Goal: Task Accomplishment & Management: Manage account settings

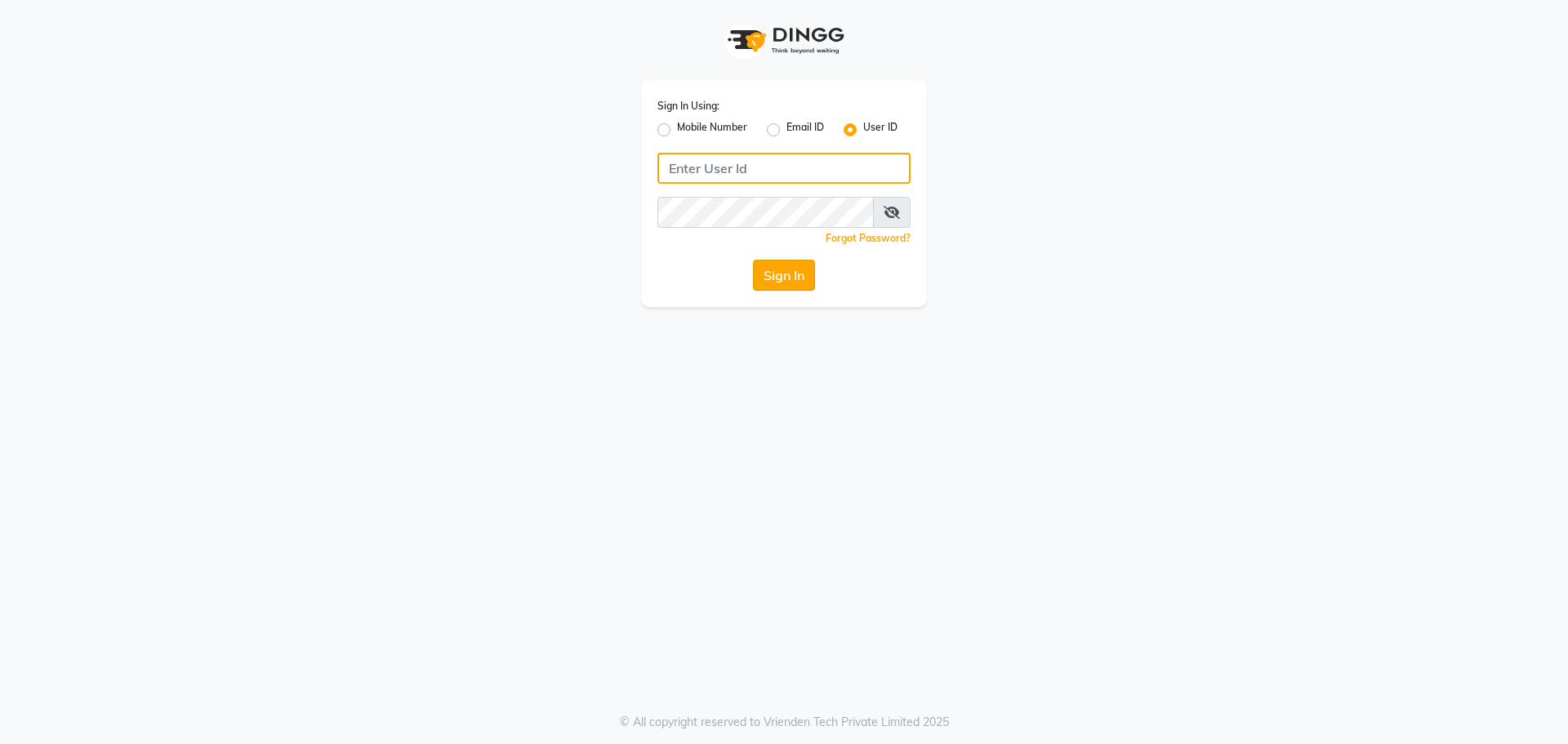
type input "winnie@123"
click at [792, 274] on button "Sign In" at bounding box center [784, 276] width 62 height 31
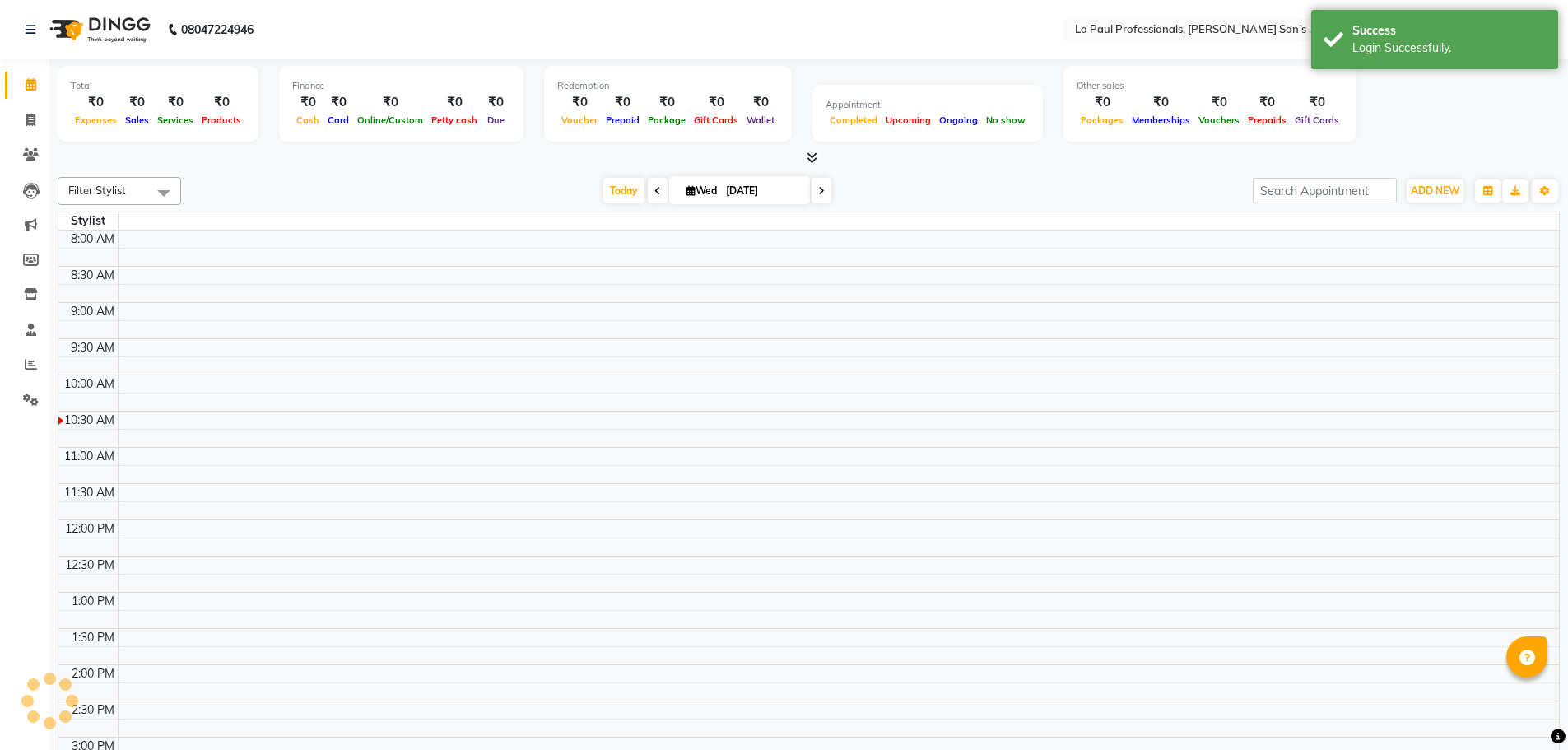
select select "en"
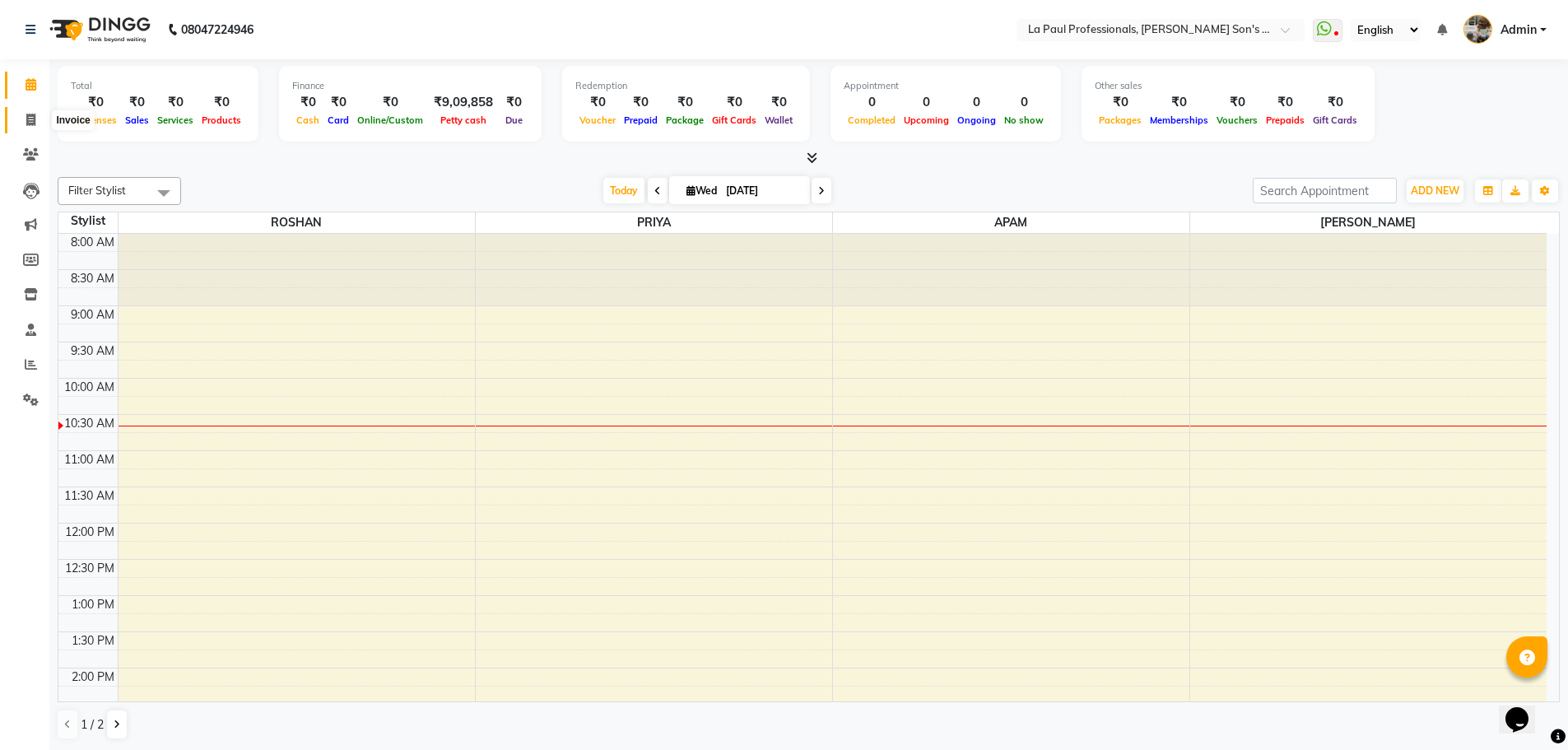
click at [26, 117] on icon at bounding box center [31, 119] width 9 height 12
select select "6271"
select select "service"
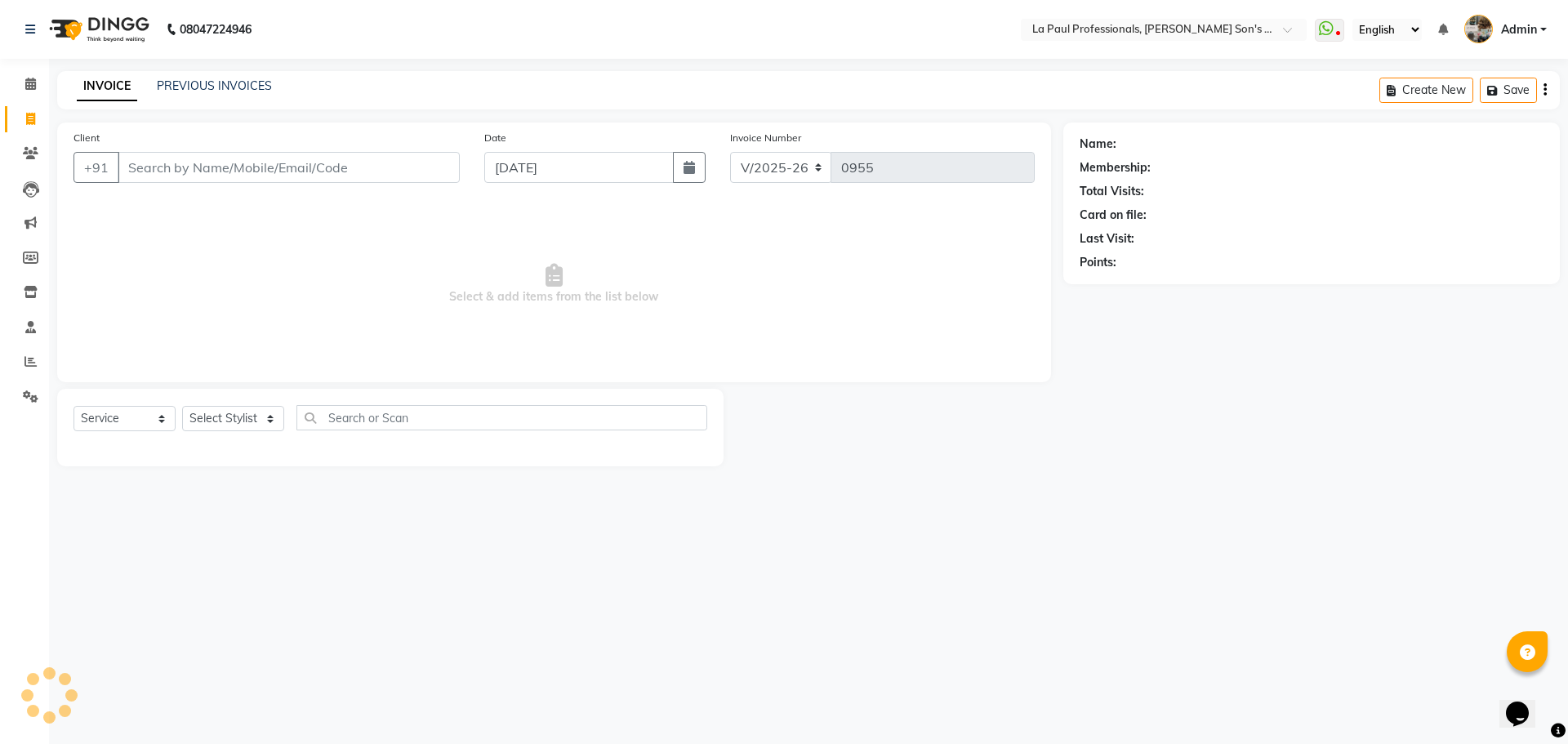
click at [254, 165] on input "Client" at bounding box center [288, 167] width 342 height 31
click at [258, 422] on select "Select Stylist APAM IVA GAGAN PRIYA ROSHAN SANJU SASA SONU" at bounding box center [233, 418] width 102 height 25
select select "46923"
click at [182, 406] on select "Select Stylist APAM IVA GAGAN PRIYA ROSHAN SANJU SASA SONU" at bounding box center [233, 418] width 102 height 25
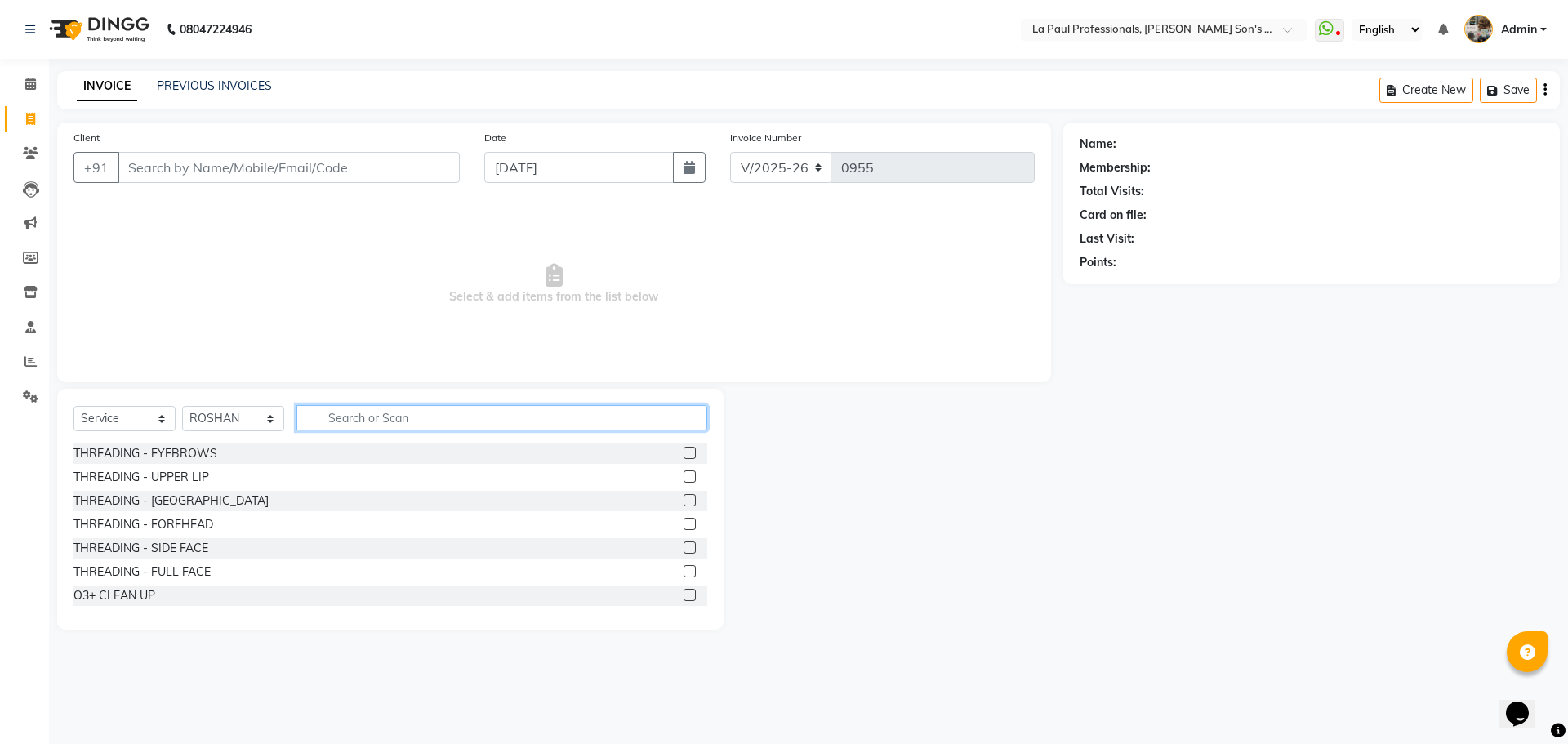
click at [321, 412] on input "text" at bounding box center [501, 418] width 411 height 25
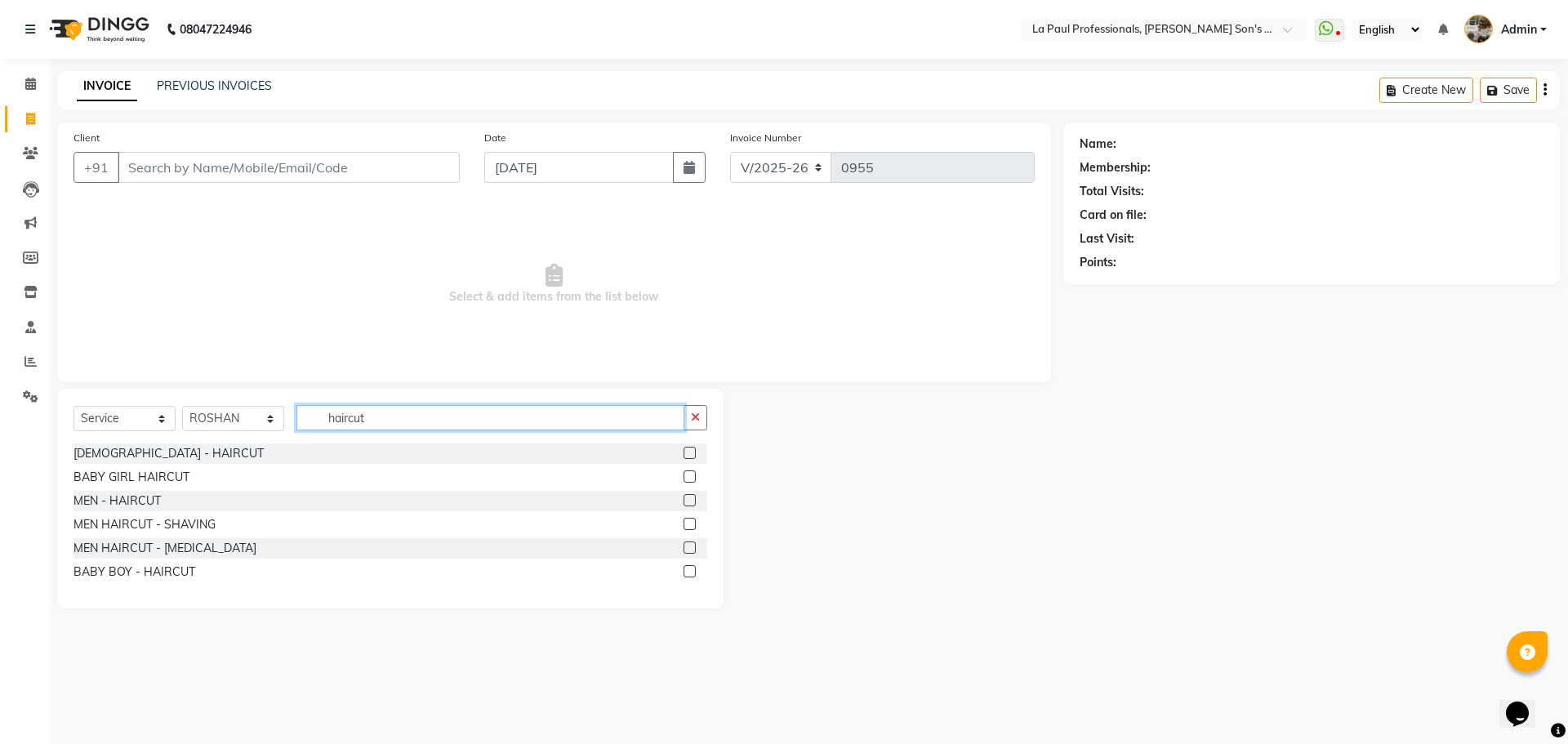
type input "haircut"
click at [693, 501] on label at bounding box center [689, 500] width 12 height 12
click at [693, 501] on input "checkbox" at bounding box center [688, 500] width 11 height 11
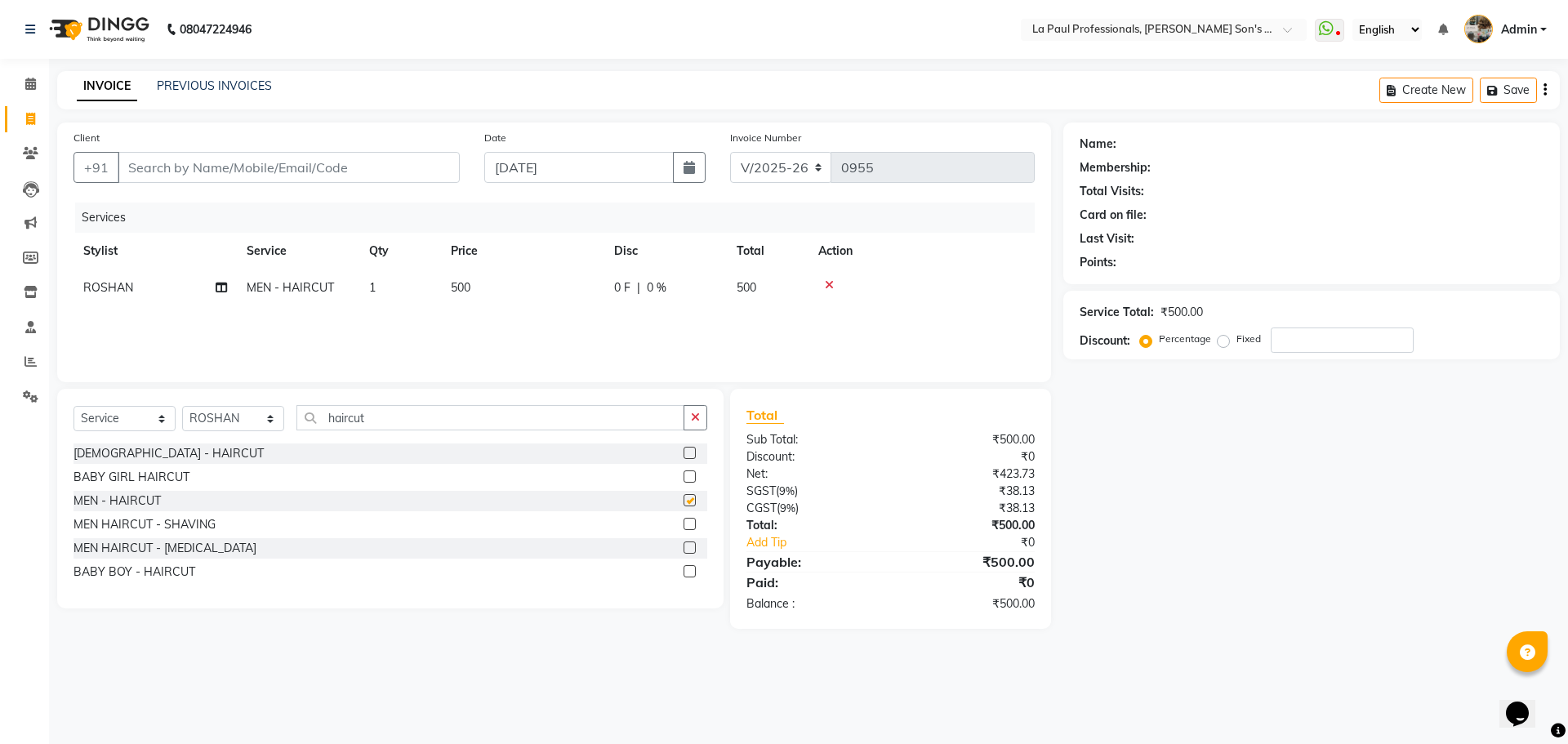
checkbox input "false"
click at [424, 420] on input "haircut" at bounding box center [490, 418] width 388 height 25
type input "h"
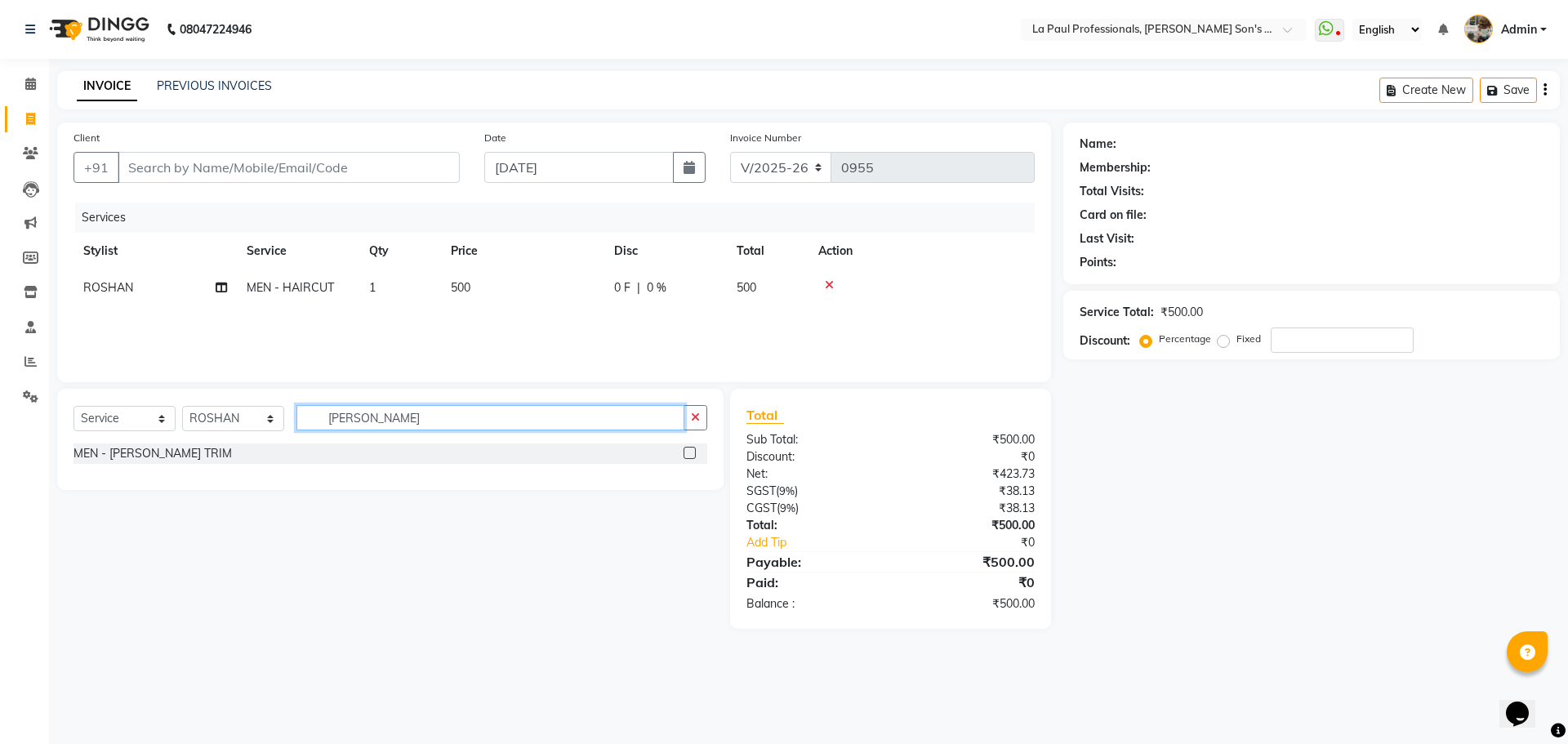
type input "beard tr"
click at [691, 458] on label at bounding box center [689, 453] width 12 height 12
click at [691, 458] on input "checkbox" at bounding box center [688, 454] width 11 height 11
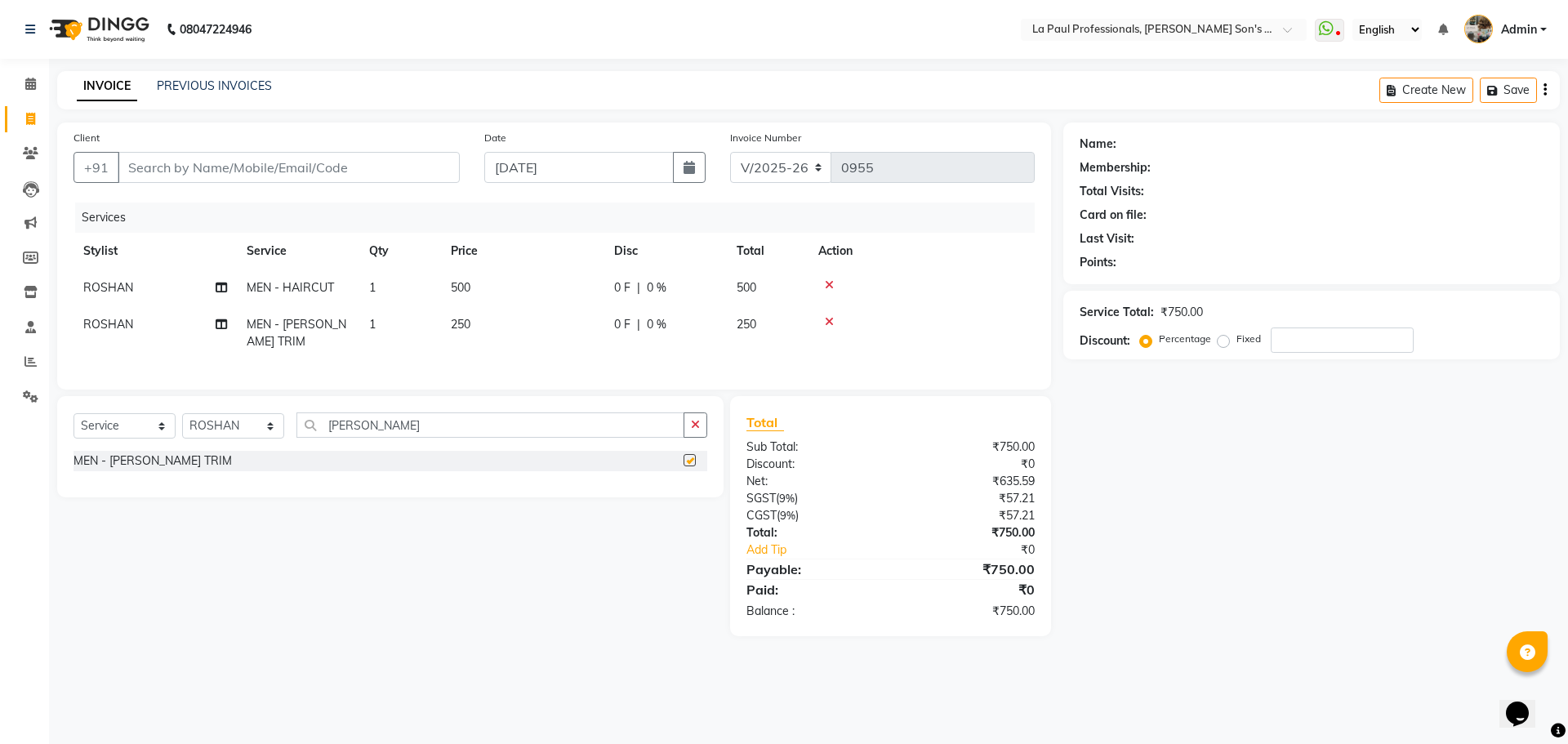
checkbox input "false"
click at [317, 165] on input "Client" at bounding box center [288, 167] width 342 height 31
click at [288, 174] on input "Client" at bounding box center [288, 167] width 342 height 31
type input "9"
type input "0"
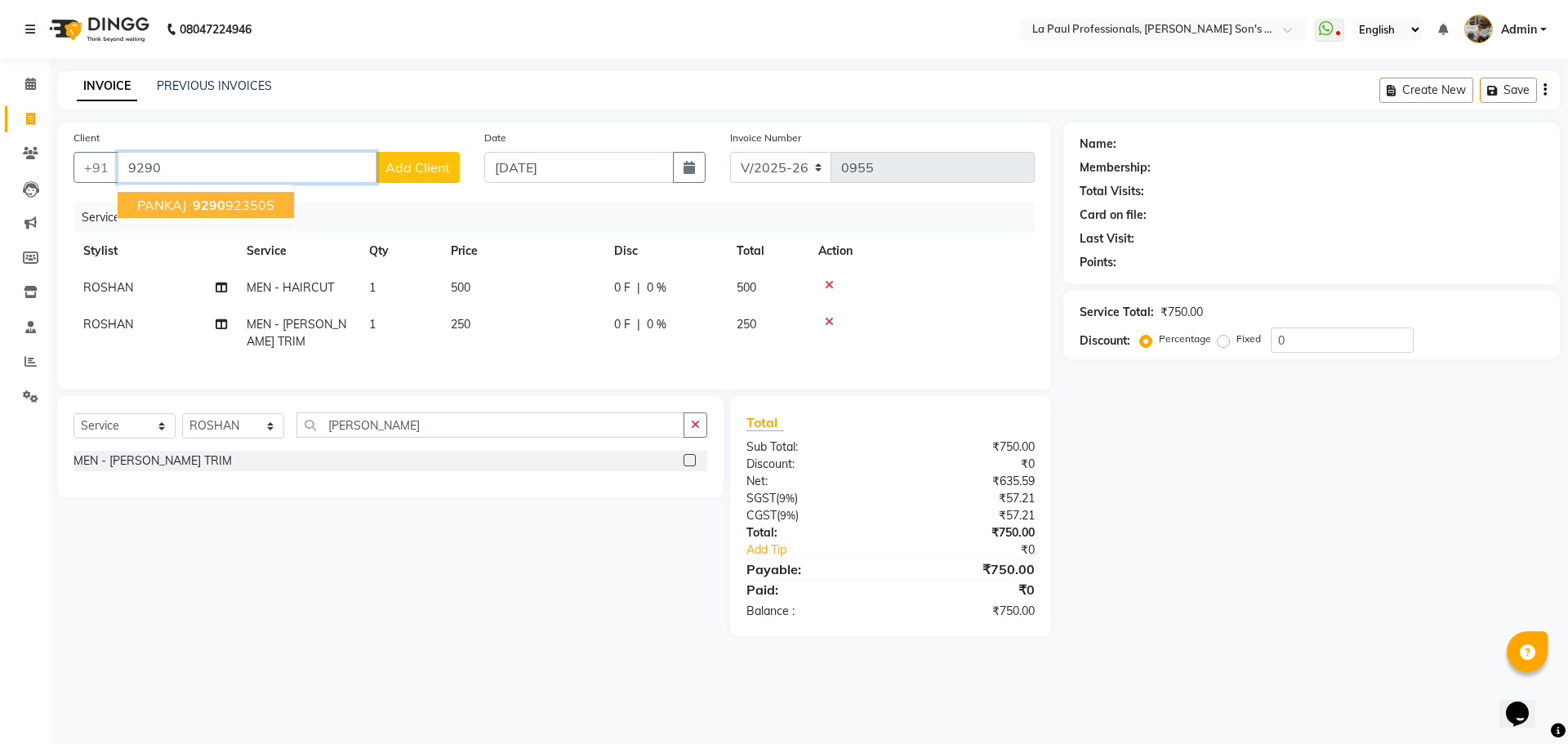
click at [272, 210] on button "PANKAJ 9290 923505" at bounding box center [205, 205] width 176 height 26
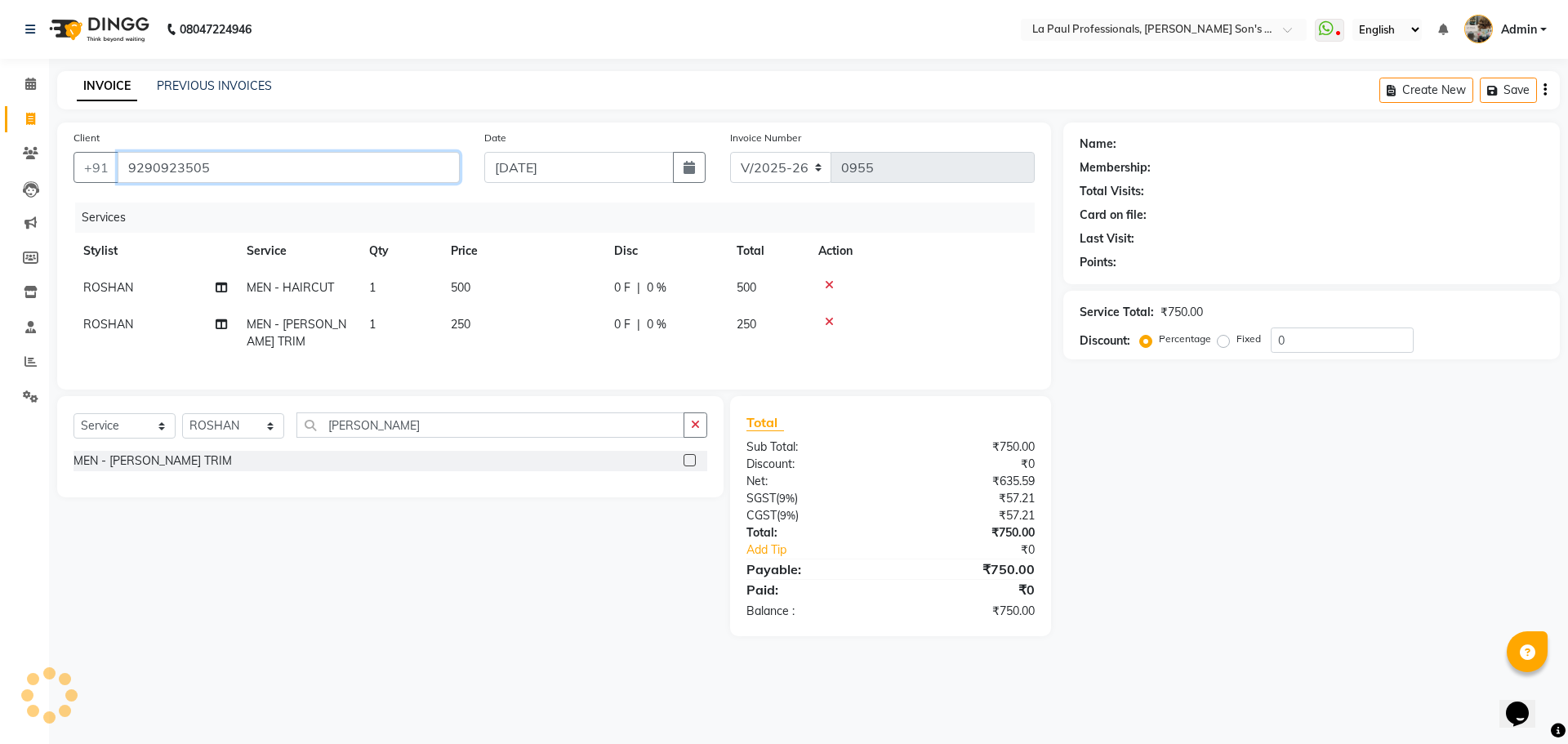
type input "9290923505"
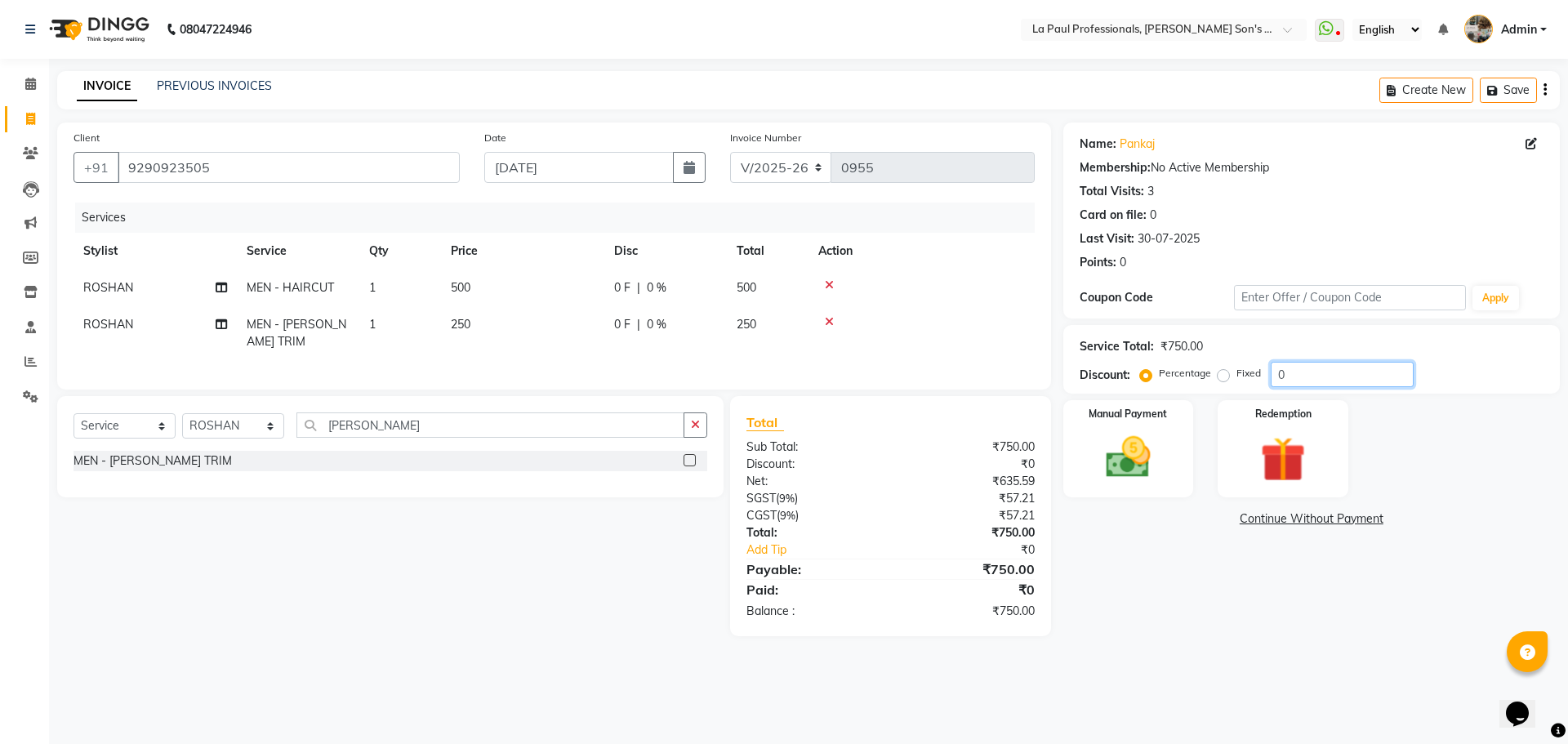
click at [1306, 373] on input "0" at bounding box center [1342, 374] width 143 height 25
type input "1"
type input "20"
click at [1096, 450] on img at bounding box center [1128, 458] width 76 height 54
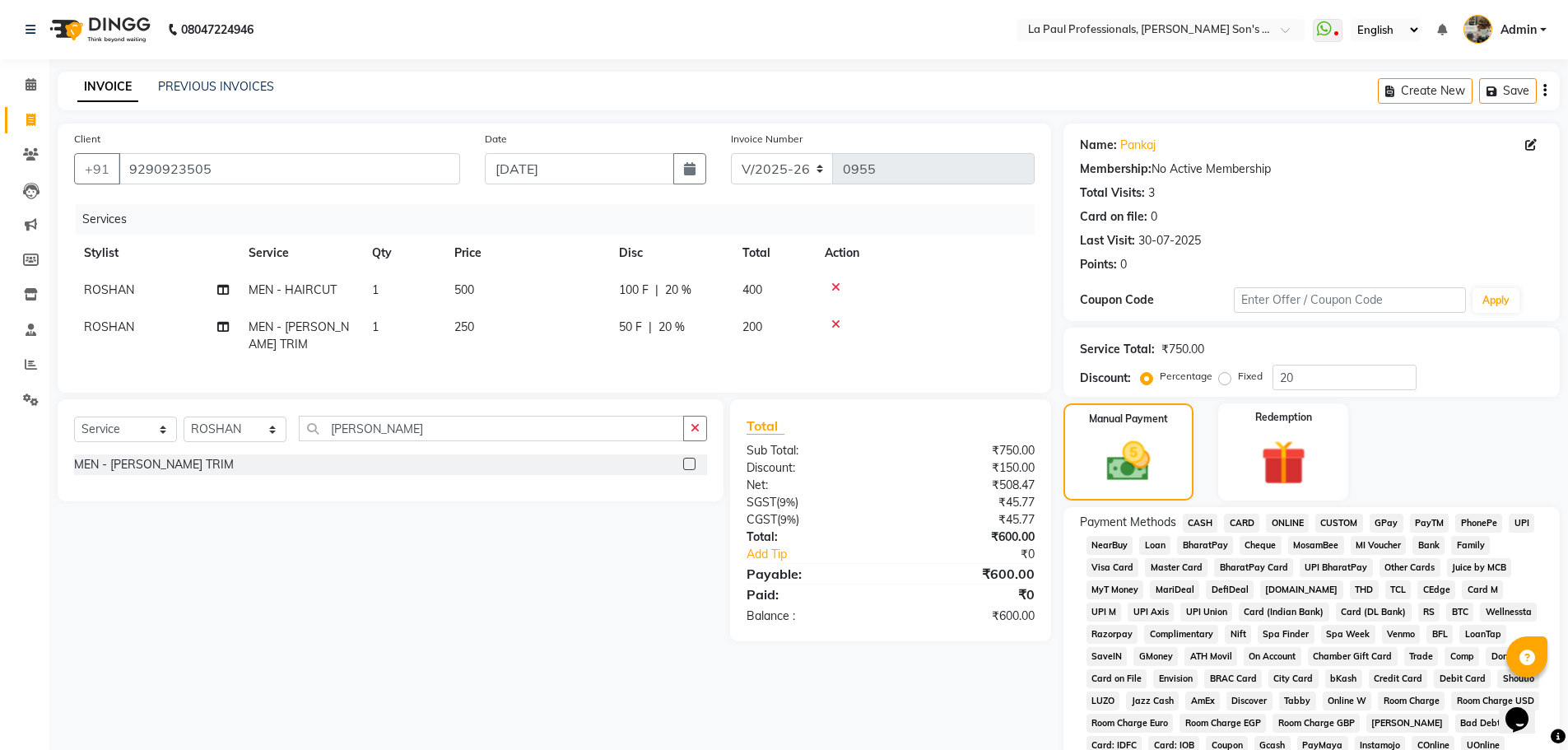
click at [1277, 517] on span "ONLINE" at bounding box center [1287, 523] width 43 height 19
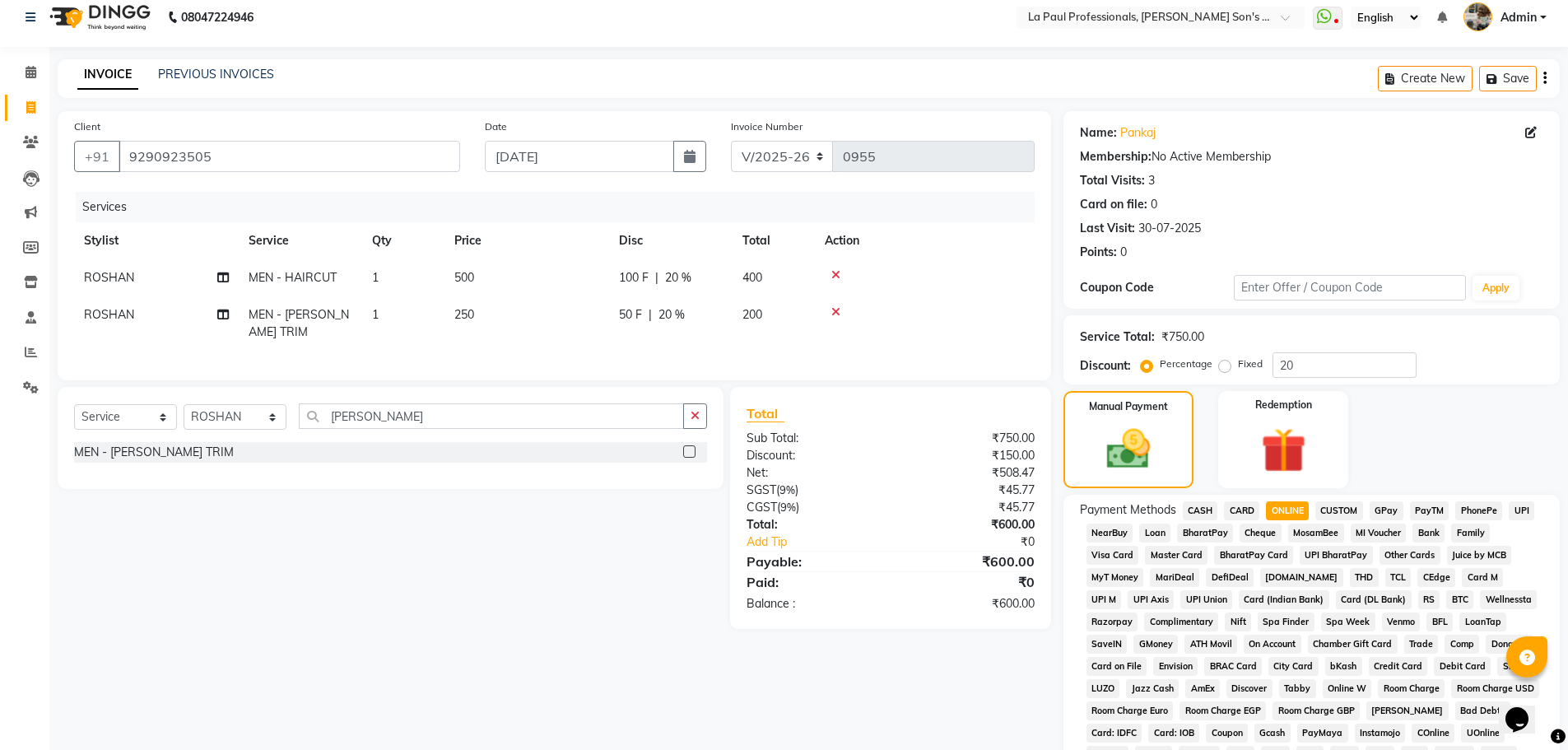
scroll to position [329, 0]
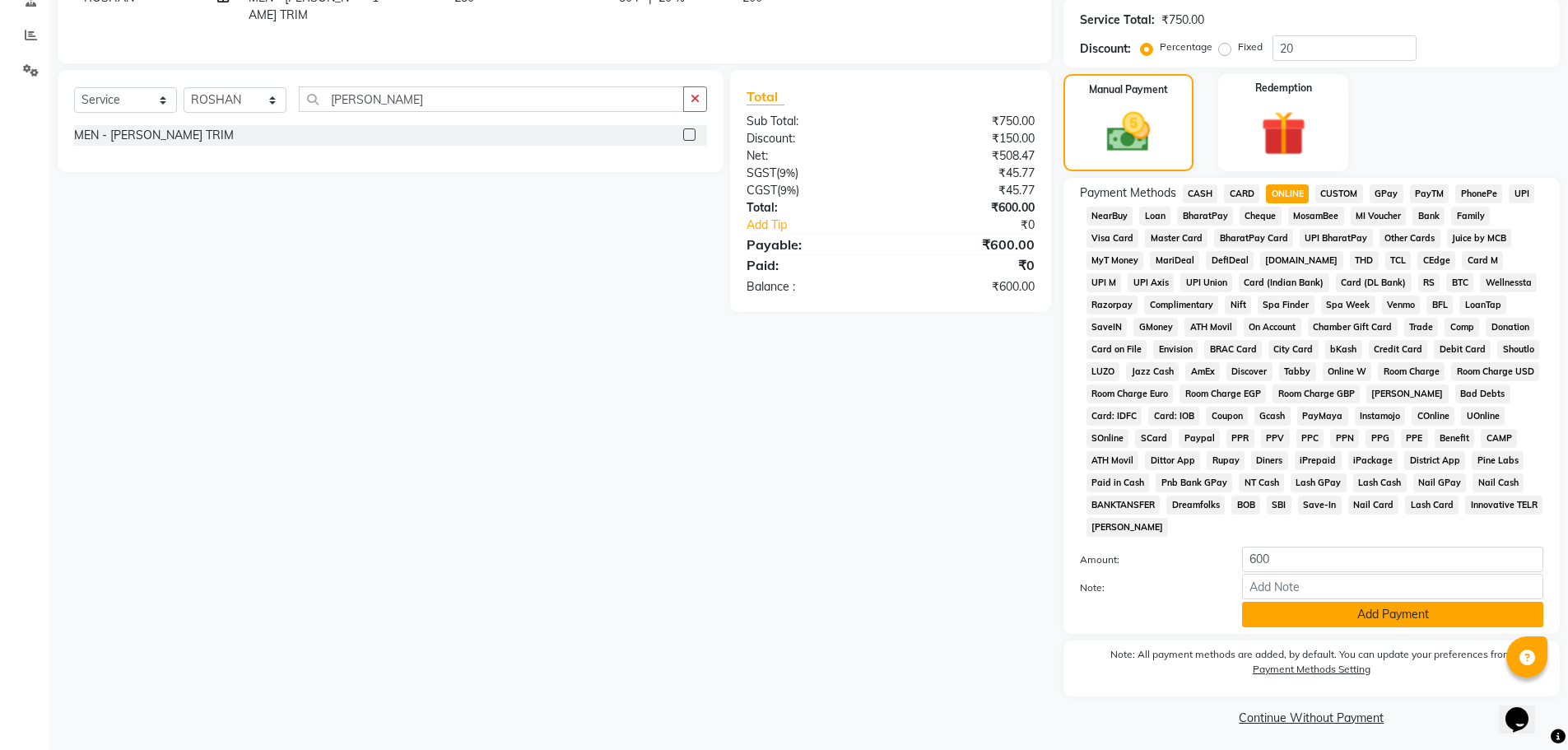
click at [1290, 614] on button "Add Payment" at bounding box center [1392, 614] width 301 height 26
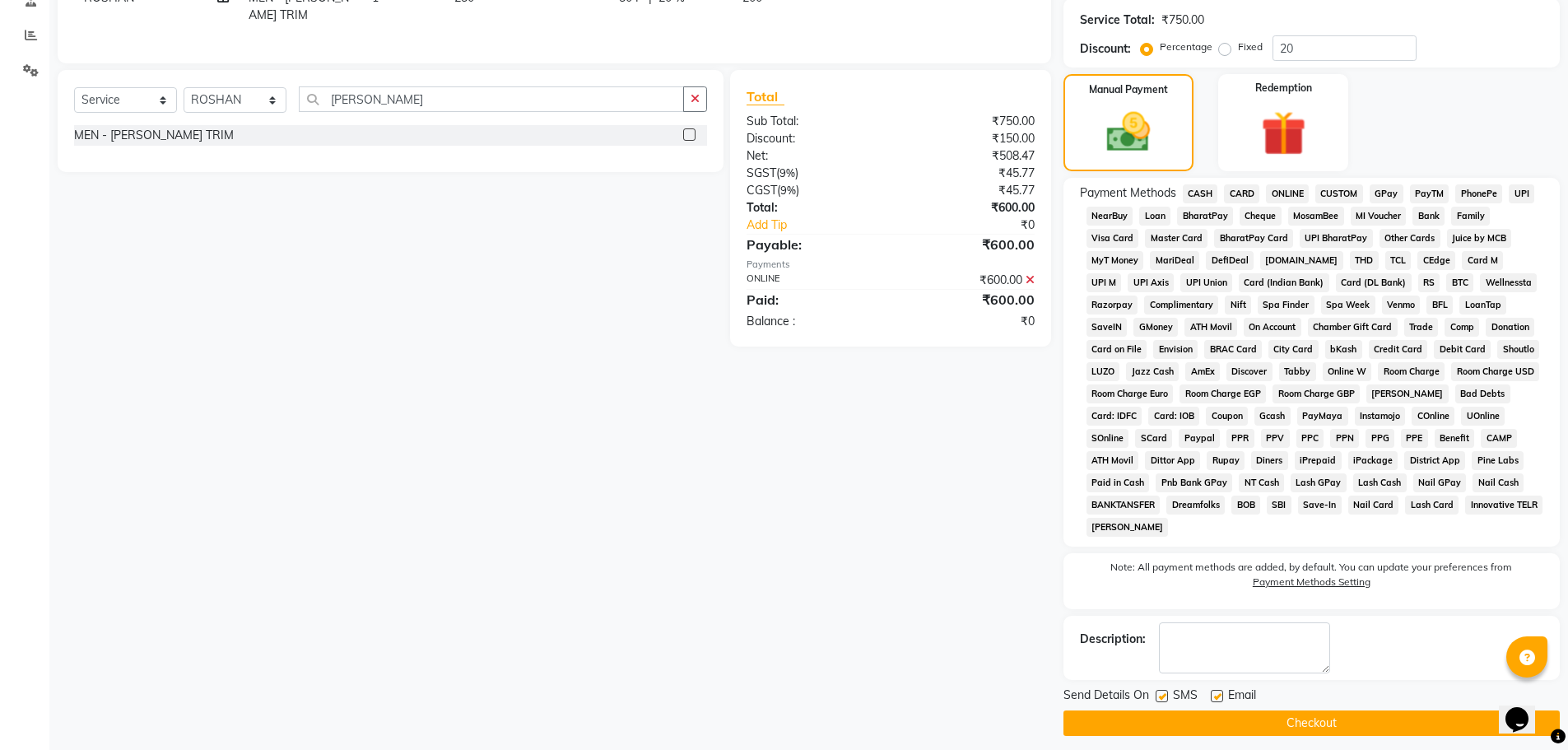
click at [1325, 721] on button "Checkout" at bounding box center [1311, 723] width 496 height 26
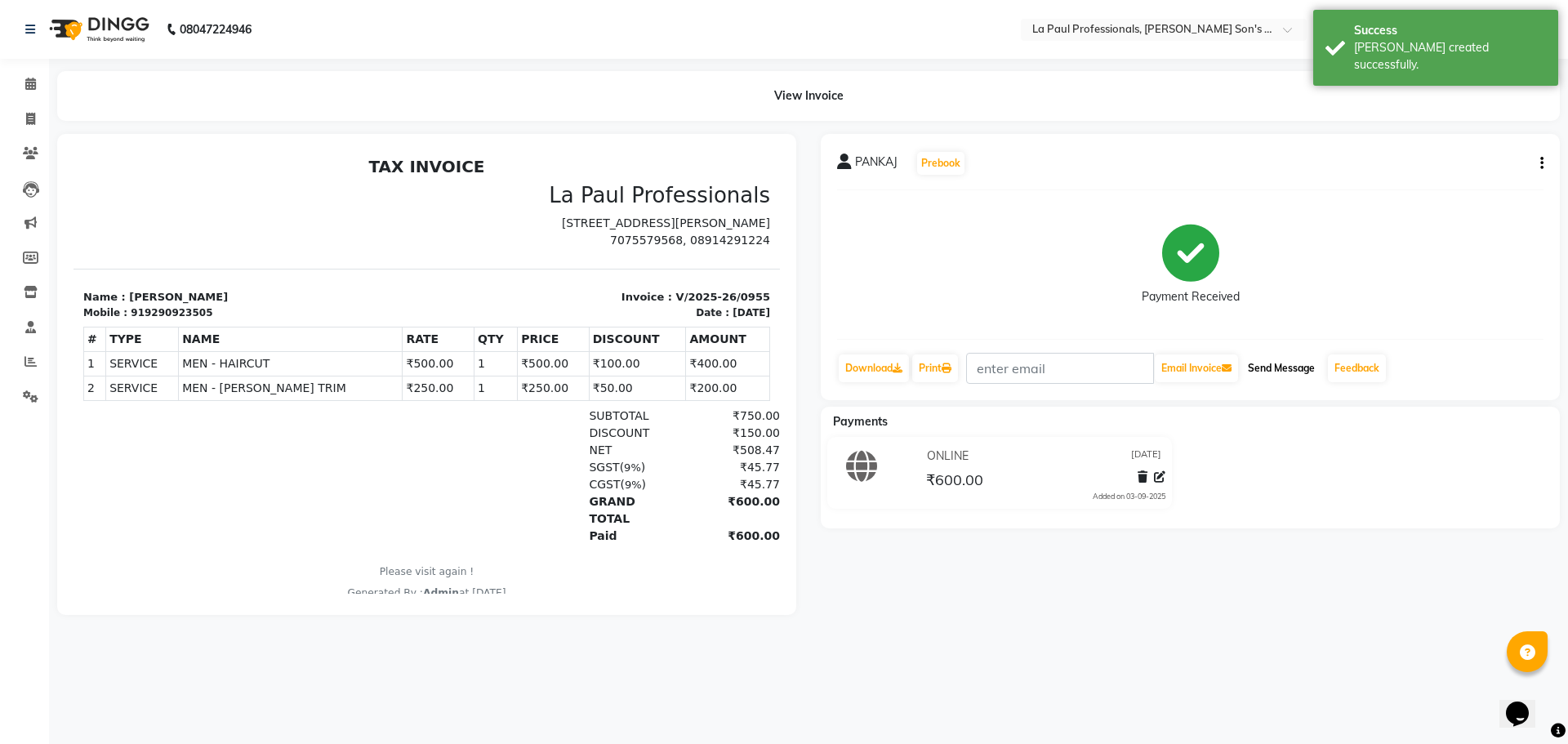
click at [1290, 371] on button "Send Message" at bounding box center [1281, 368] width 80 height 28
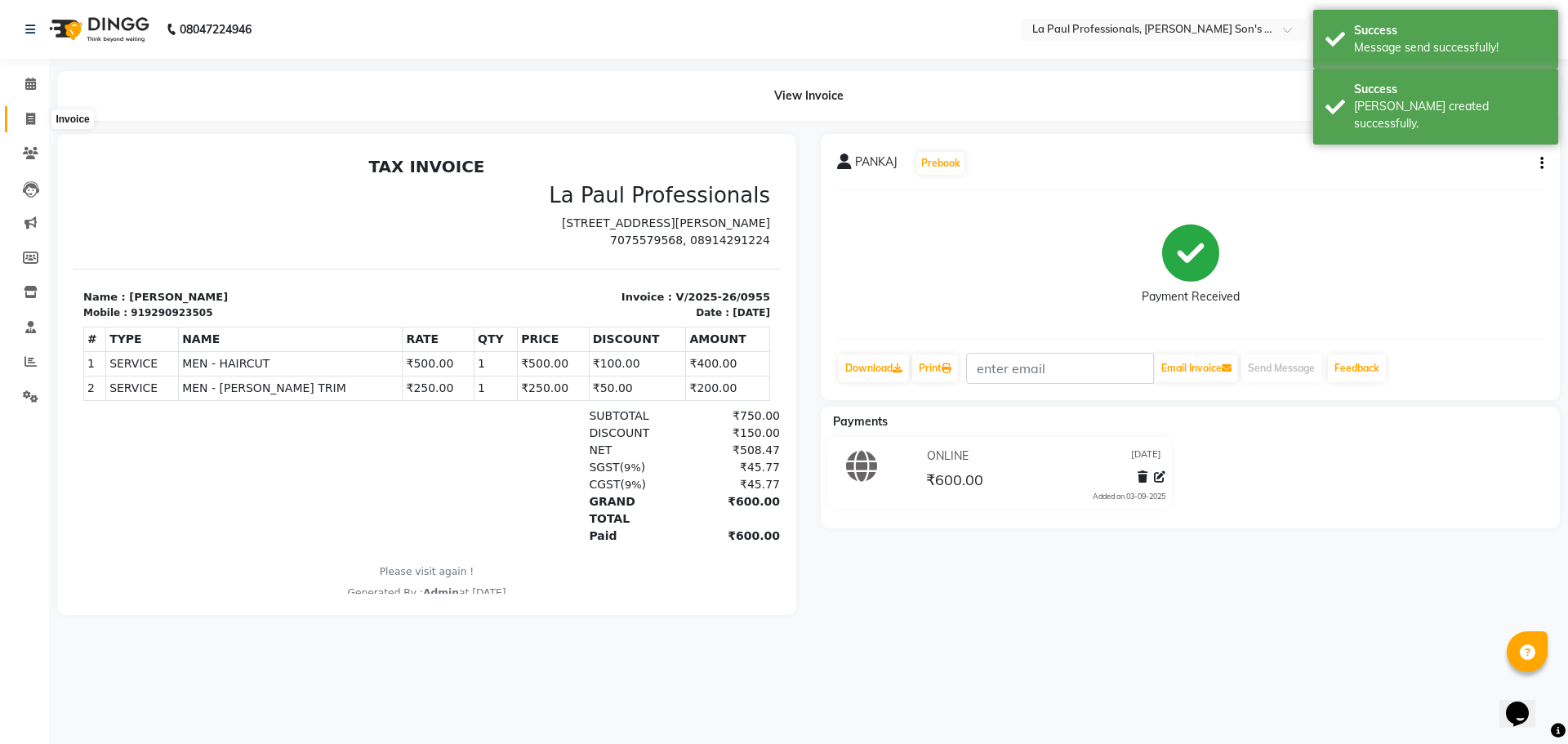
click at [38, 119] on span at bounding box center [30, 119] width 29 height 19
select select "6271"
select select "service"
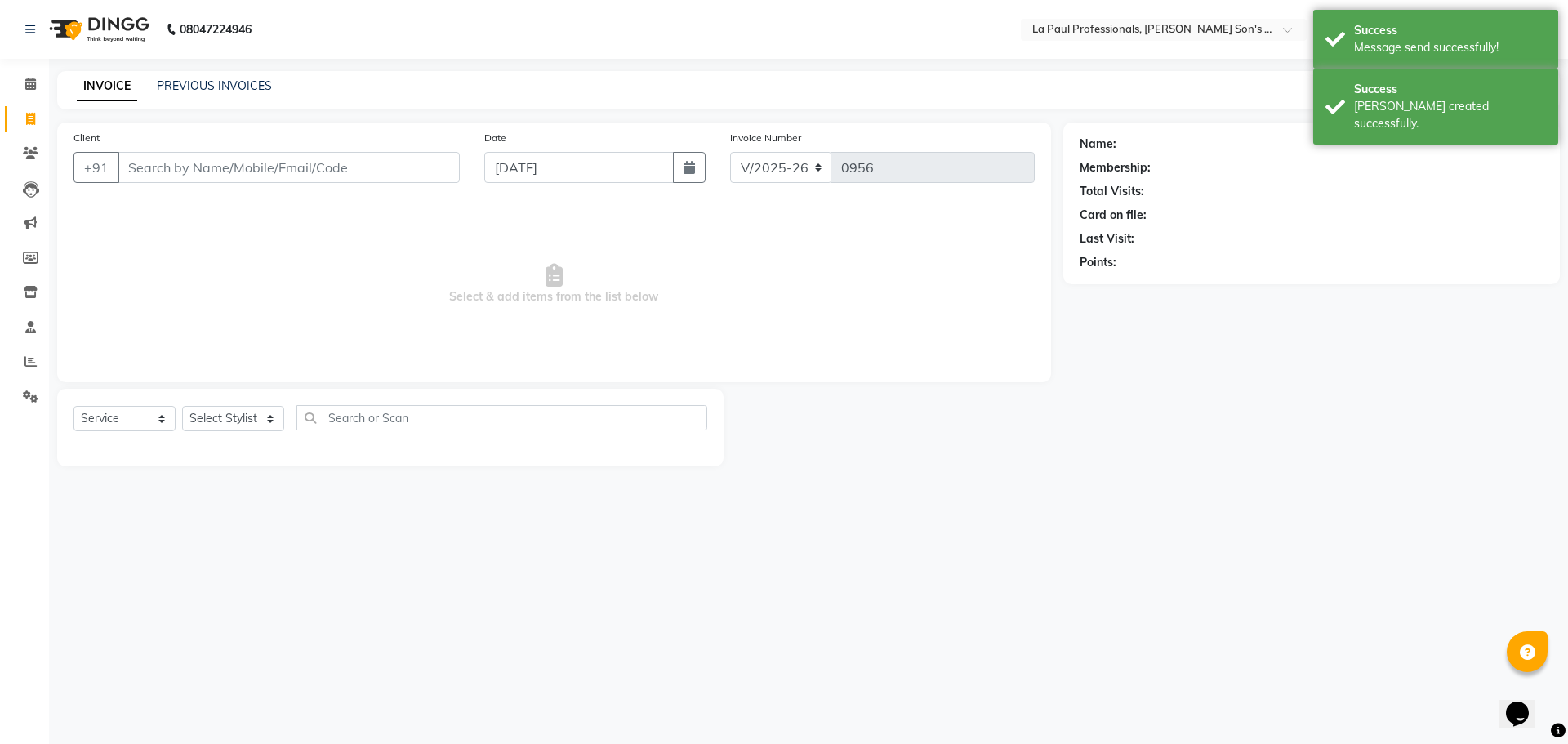
drag, startPoint x: 491, startPoint y: 552, endPoint x: 0, endPoint y: 223, distance: 591.0
click at [460, 523] on div "08047224946 Select Location × La Paul Professionals, Angel Urban Son's Residenc…" at bounding box center [784, 372] width 1568 height 744
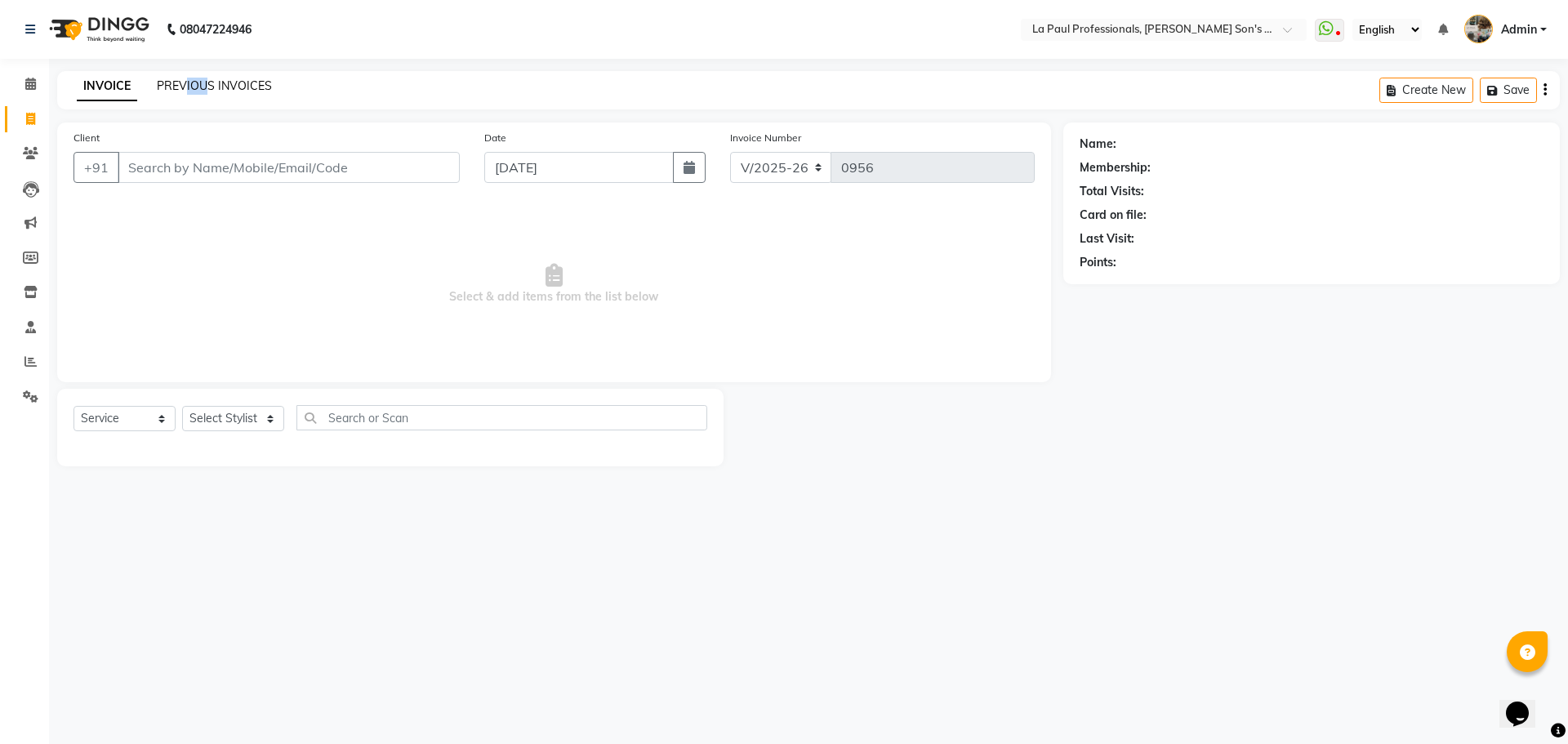
drag, startPoint x: 183, startPoint y: 62, endPoint x: 207, endPoint y: 85, distance: 33.2
click at [207, 85] on div "08047224946 Select Location × La Paul Professionals, Angel Urban Son's Residenc…" at bounding box center [784, 372] width 1568 height 744
click at [208, 85] on link "PREVIOUS INVOICES" at bounding box center [214, 86] width 115 height 15
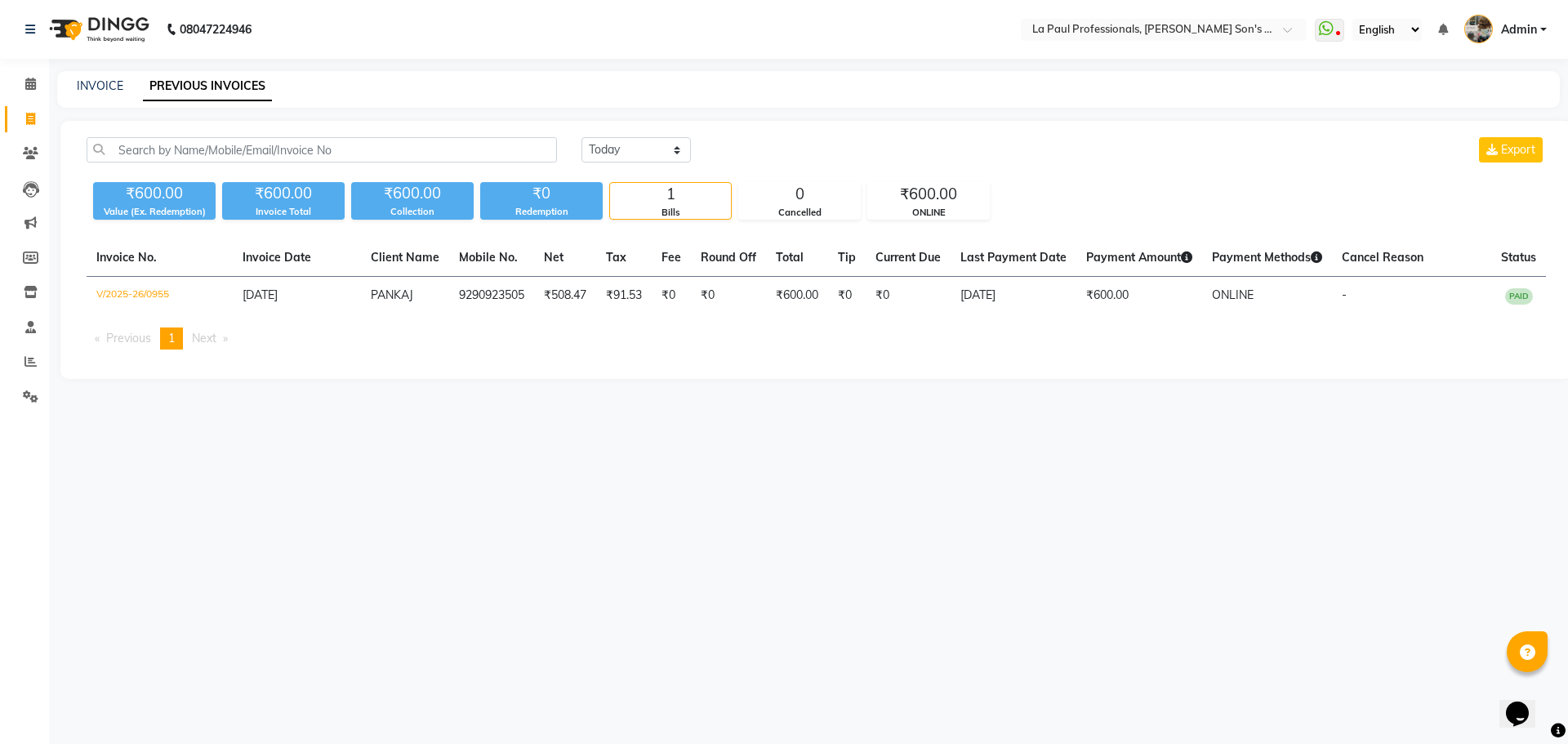
drag, startPoint x: 1144, startPoint y: 609, endPoint x: 1129, endPoint y: 462, distance: 147.8
click at [1143, 609] on div "08047224946 Select Location × La Paul Professionals, Angel Urban Son's Residenc…" at bounding box center [784, 372] width 1568 height 744
click at [36, 116] on span at bounding box center [30, 119] width 29 height 19
select select "6271"
select select "service"
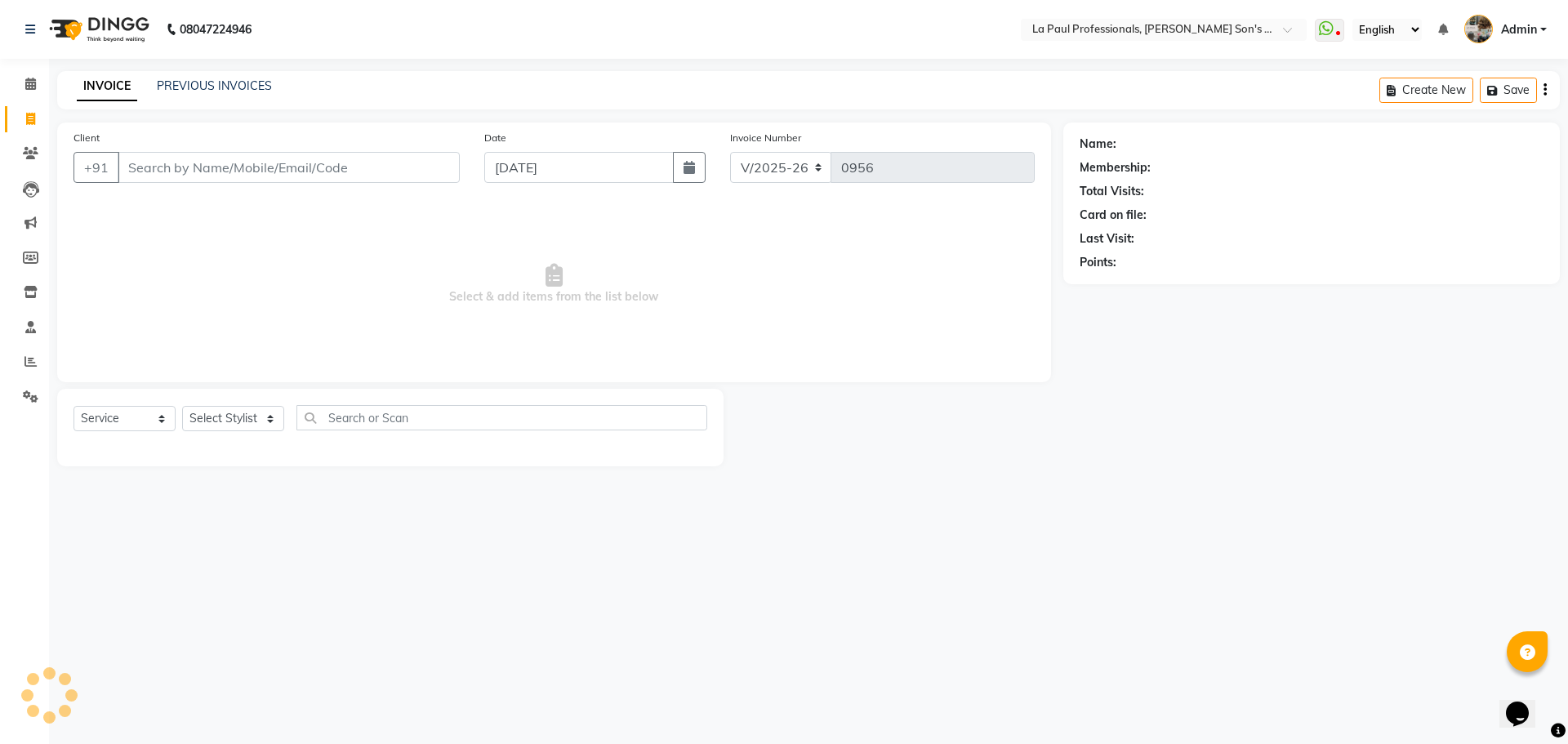
click at [203, 159] on input "Client" at bounding box center [288, 167] width 342 height 31
type input "d"
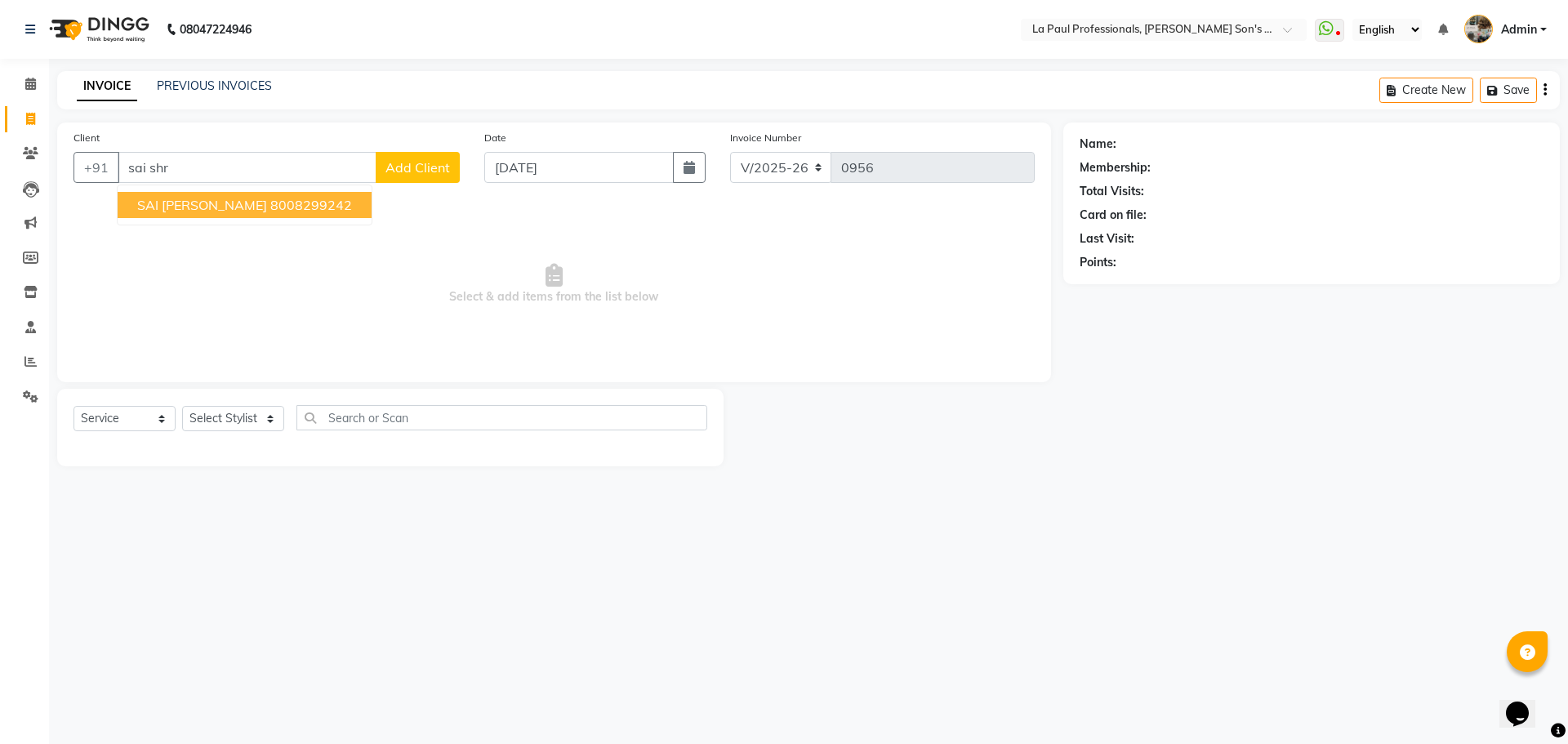
click at [267, 205] on button "SAI SHREE VANKINA 8008299242" at bounding box center [244, 205] width 254 height 26
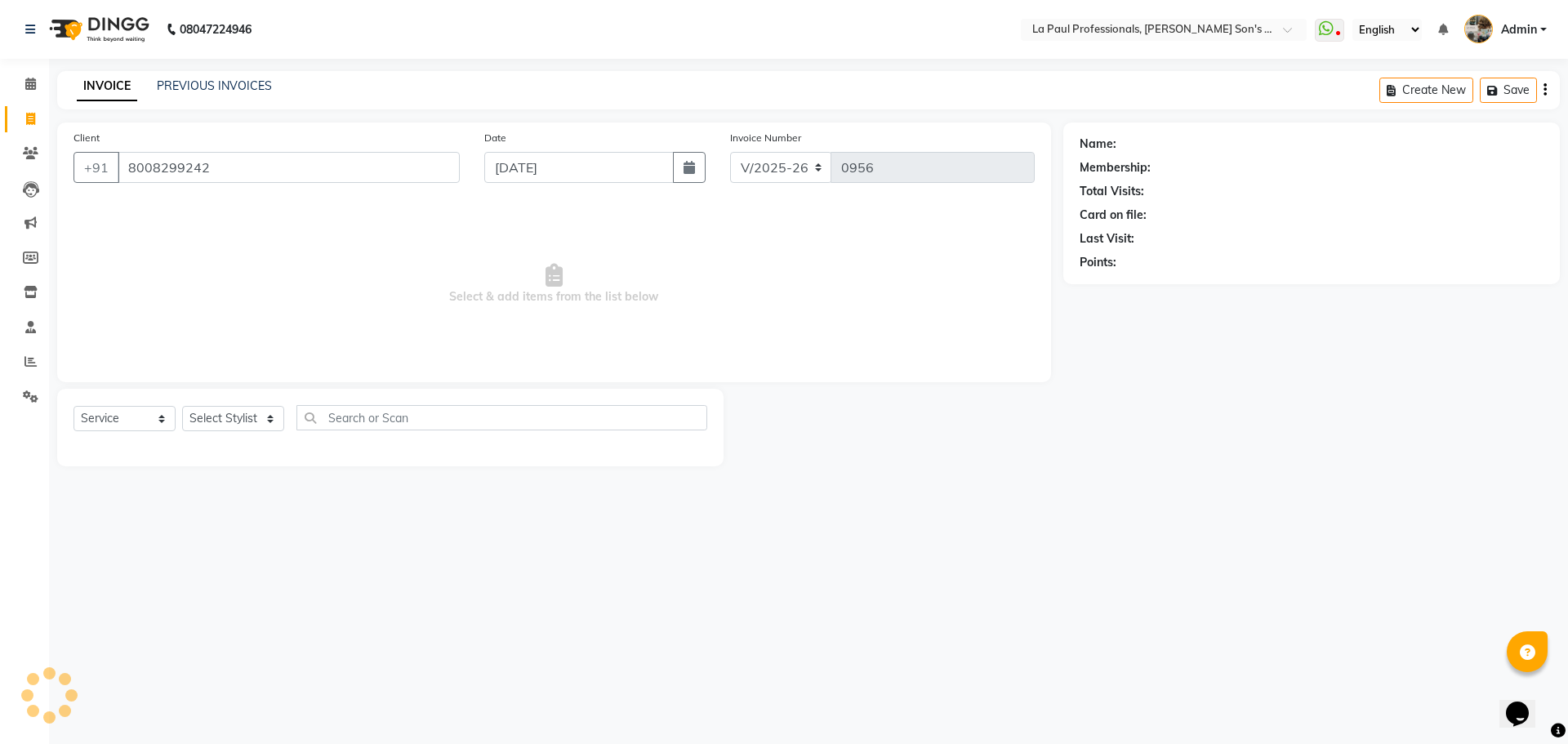
type input "8008299242"
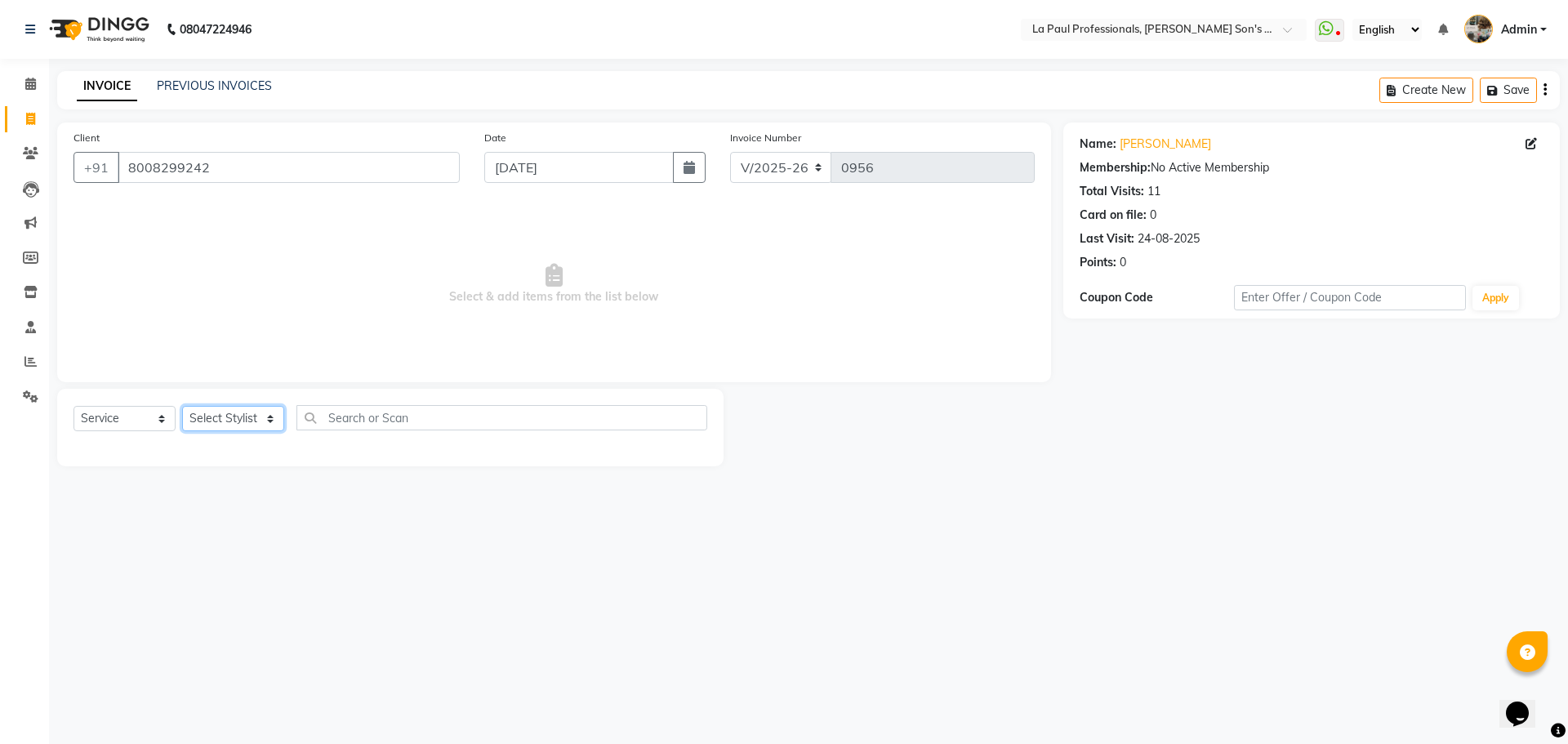
click at [225, 419] on select "Select Stylist APAM [PERSON_NAME] PRIYA [PERSON_NAME] SASA [PERSON_NAME]" at bounding box center [233, 418] width 102 height 25
select select "46926"
click at [182, 406] on select "Select Stylist APAM [PERSON_NAME] PRIYA [PERSON_NAME] SASA [PERSON_NAME]" at bounding box center [233, 418] width 102 height 25
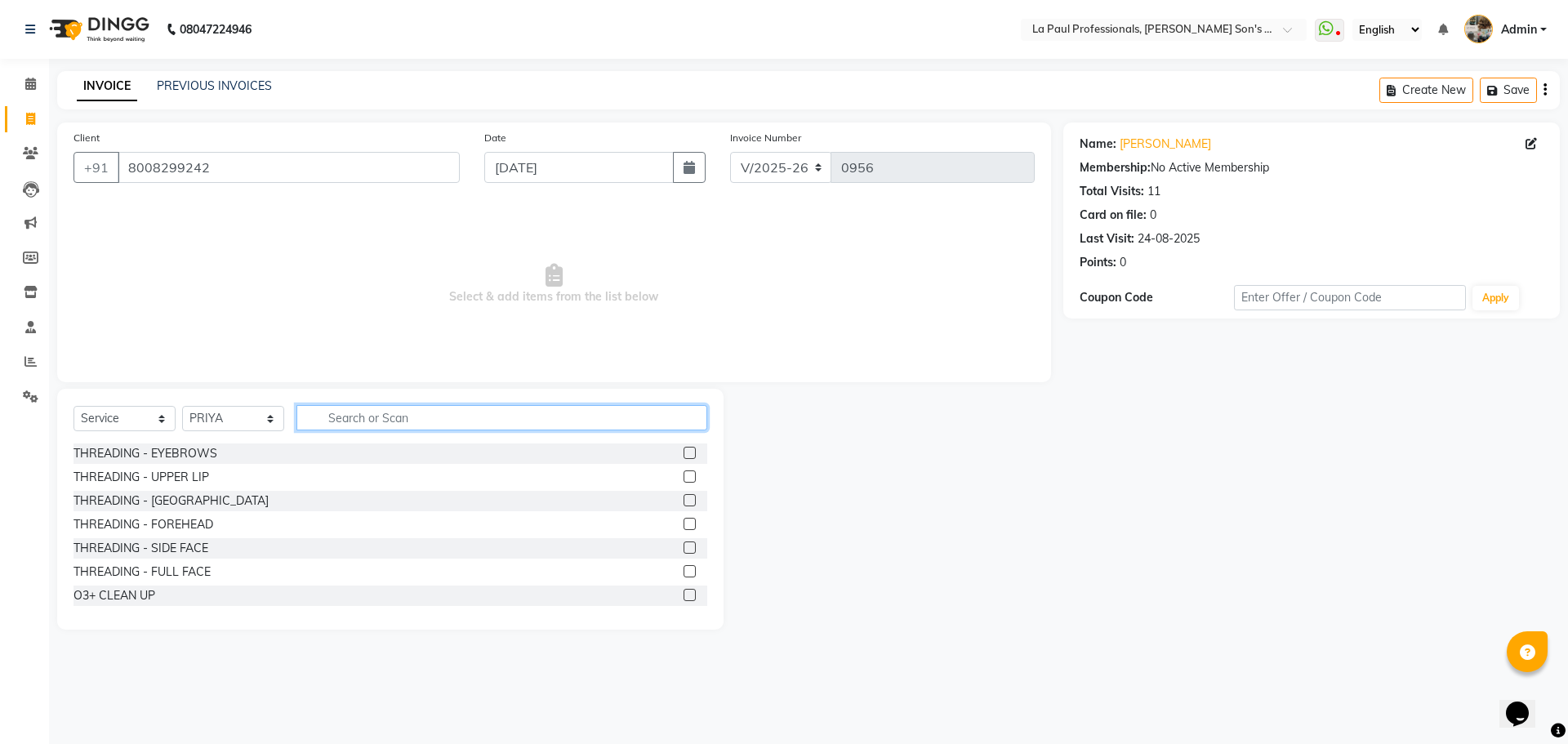
click at [404, 413] on input "text" at bounding box center [501, 418] width 411 height 25
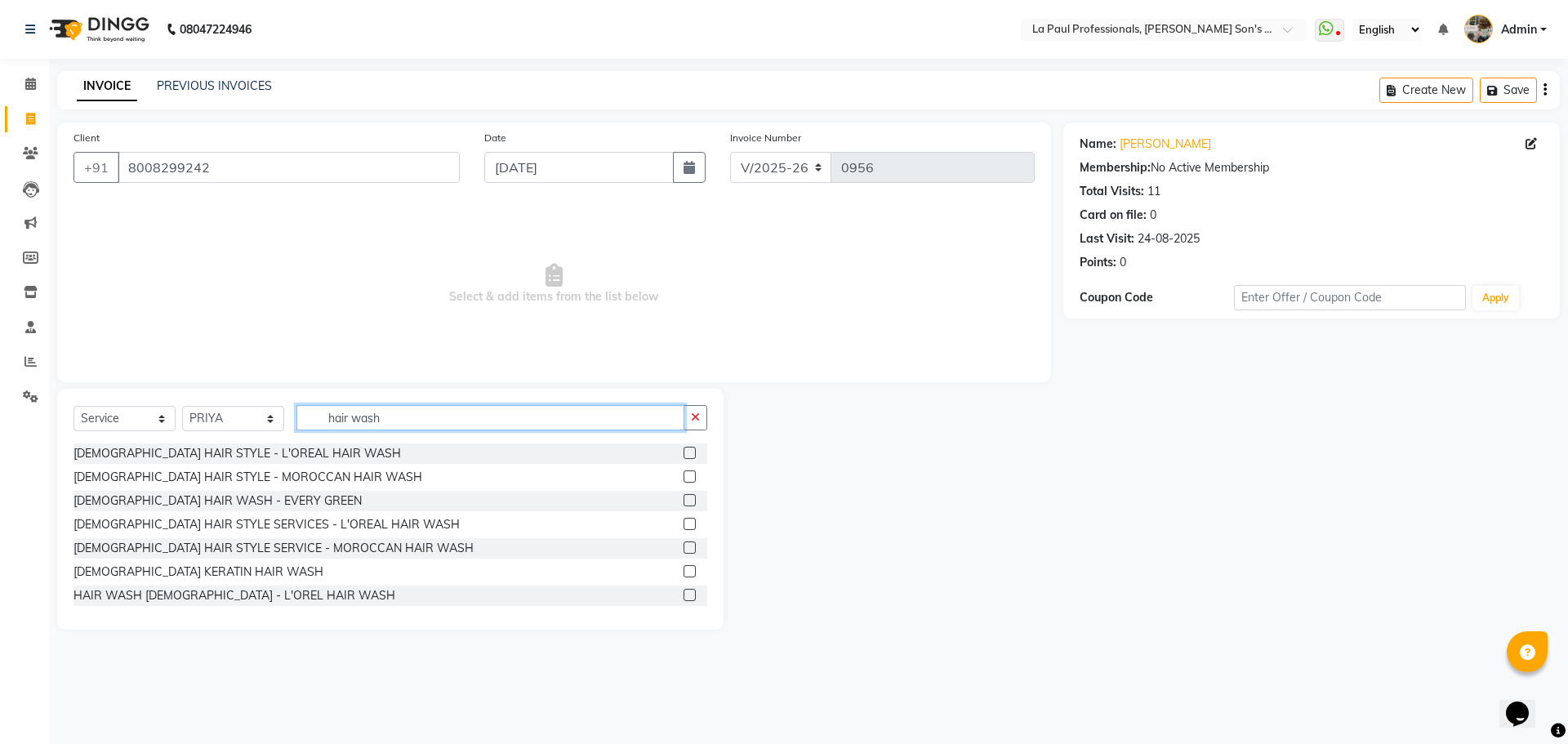
type input "hair wash"
click at [683, 449] on label at bounding box center [689, 453] width 12 height 12
click at [683, 449] on input "checkbox" at bounding box center [688, 454] width 11 height 11
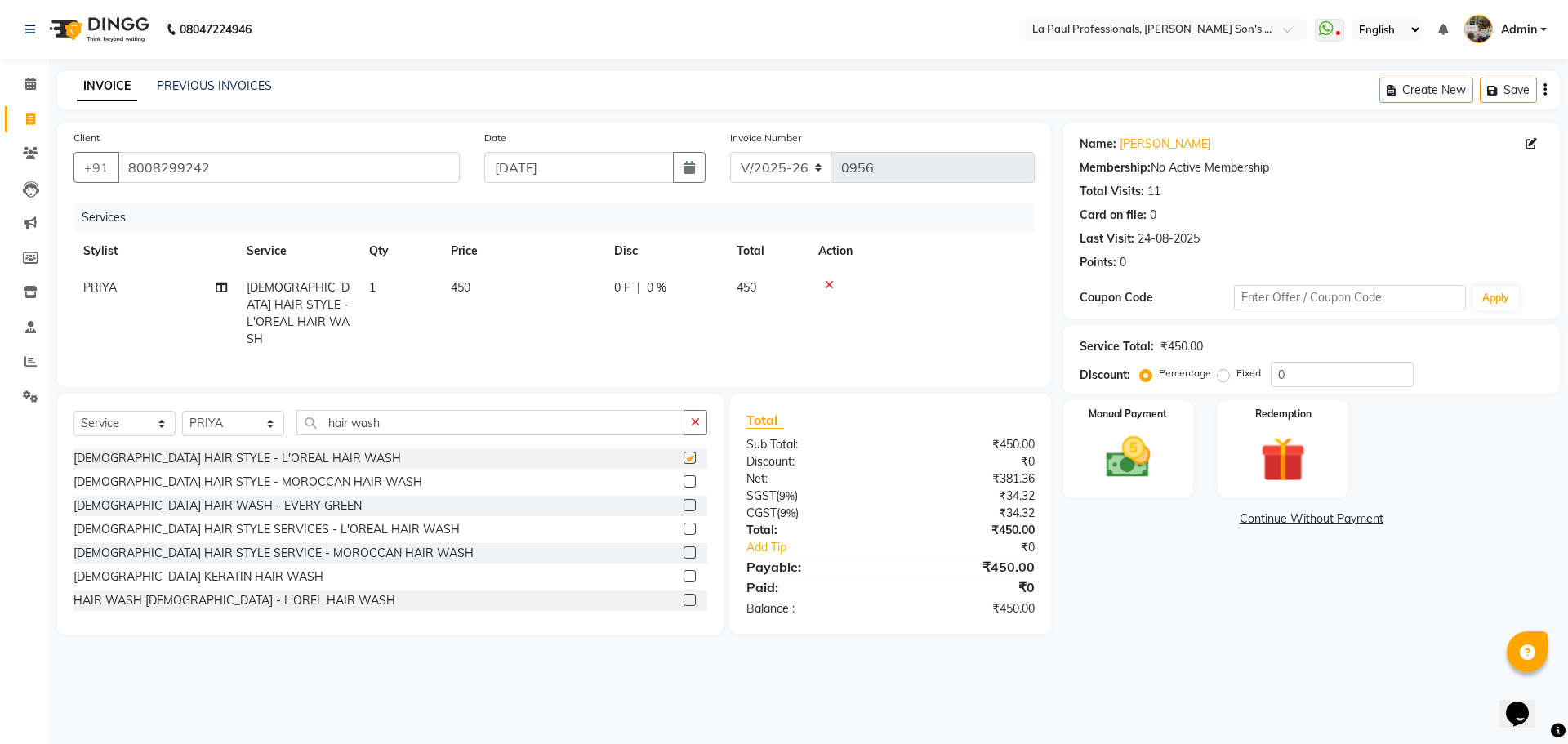
checkbox input "false"
click at [1312, 632] on main "INVOICE PREVIOUS INVOICES Create New Save Client +91 8008299242 Date 03-09-2025…" at bounding box center [809, 365] width 1519 height 588
click at [393, 421] on input "hair wash" at bounding box center [490, 422] width 388 height 25
type input "h"
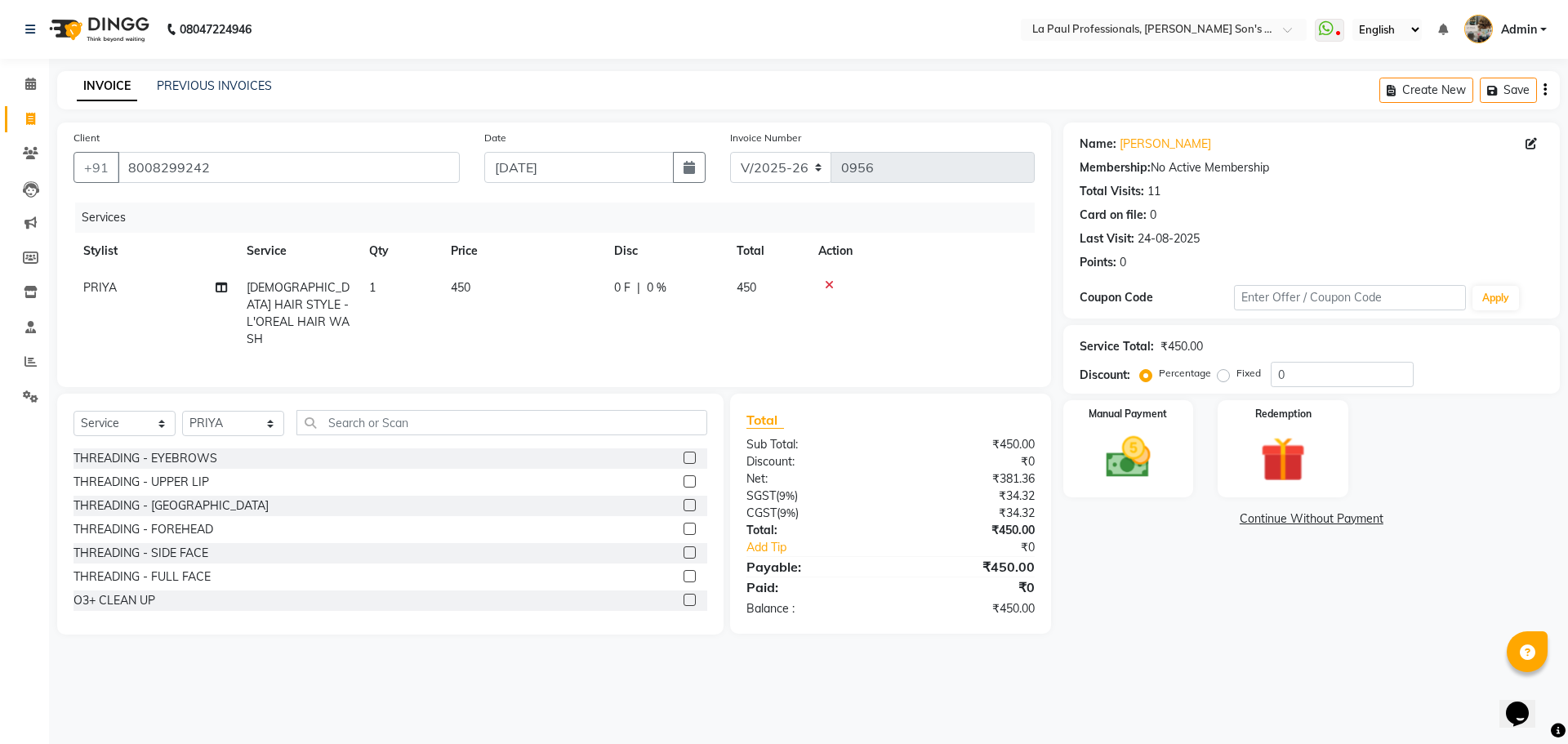
click at [683, 454] on label at bounding box center [689, 458] width 12 height 12
click at [683, 454] on input "checkbox" at bounding box center [688, 459] width 11 height 11
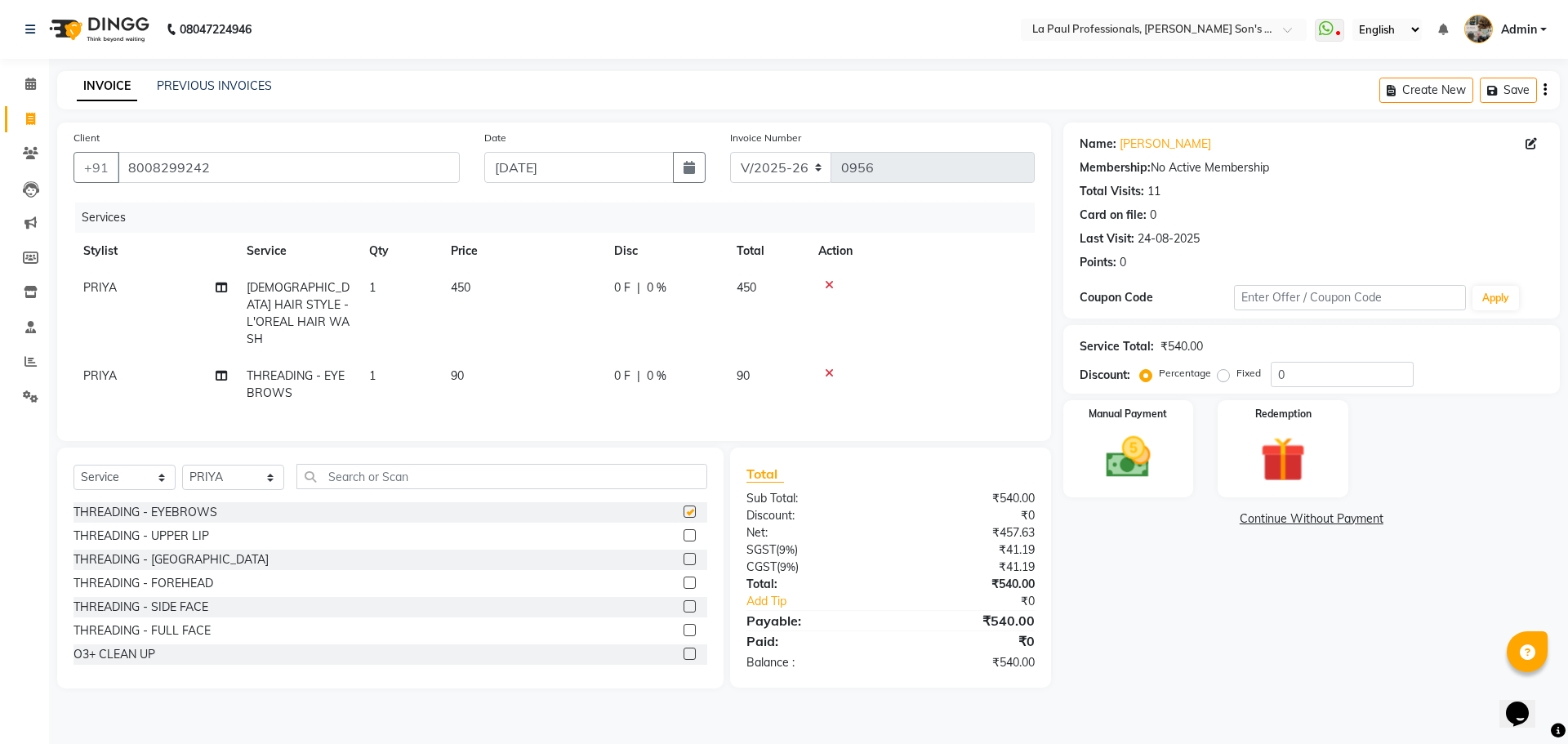
checkbox input "false"
click at [1335, 637] on div "Name: Sai Shree Vankina Membership: No Active Membership Total Visits: 11 Card …" at bounding box center [1317, 405] width 508 height 566
click at [1134, 463] on img at bounding box center [1128, 458] width 76 height 54
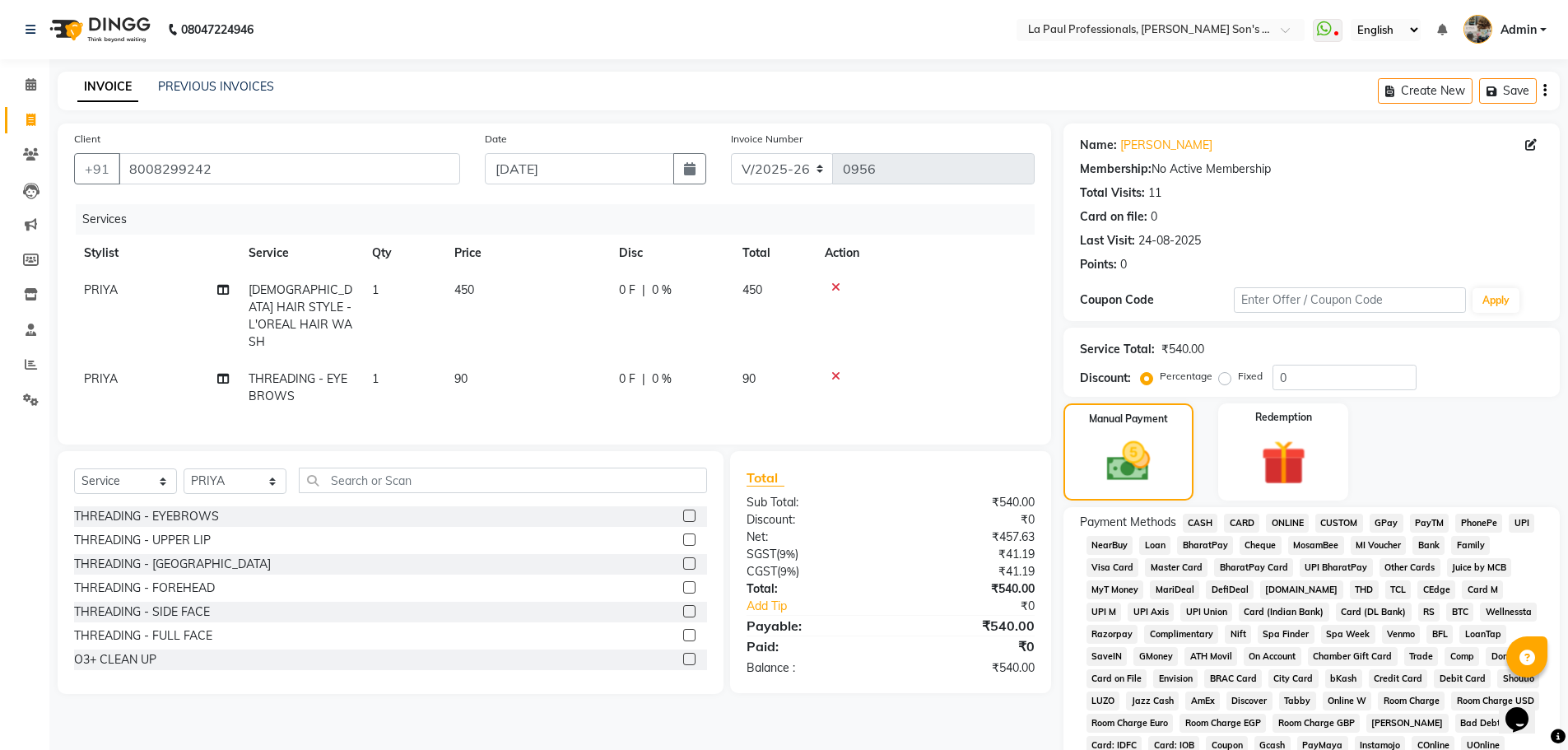
click at [1289, 520] on span "ONLINE" at bounding box center [1287, 523] width 43 height 19
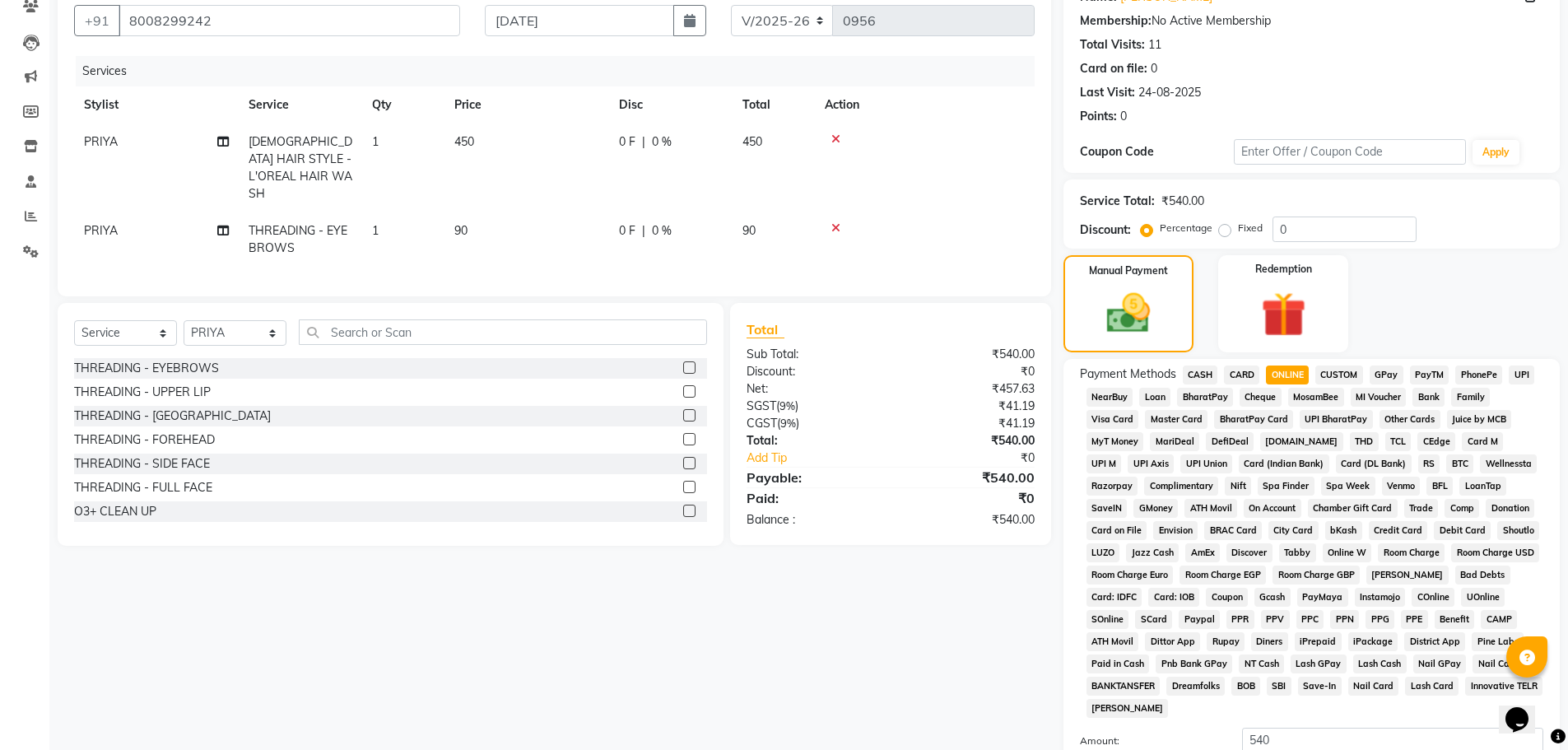
scroll to position [334, 0]
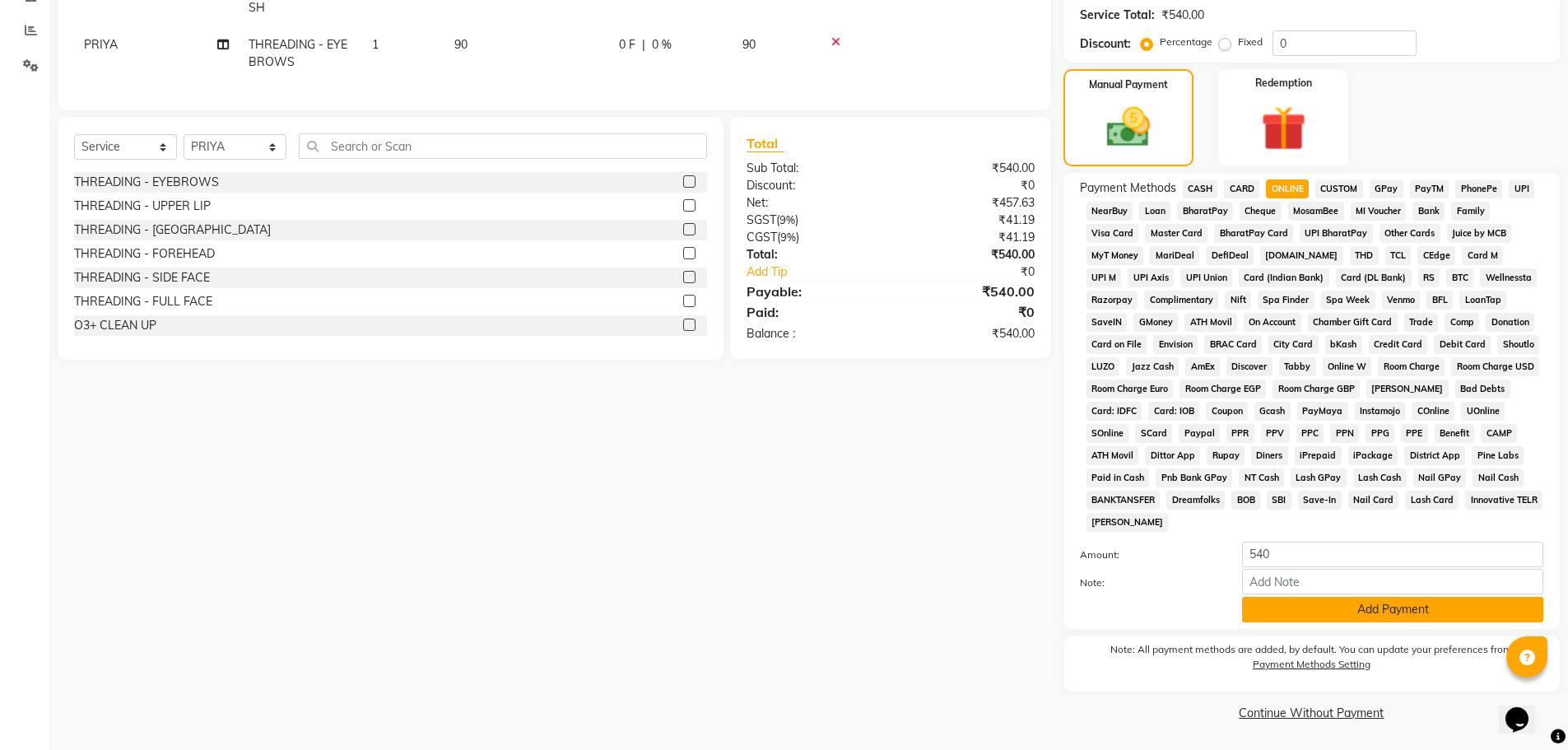
click at [1356, 608] on button "Add Payment" at bounding box center [1392, 609] width 301 height 26
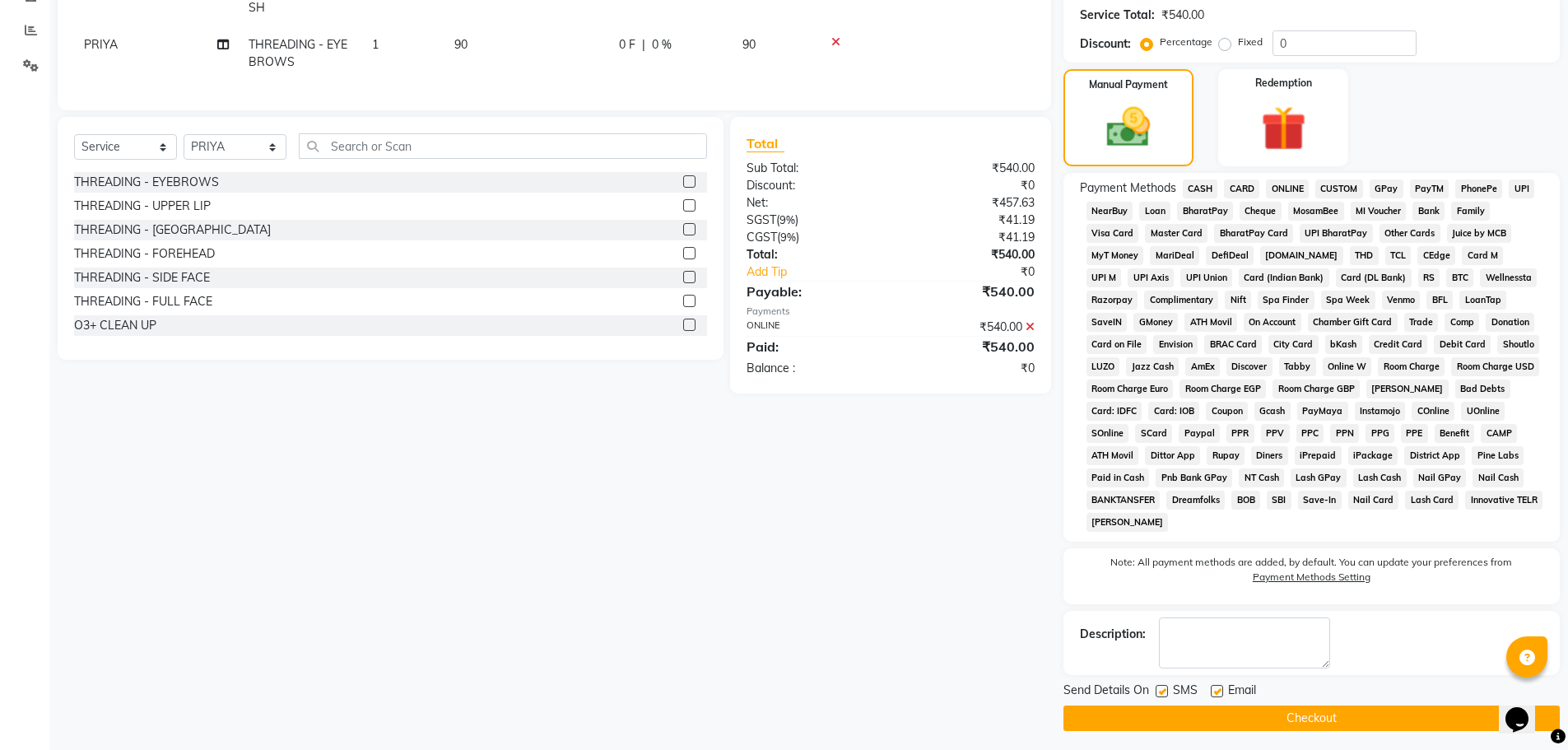
click at [1311, 727] on button "Checkout" at bounding box center [1311, 718] width 496 height 26
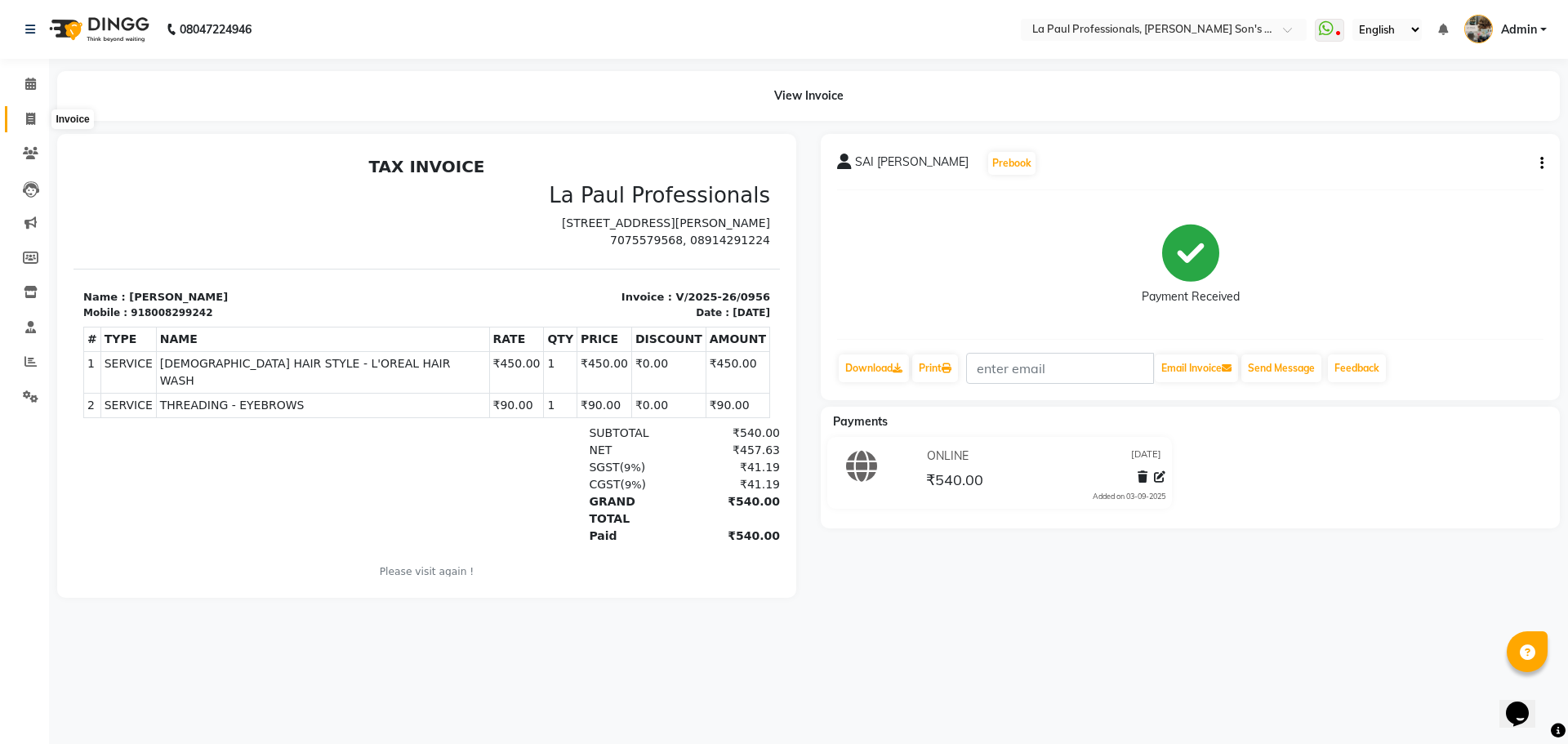
click at [24, 126] on span at bounding box center [30, 119] width 29 height 19
select select "6271"
select select "service"
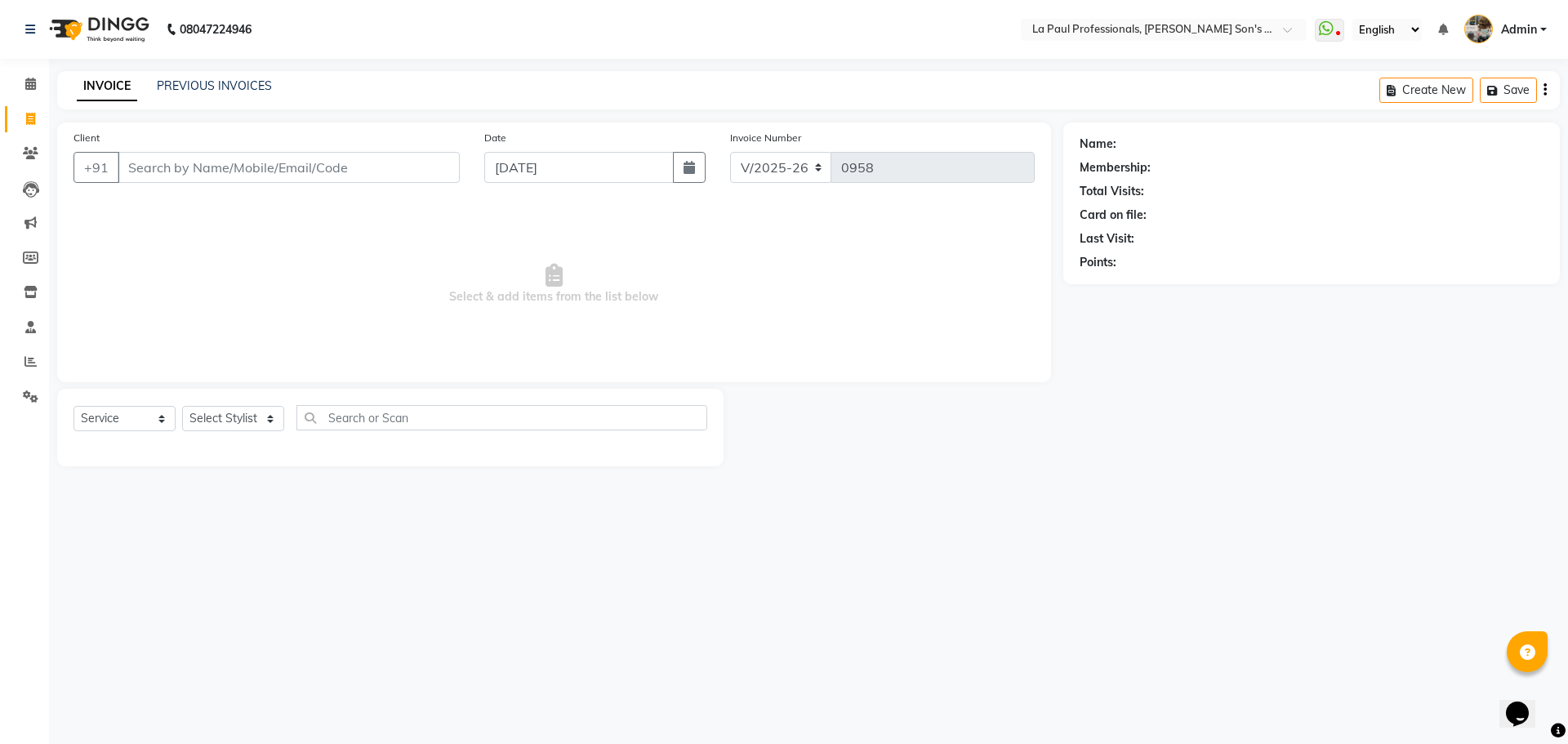
click at [226, 93] on div "PREVIOUS INVOICES" at bounding box center [214, 86] width 115 height 17
click at [226, 87] on link "PREVIOUS INVOICES" at bounding box center [214, 86] width 115 height 15
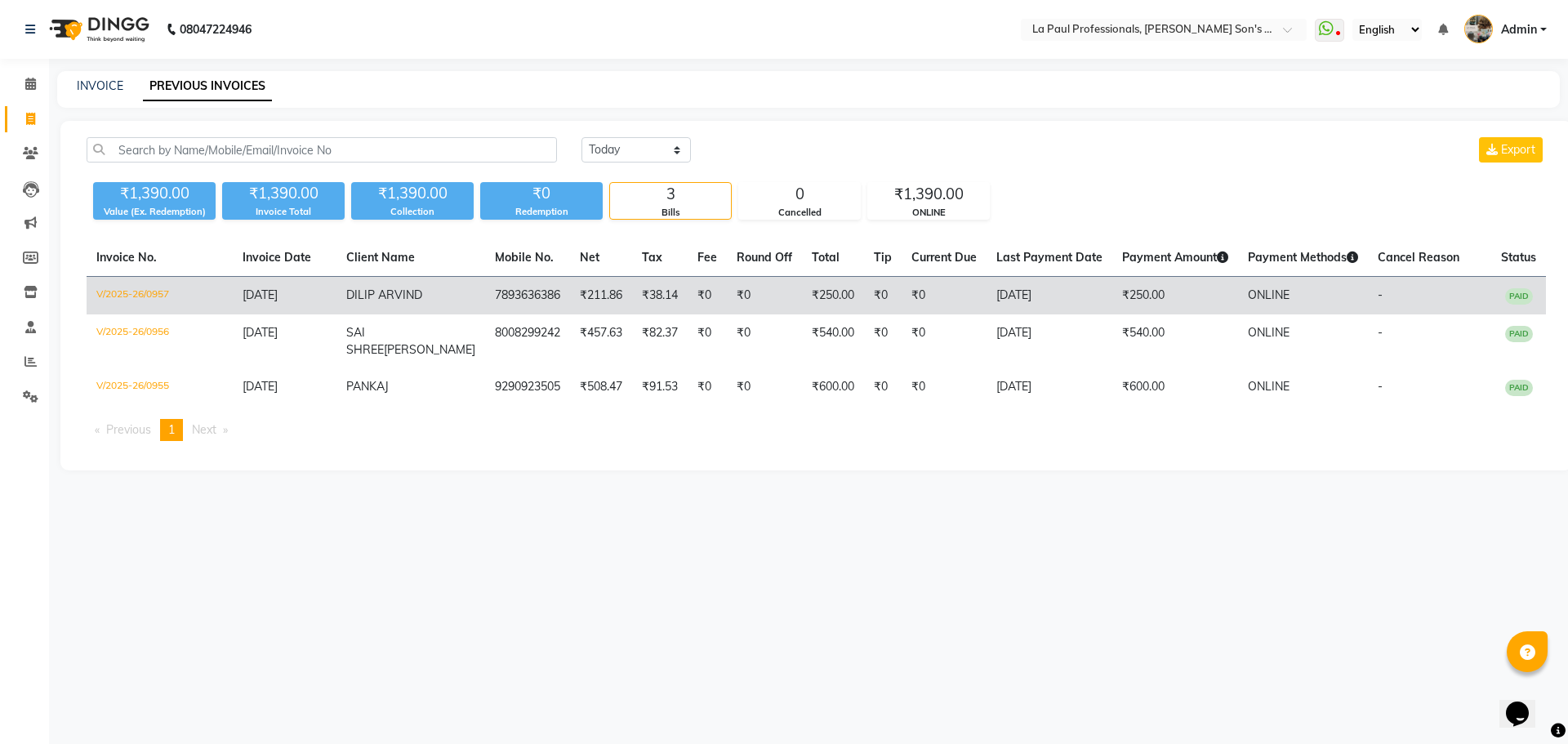
click at [570, 315] on td "₹211.86" at bounding box center [601, 296] width 62 height 39
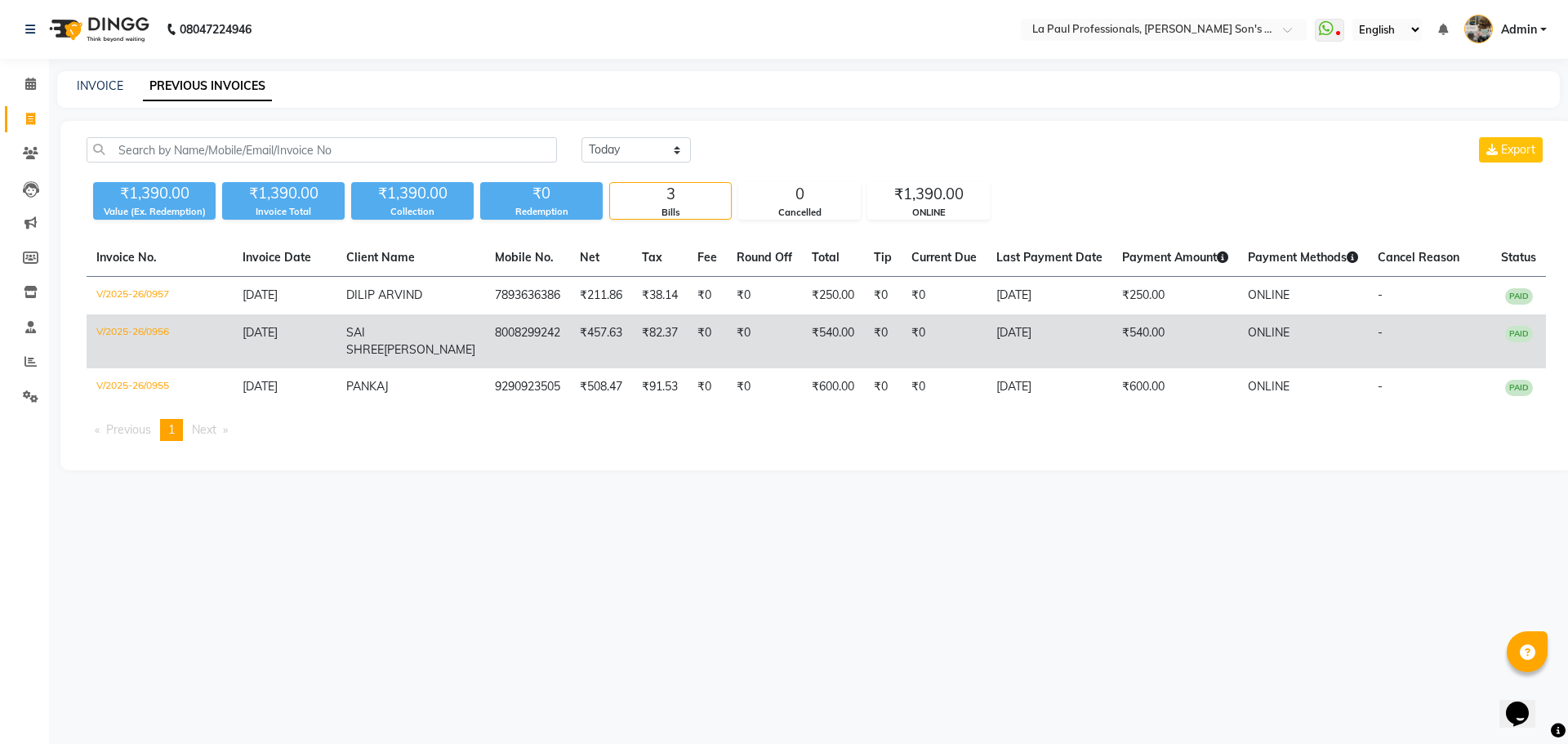
click at [384, 357] on span "VANKINA" at bounding box center [430, 349] width 92 height 15
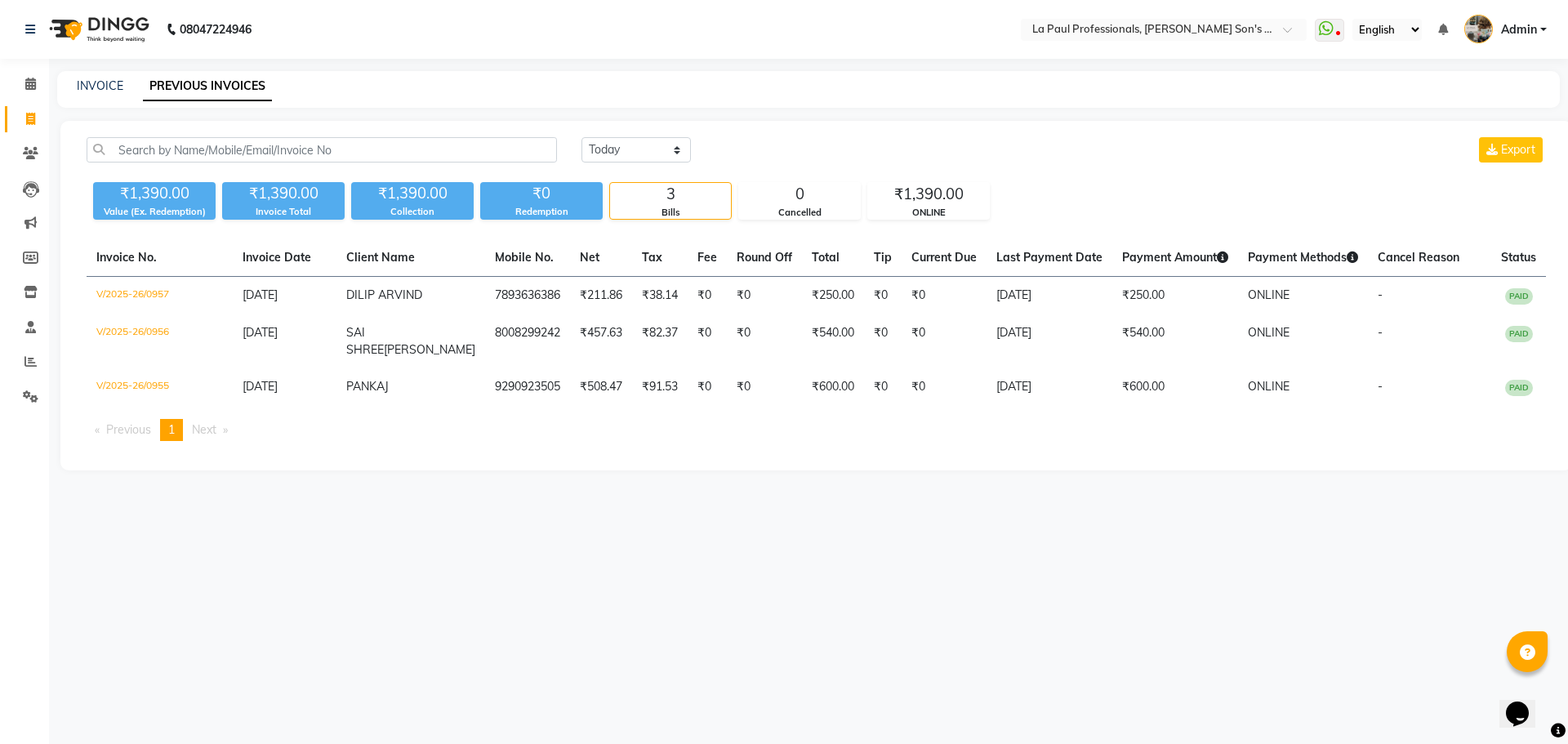
click at [297, 675] on div "08047224946 Select Location × La Paul Professionals, Angel Urban Son's Residenc…" at bounding box center [784, 372] width 1568 height 744
click at [577, 667] on div "08047224946 Select Location × La Paul Professionals, Angel Urban Son's Residenc…" at bounding box center [784, 372] width 1568 height 744
drag, startPoint x: 492, startPoint y: 637, endPoint x: 194, endPoint y: 501, distance: 327.6
click at [488, 637] on div "08047224946 Select Location × La Paul Professionals, Angel Urban Son's Residenc…" at bounding box center [784, 372] width 1568 height 744
click at [20, 123] on span at bounding box center [30, 119] width 29 height 19
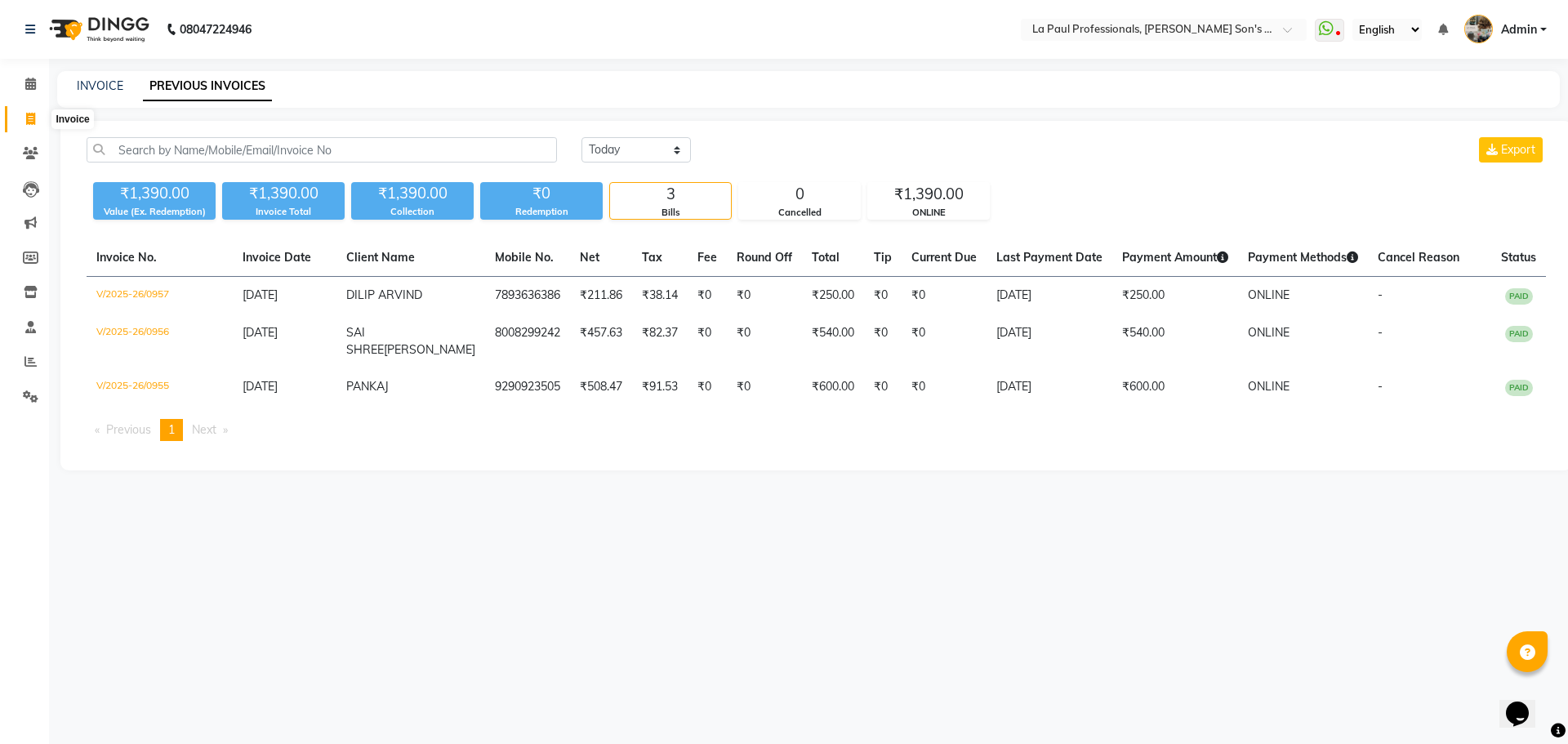
select select "service"
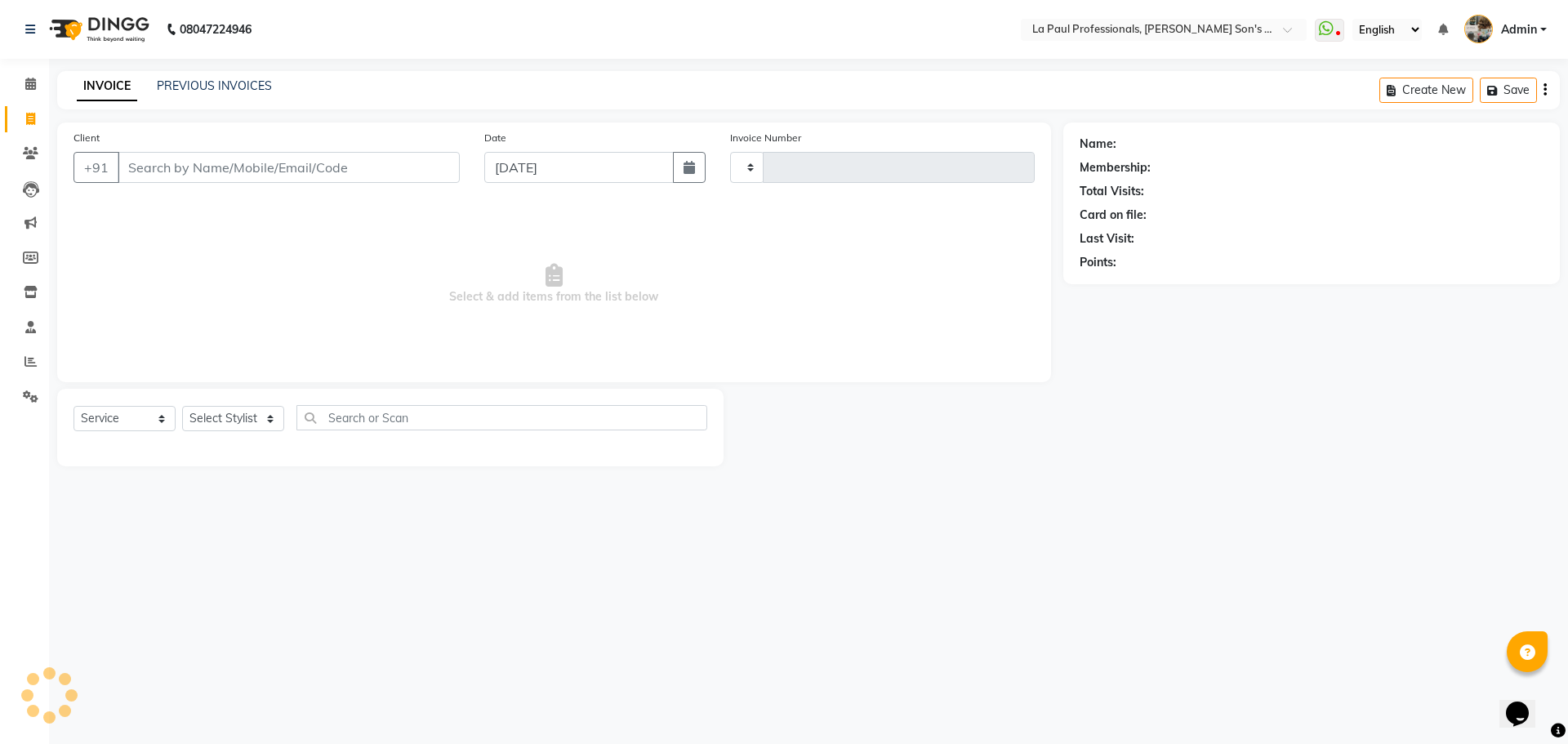
type input "0958"
select select "6271"
drag, startPoint x: 517, startPoint y: 582, endPoint x: 262, endPoint y: 252, distance: 417.0
click at [516, 578] on div "08047224946 Select Location × La Paul Professionals, Angel Urban Son's Residenc…" at bounding box center [784, 372] width 1568 height 744
click at [230, 89] on link "PREVIOUS INVOICES" at bounding box center [214, 86] width 115 height 15
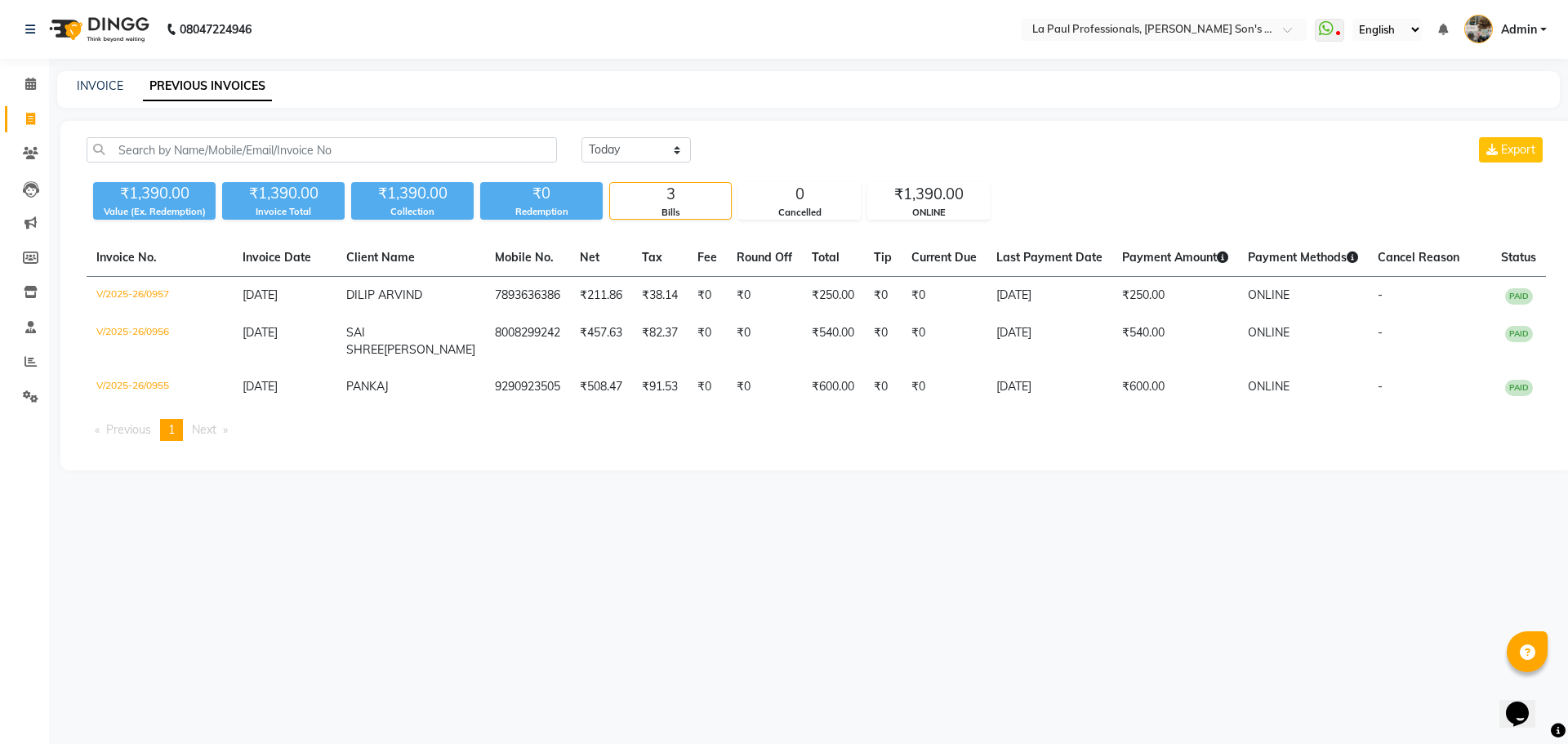
drag, startPoint x: 527, startPoint y: 625, endPoint x: 529, endPoint y: 612, distance: 13.2
click at [528, 623] on div "08047224946 Select Location × La Paul Professionals, Angel Urban Son's Residenc…" at bounding box center [784, 372] width 1568 height 744
click at [530, 611] on div "08047224946 Select Location × La Paul Professionals, Angel Urban Son's Residenc…" at bounding box center [784, 372] width 1568 height 744
click at [531, 607] on div "08047224946 Select Location × La Paul Professionals, Angel Urban Son's Residenc…" at bounding box center [784, 372] width 1568 height 744
click at [531, 606] on div "08047224946 Select Location × La Paul Professionals, Angel Urban Son's Residenc…" at bounding box center [784, 372] width 1568 height 744
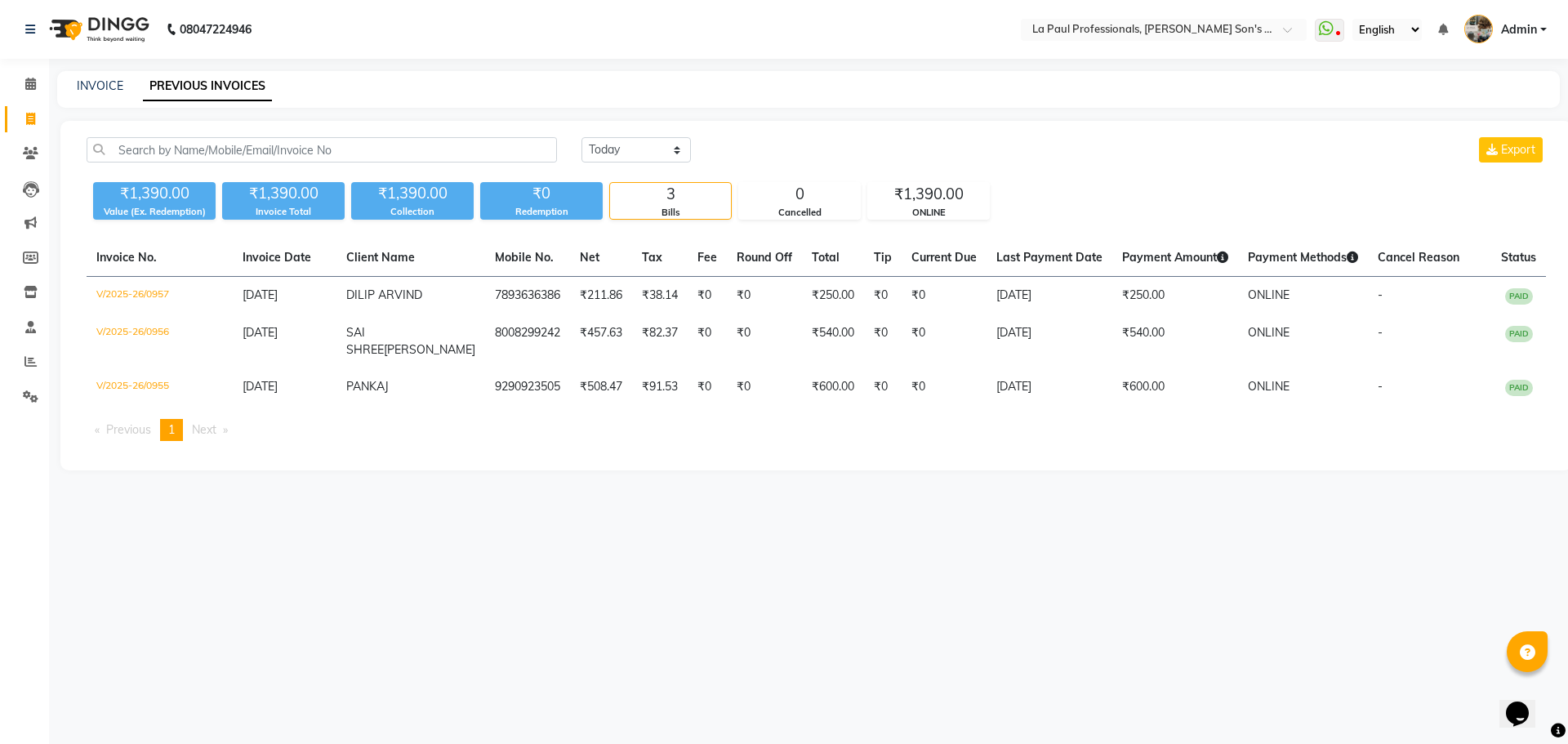
click at [531, 603] on div "08047224946 Select Location × La Paul Professionals, Angel Urban Son's Residenc…" at bounding box center [784, 372] width 1568 height 744
click at [531, 601] on div "08047224946 Select Location × La Paul Professionals, Angel Urban Son's Residenc…" at bounding box center [784, 372] width 1568 height 744
click at [534, 598] on div "08047224946 Select Location × La Paul Professionals, Angel Urban Son's Residenc…" at bounding box center [784, 372] width 1568 height 744
click at [540, 596] on div "08047224946 Select Location × La Paul Professionals, Angel Urban Son's Residenc…" at bounding box center [784, 372] width 1568 height 744
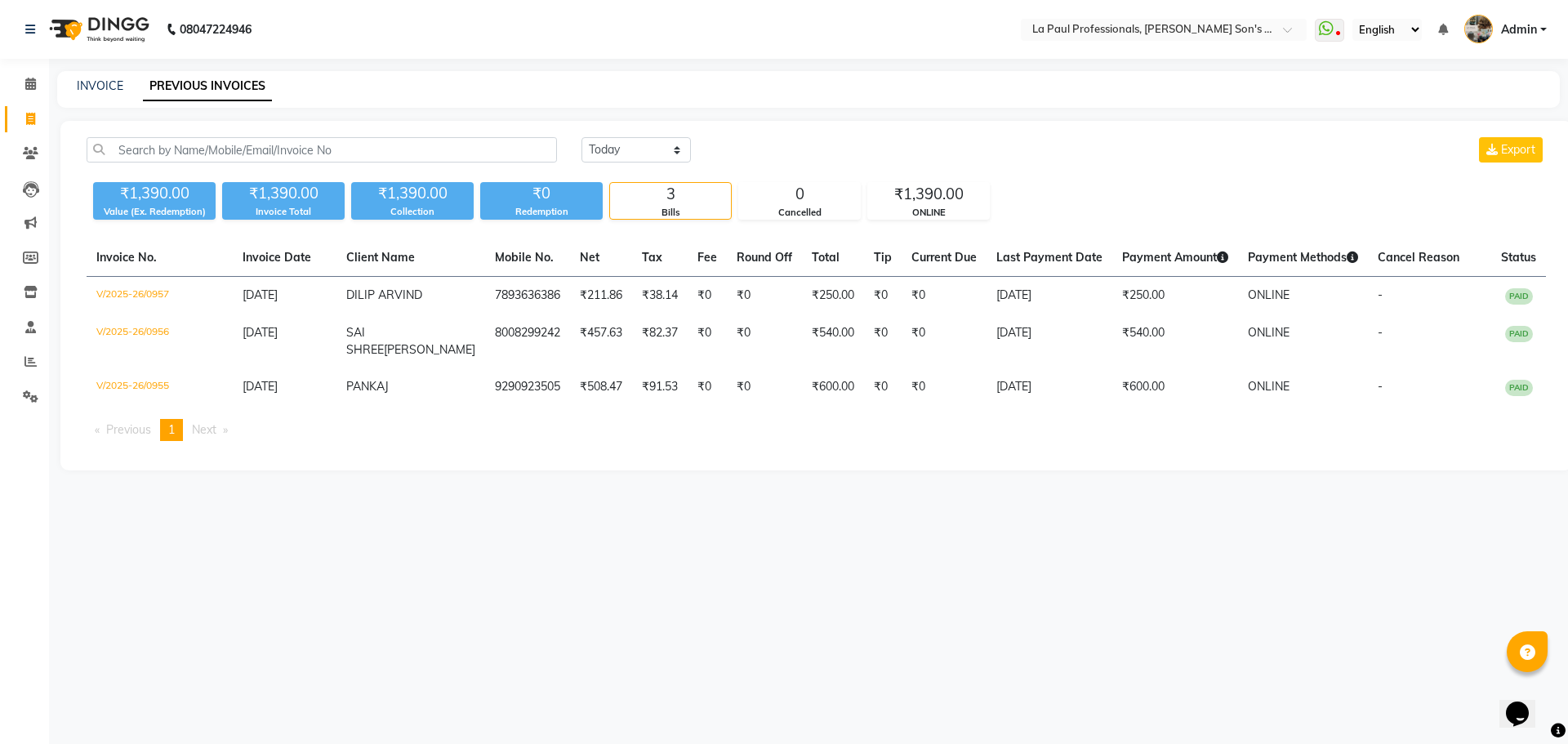
click at [545, 594] on div "08047224946 Select Location × La Paul Professionals, Angel Urban Son's Residenc…" at bounding box center [784, 372] width 1568 height 744
click at [545, 594] on div "08047224946 Select Location × La Paul Professionals, Angel Urban Son's Residenc…" at bounding box center [784, 372] width 1568 height 744
click at [549, 594] on div "08047224946 Select Location × La Paul Professionals, Angel Urban Son's Residenc…" at bounding box center [784, 372] width 1568 height 744
click at [553, 592] on div "08047224946 Select Location × La Paul Professionals, Angel Urban Son's Residenc…" at bounding box center [784, 372] width 1568 height 744
drag, startPoint x: 658, startPoint y: 597, endPoint x: 1230, endPoint y: 26, distance: 808.2
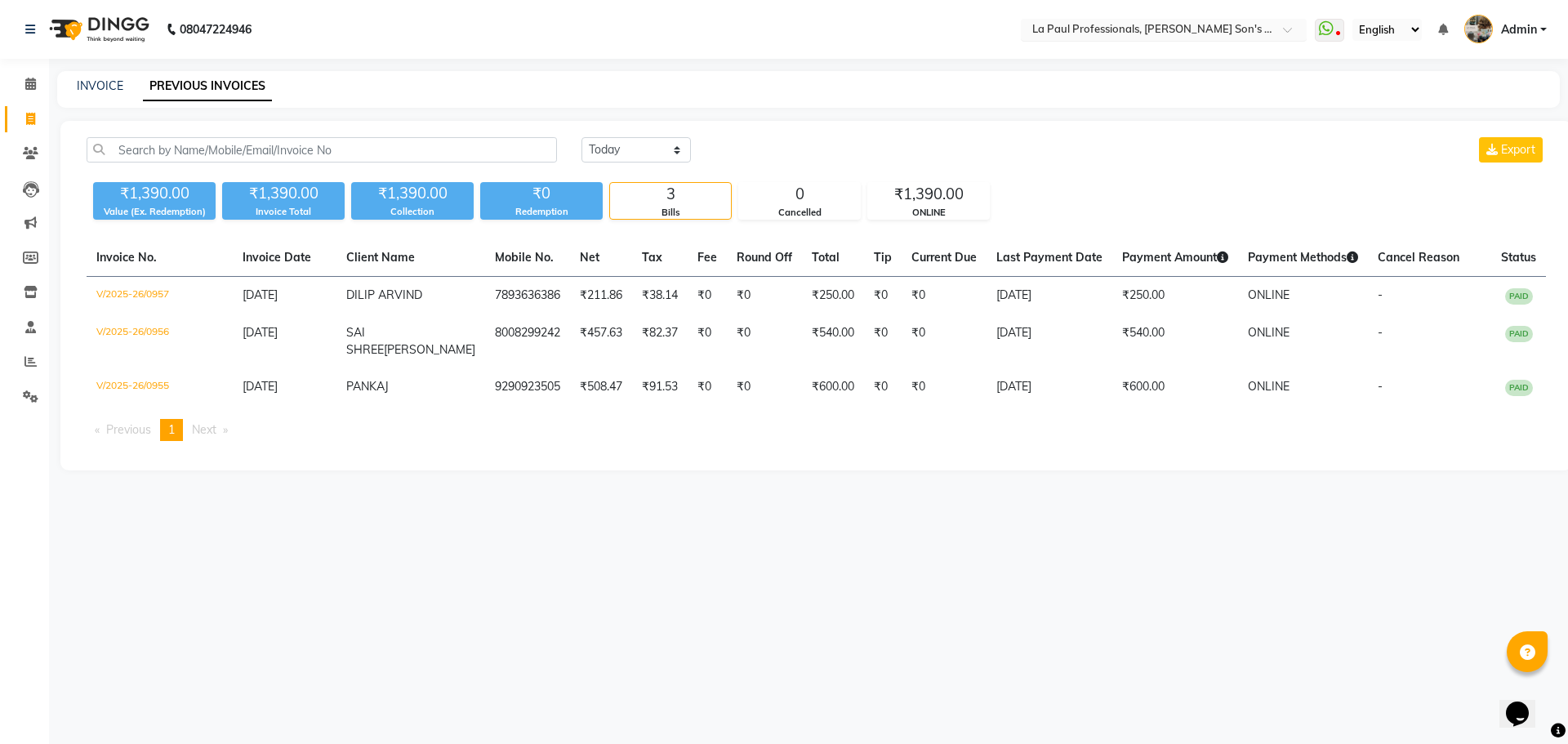
click at [674, 579] on div "08047224946 Select Location × La Paul Professionals, Angel Urban Son's Residenc…" at bounding box center [784, 372] width 1568 height 744
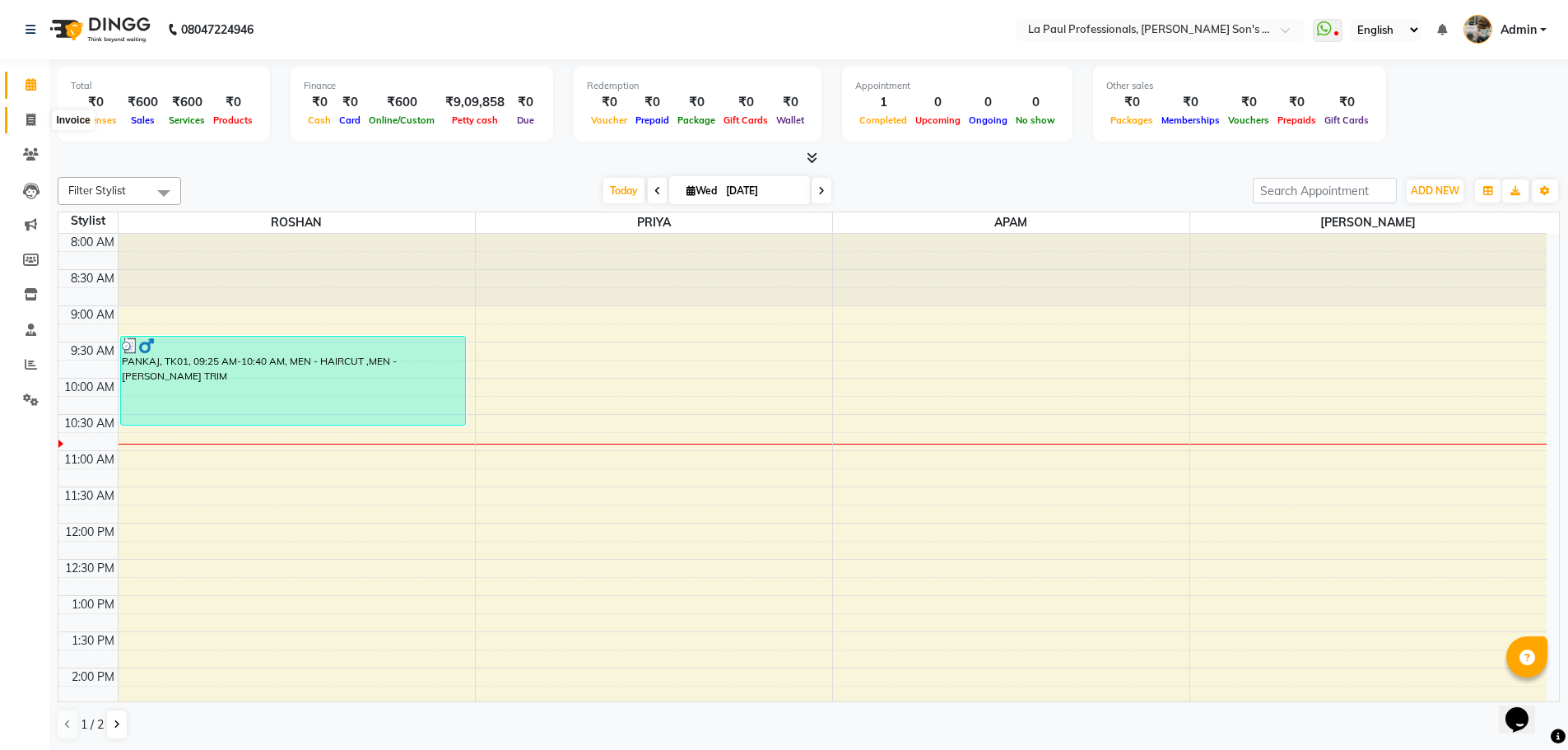
click at [26, 123] on icon at bounding box center [31, 119] width 9 height 12
select select "6271"
select select "service"
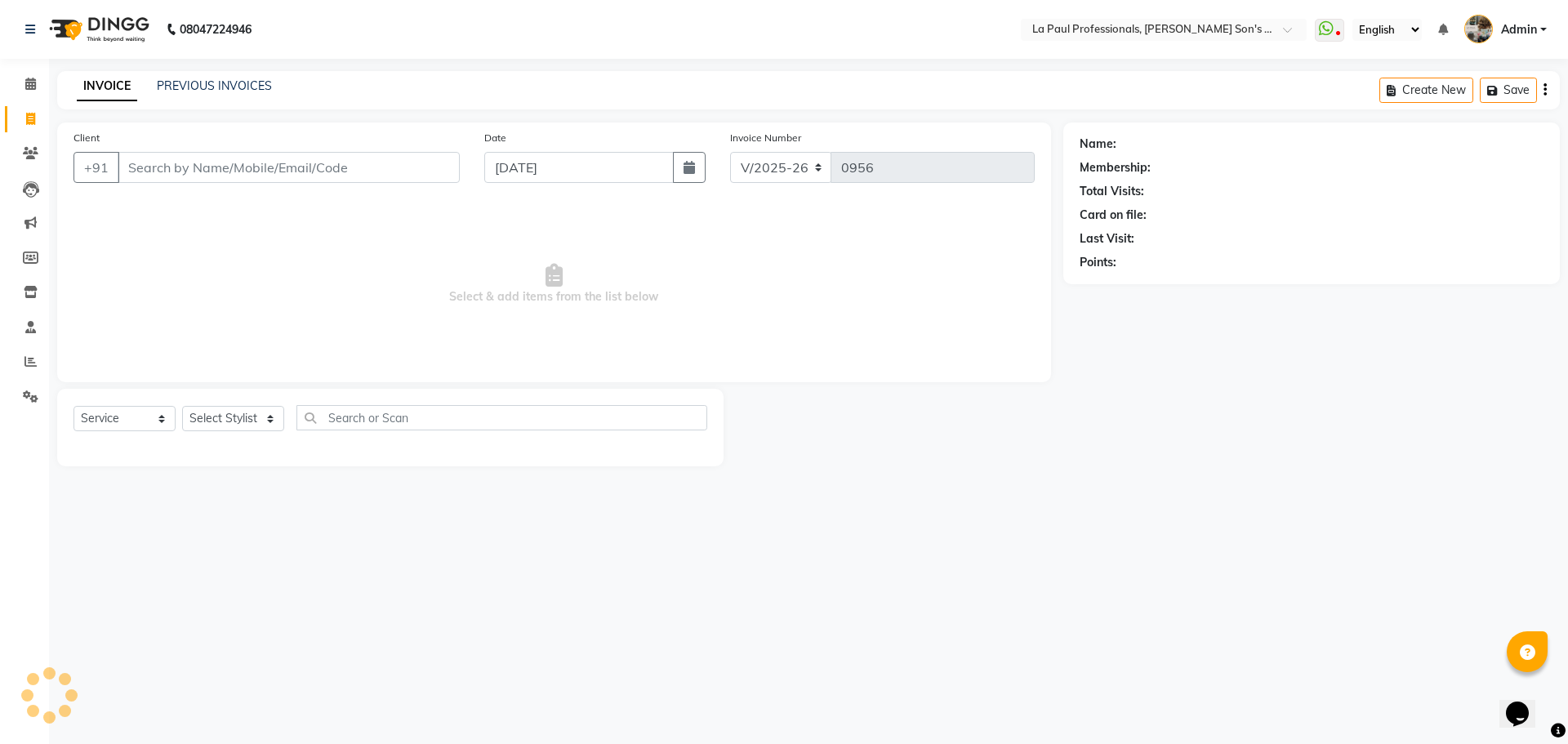
click at [194, 171] on input "Client" at bounding box center [288, 167] width 342 height 31
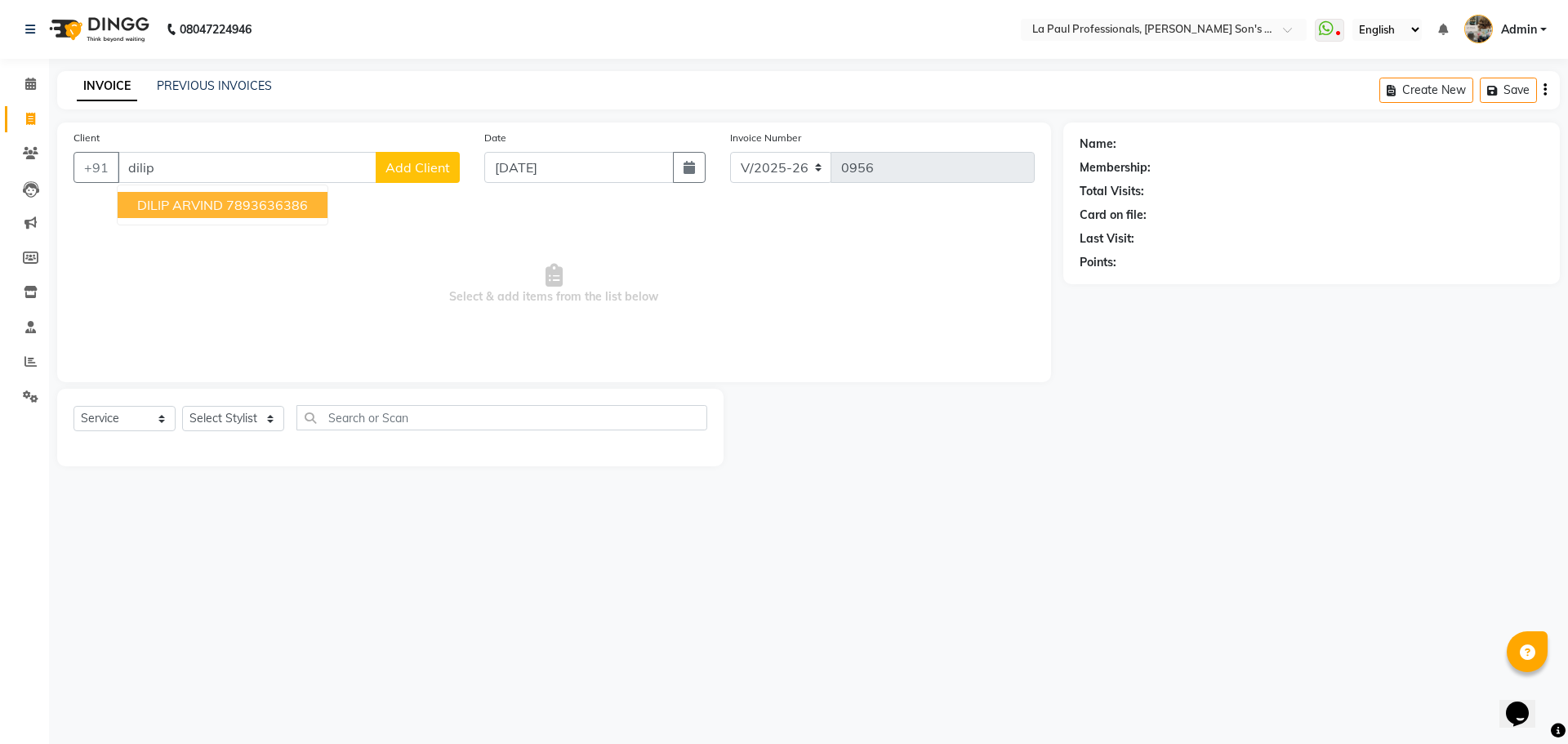
click at [285, 203] on ngb-highlight "7893636386" at bounding box center [267, 205] width 82 height 16
type input "7893636386"
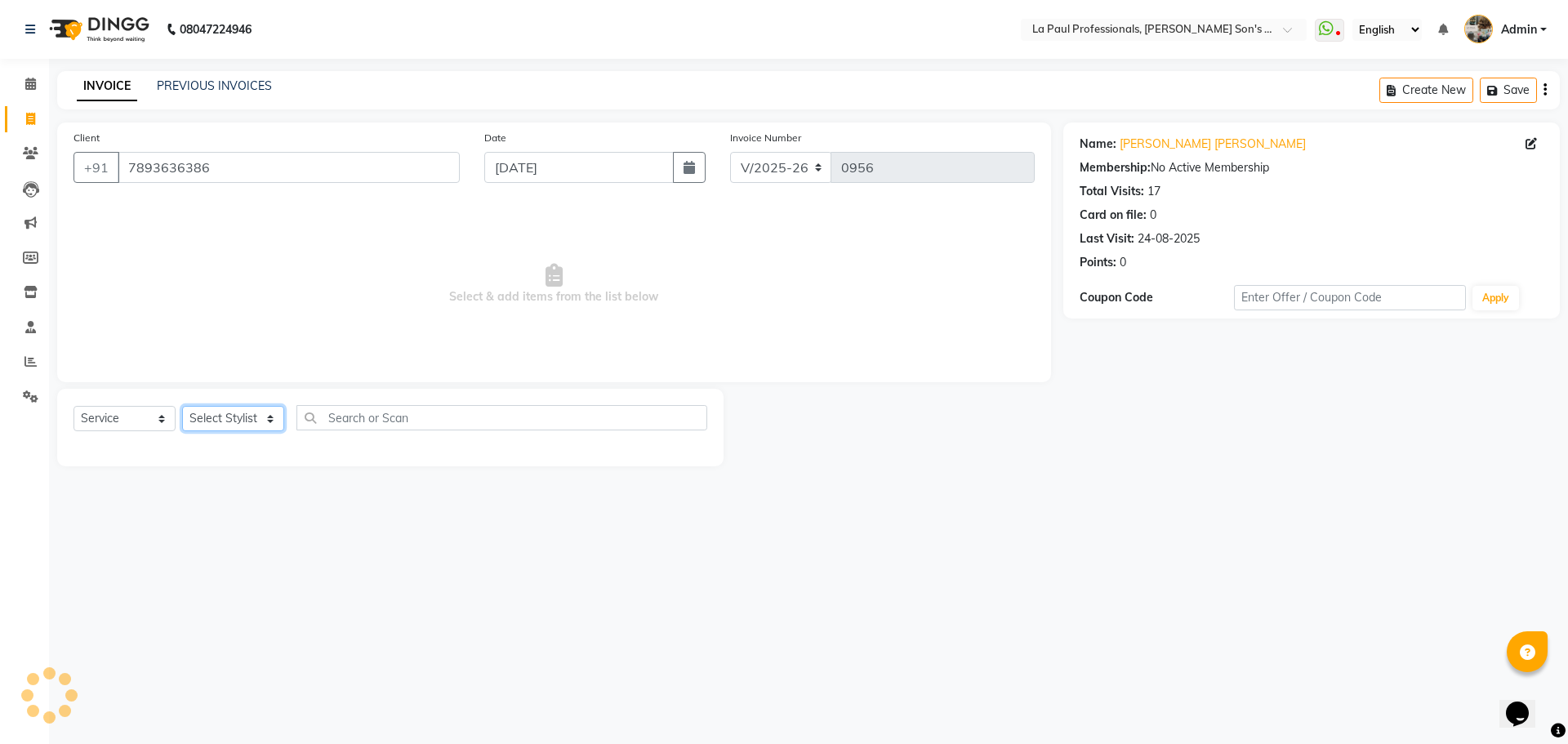
click at [267, 427] on select "Select Stylist APAM IVA GAGAN PRIYA ROSHAN SANJU SASA SONU" at bounding box center [233, 418] width 102 height 25
select select "46925"
click at [182, 406] on select "Select Stylist APAM IVA GAGAN PRIYA ROSHAN SANJU SASA SONU" at bounding box center [233, 418] width 102 height 25
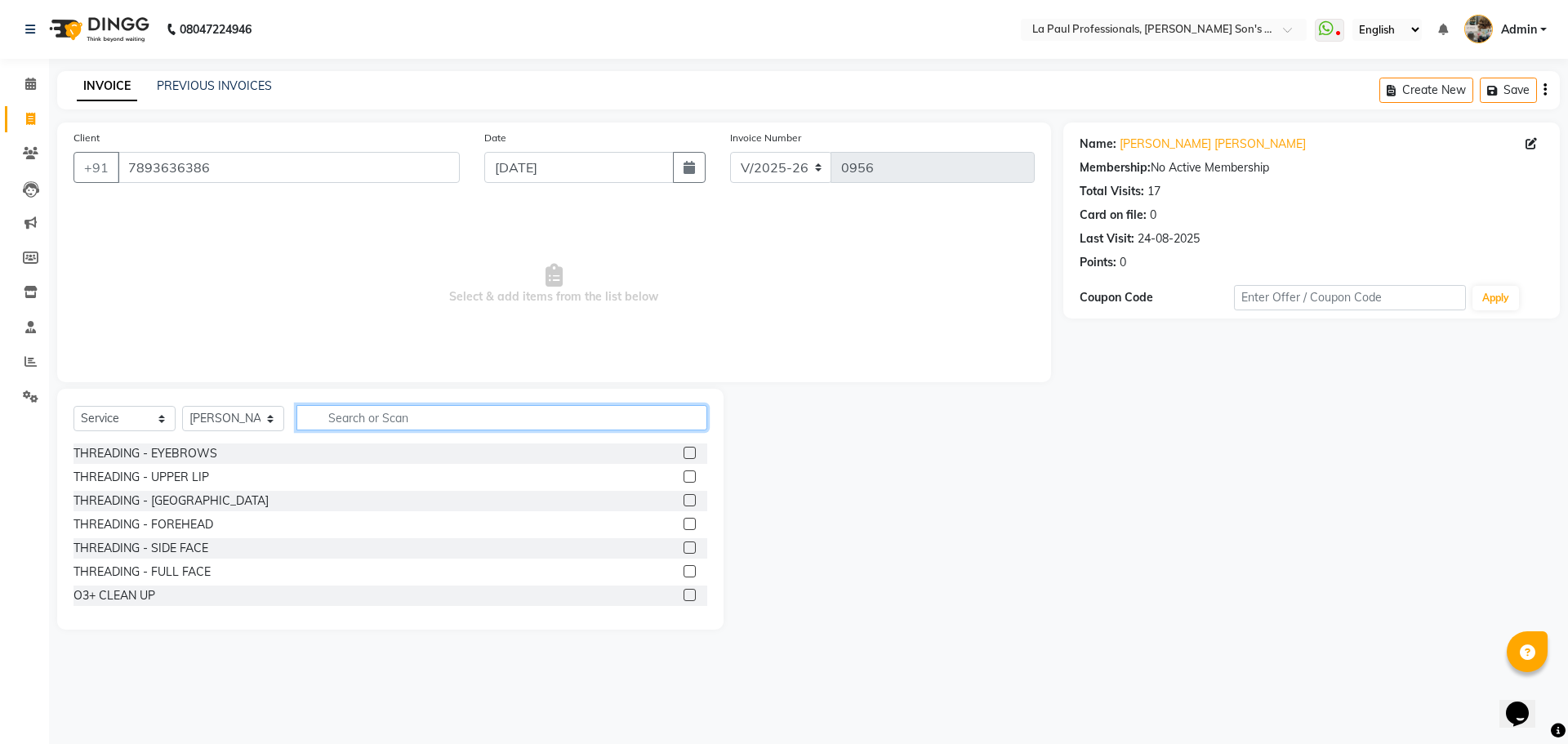
click at [401, 419] on input "text" at bounding box center [501, 418] width 411 height 25
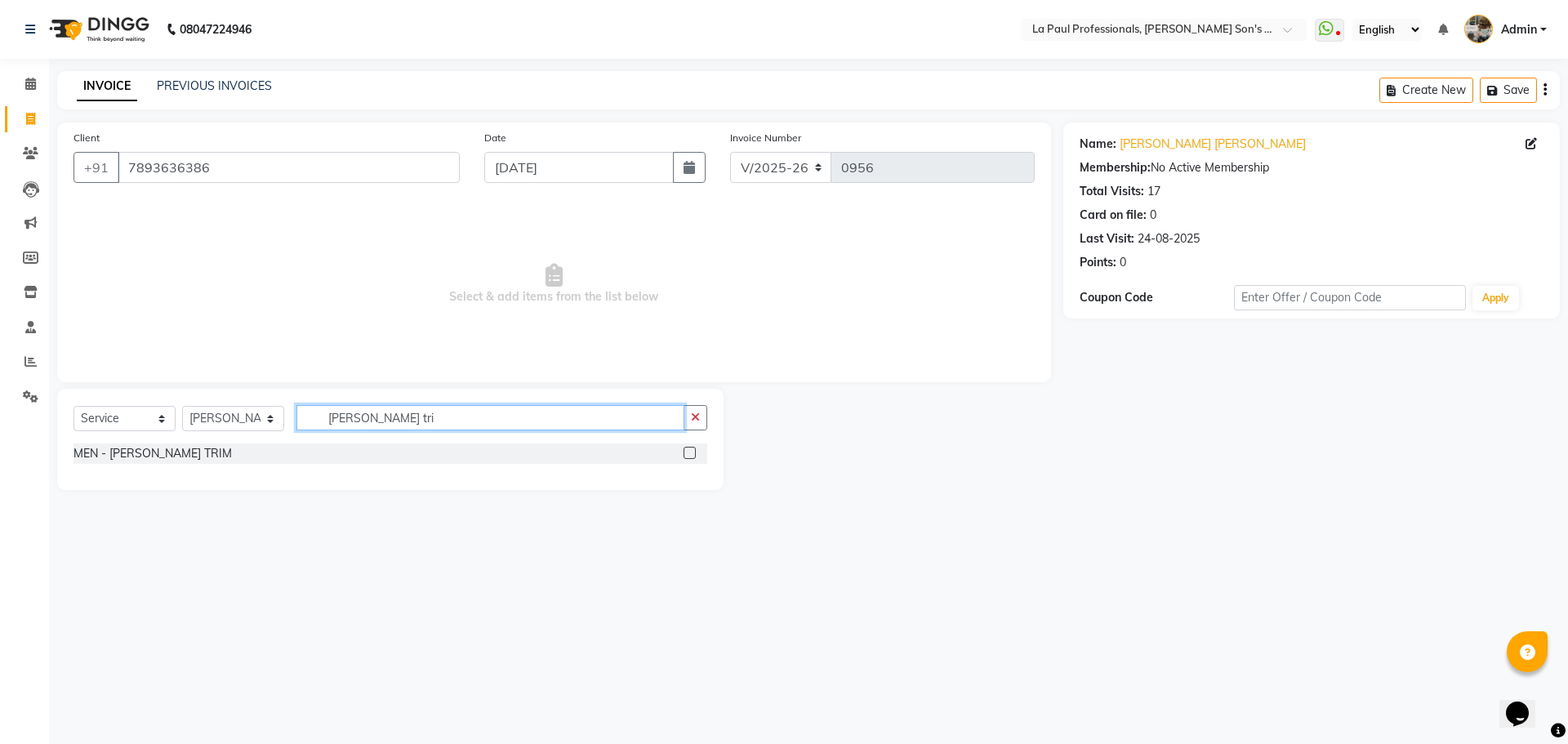
type input "beard tri"
click at [687, 454] on label at bounding box center [689, 453] width 12 height 12
click at [687, 454] on input "checkbox" at bounding box center [688, 454] width 11 height 11
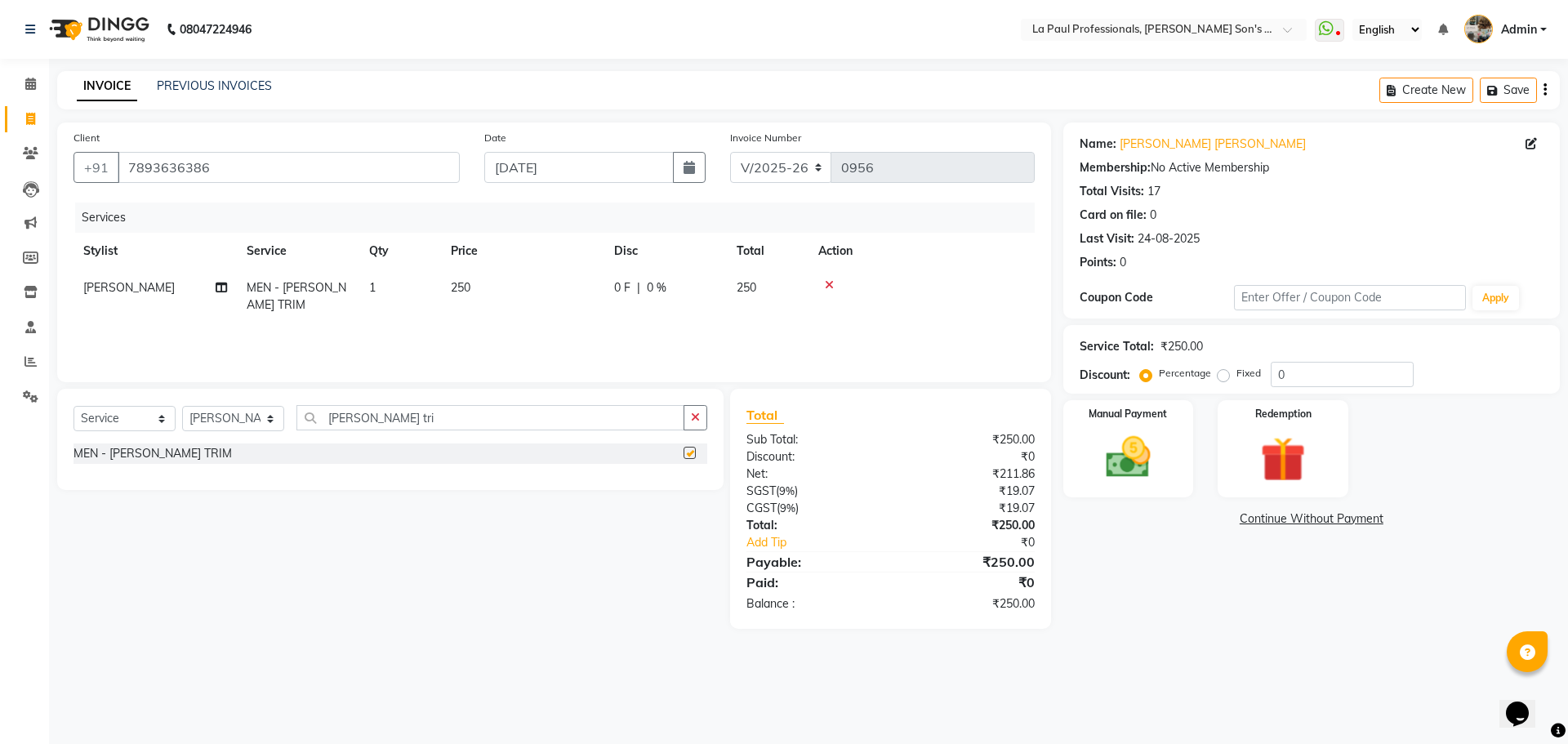
checkbox input "false"
drag, startPoint x: 1083, startPoint y: 647, endPoint x: 1203, endPoint y: 419, distance: 257.7
click at [1083, 647] on main "INVOICE PREVIOUS INVOICES Create New Save Client +91 7893636386 Date 03-09-2025…" at bounding box center [809, 363] width 1519 height 582
click at [1134, 462] on img at bounding box center [1128, 458] width 76 height 54
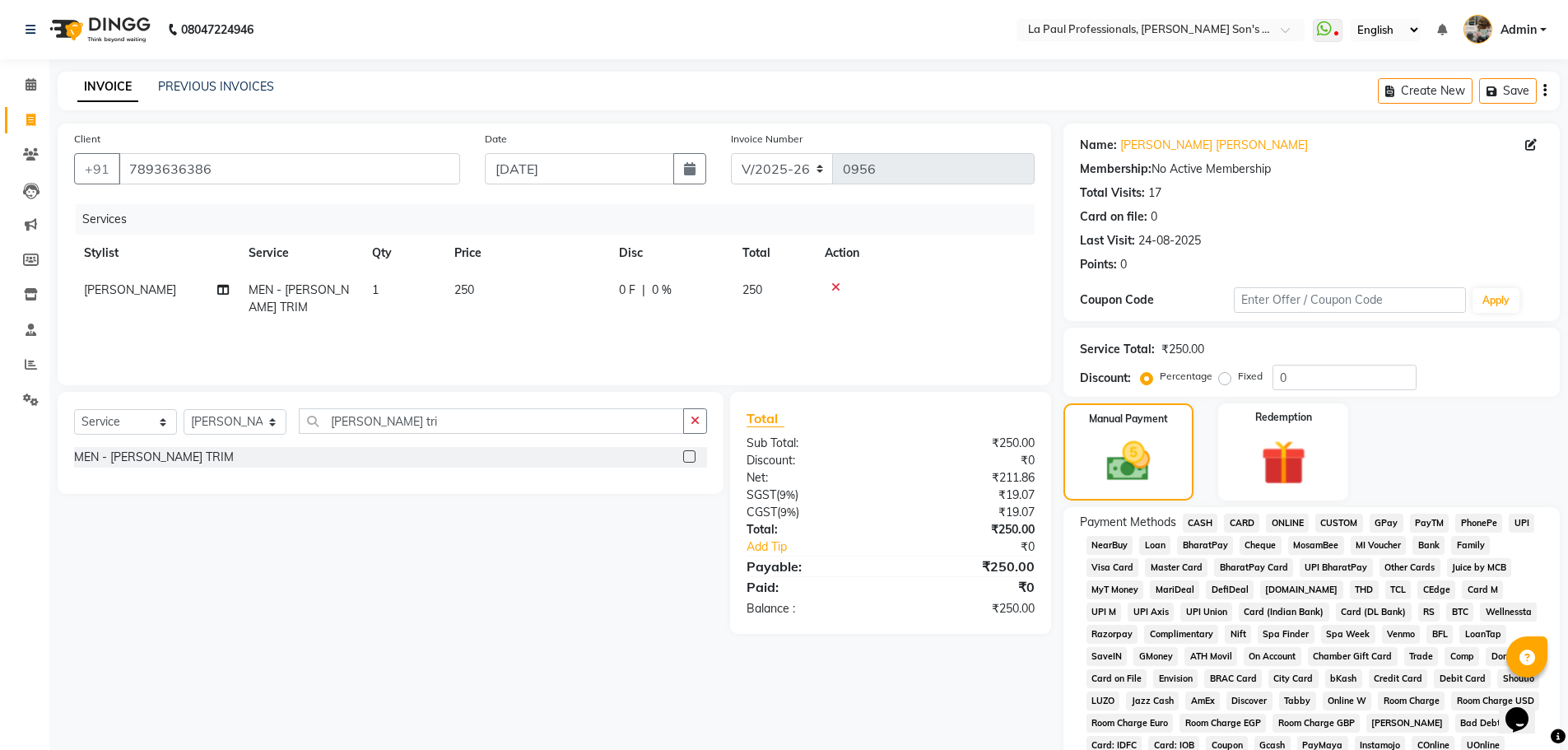
click at [1288, 524] on span "ONLINE" at bounding box center [1287, 523] width 43 height 19
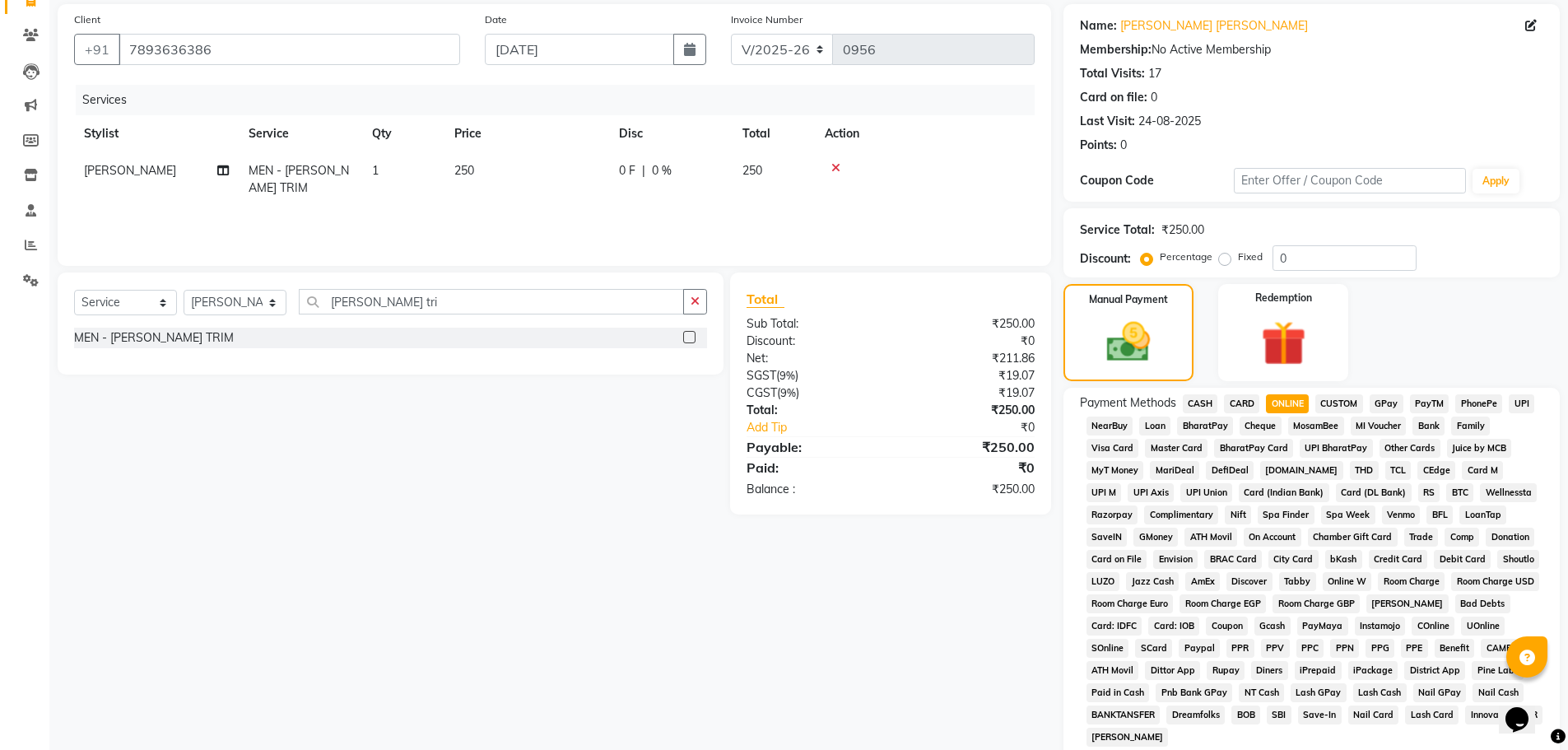
scroll to position [329, 0]
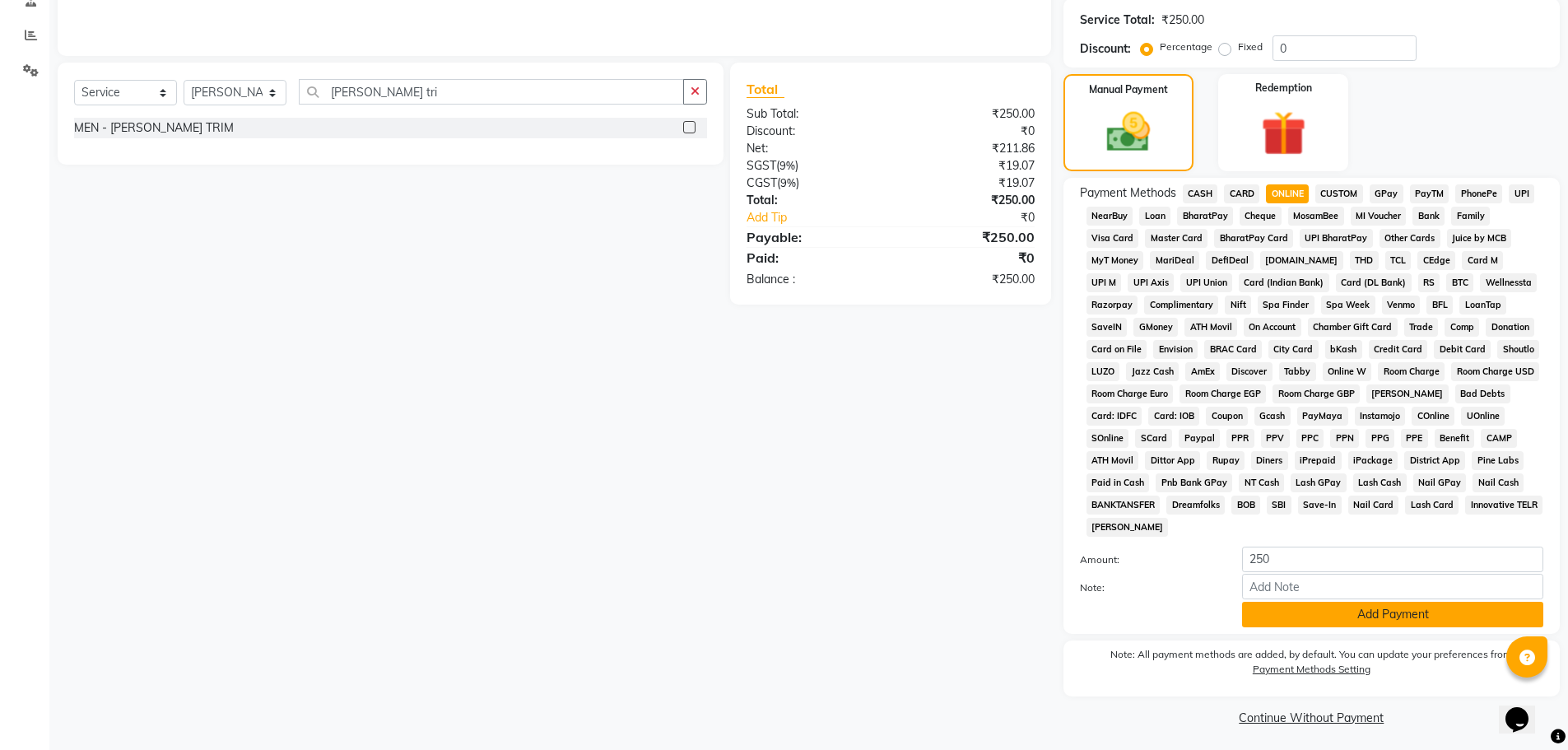
click at [1289, 619] on button "Add Payment" at bounding box center [1392, 614] width 301 height 26
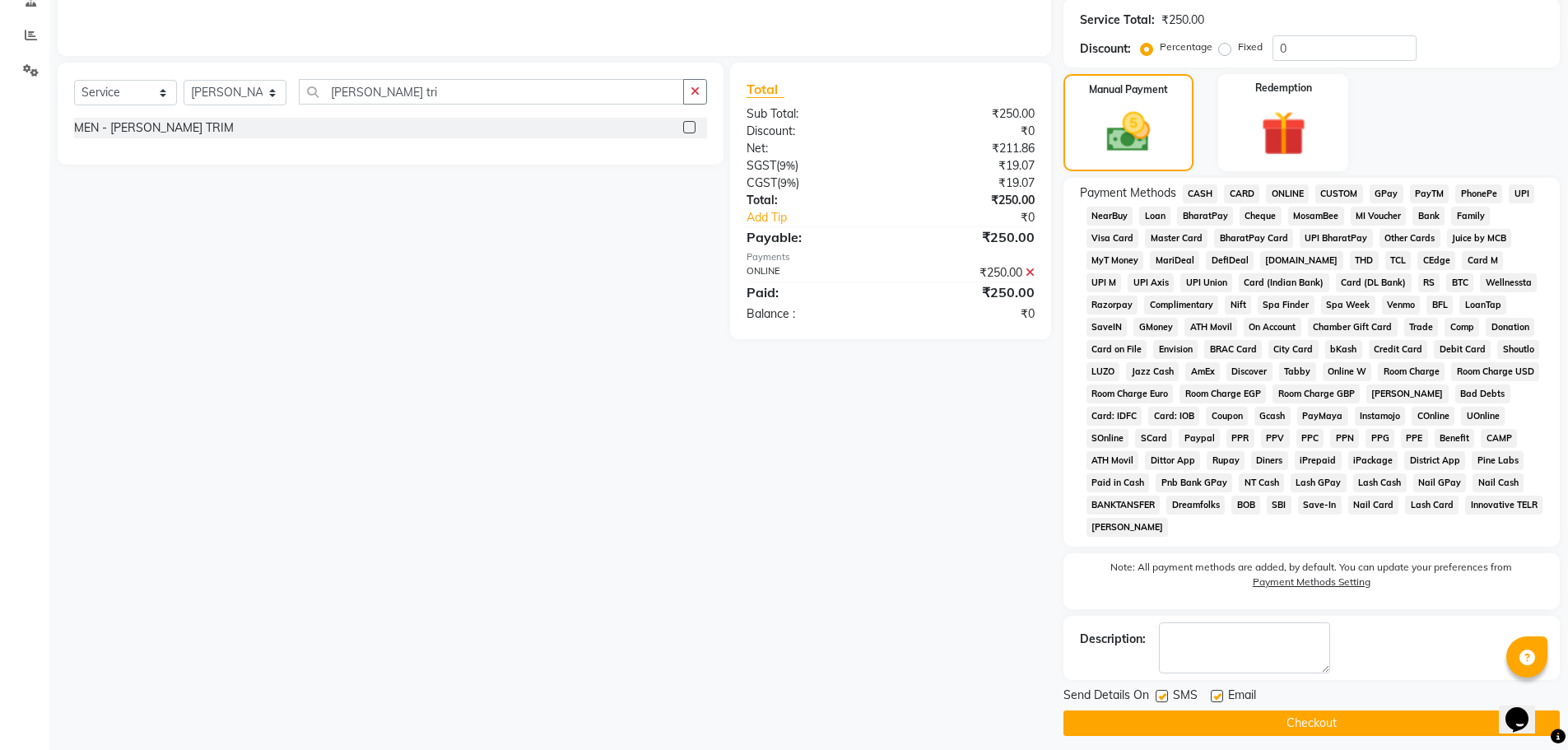
click at [1362, 723] on button "Checkout" at bounding box center [1311, 723] width 496 height 26
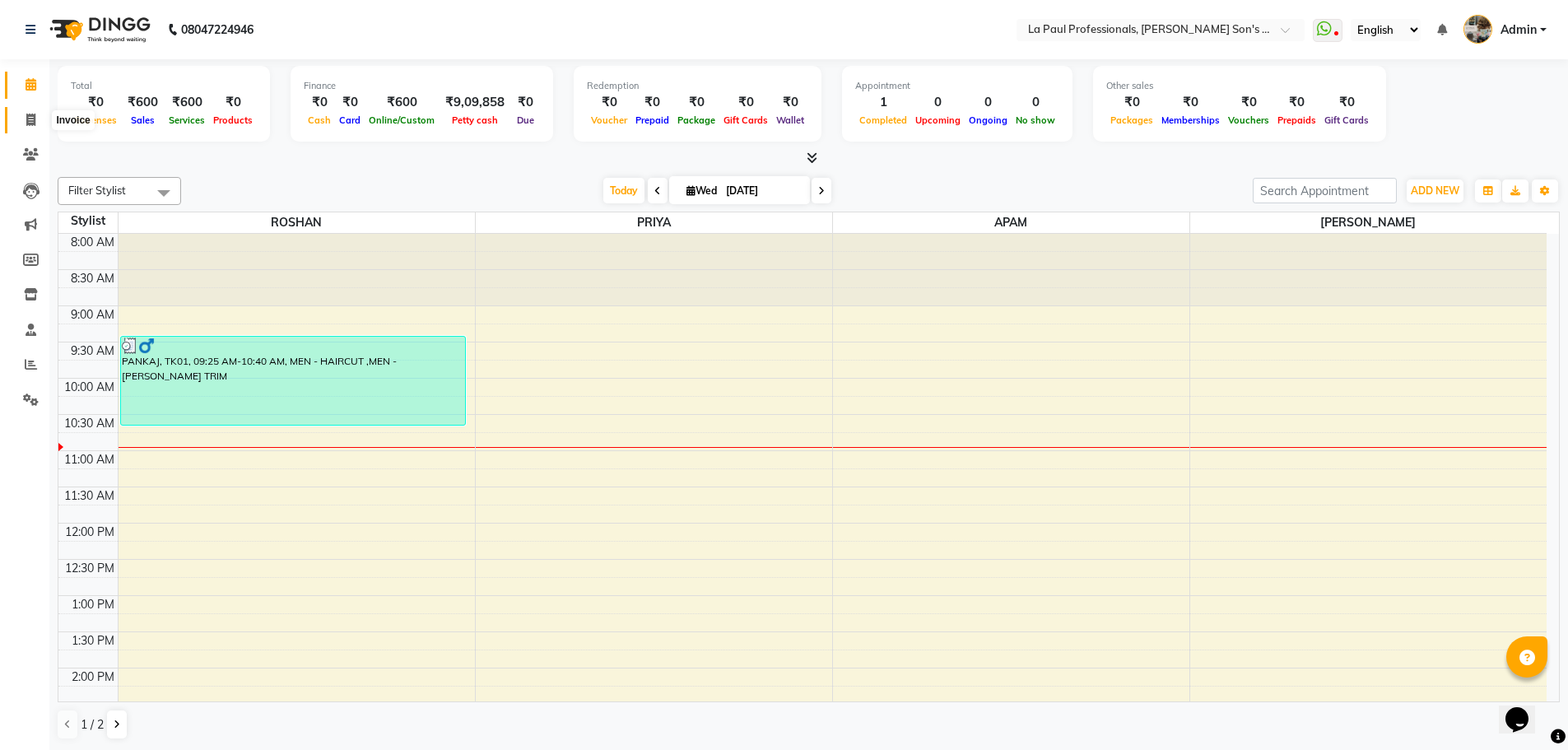
click at [32, 120] on icon at bounding box center [31, 119] width 9 height 12
select select "6271"
select select "service"
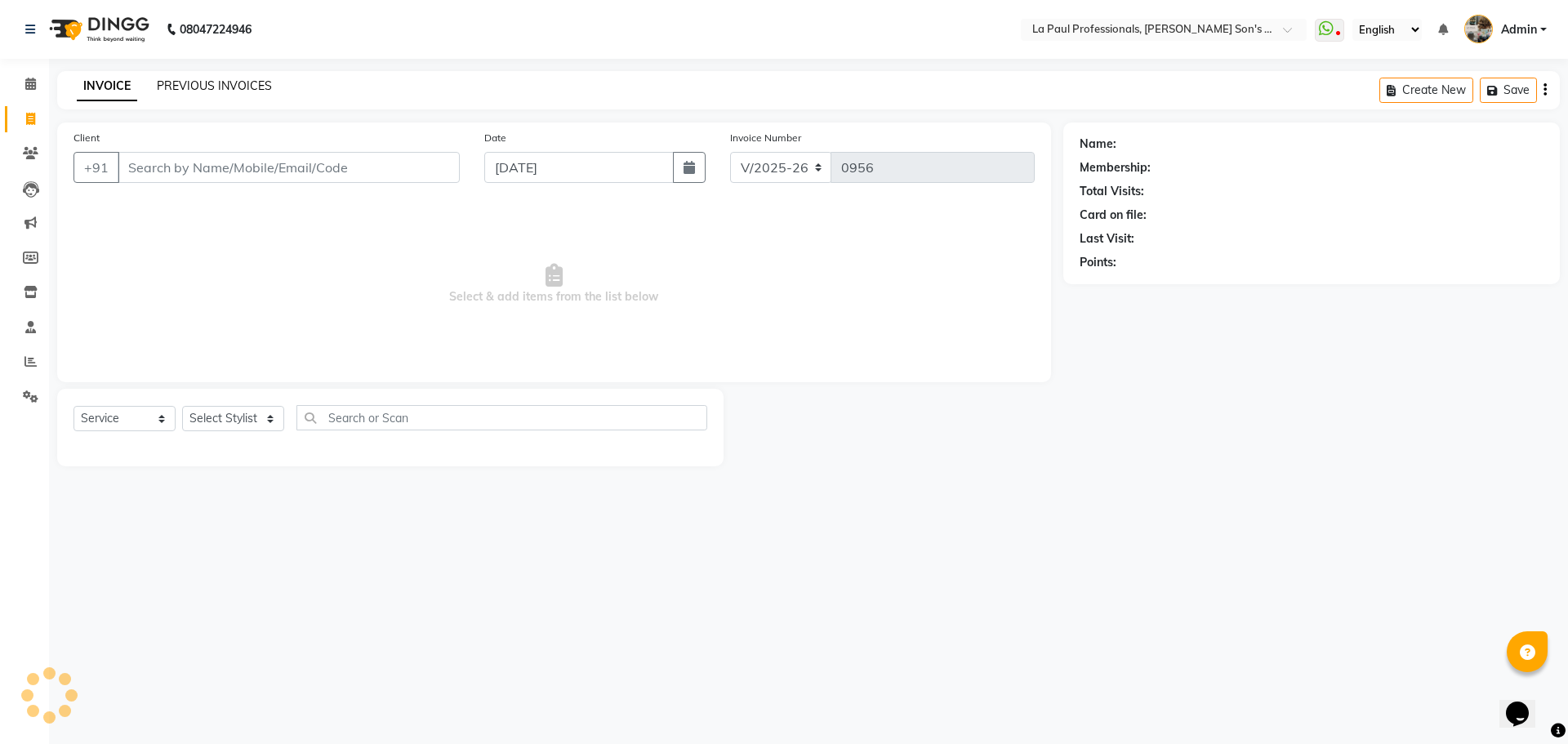
click at [234, 92] on link "PREVIOUS INVOICES" at bounding box center [214, 86] width 115 height 15
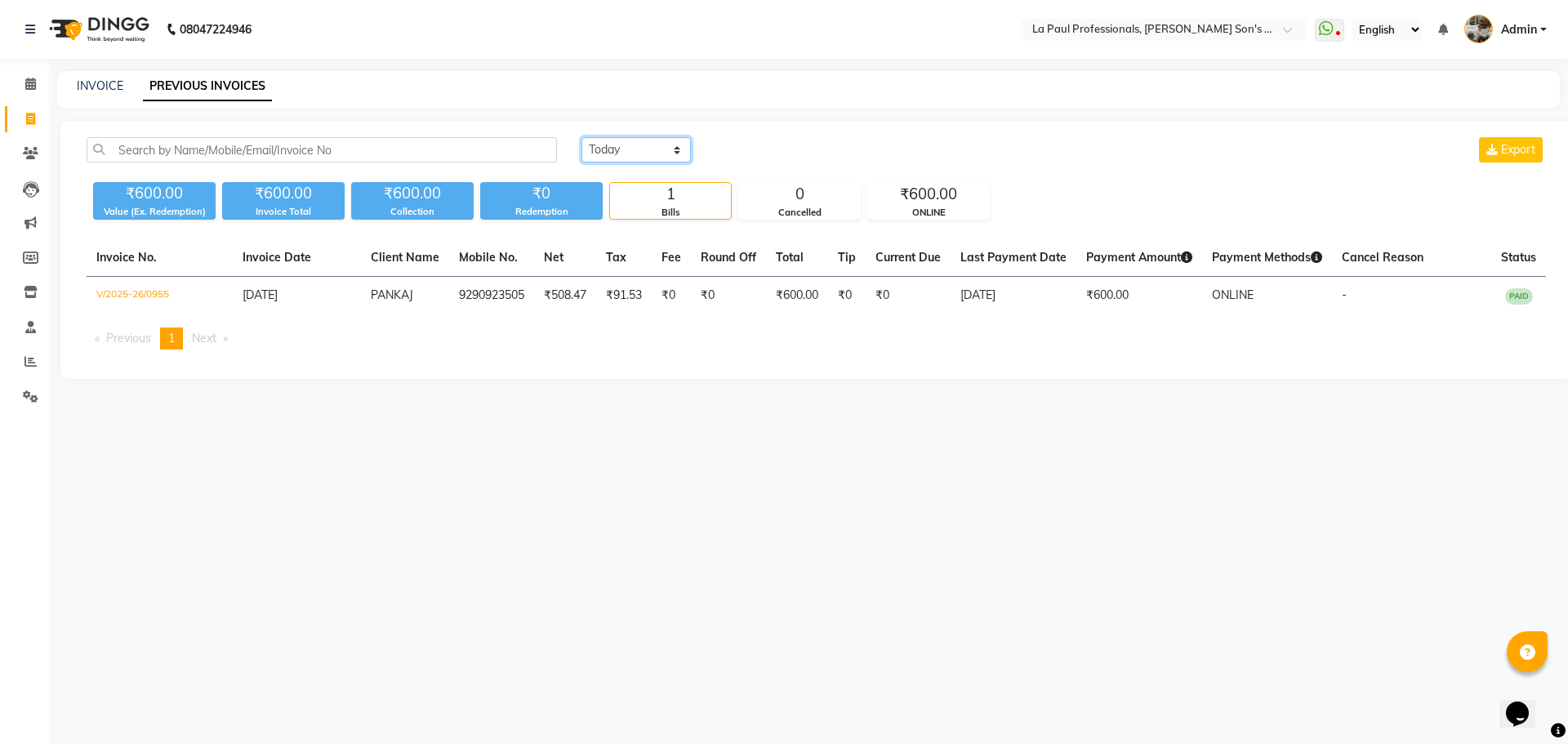
click at [627, 153] on select "Today Yesterday Custom Range" at bounding box center [636, 149] width 109 height 25
select select "range"
click at [581, 137] on select "Today Yesterday Custom Range" at bounding box center [636, 149] width 109 height 25
click at [748, 150] on input "[DATE]" at bounding box center [768, 150] width 114 height 23
select select "9"
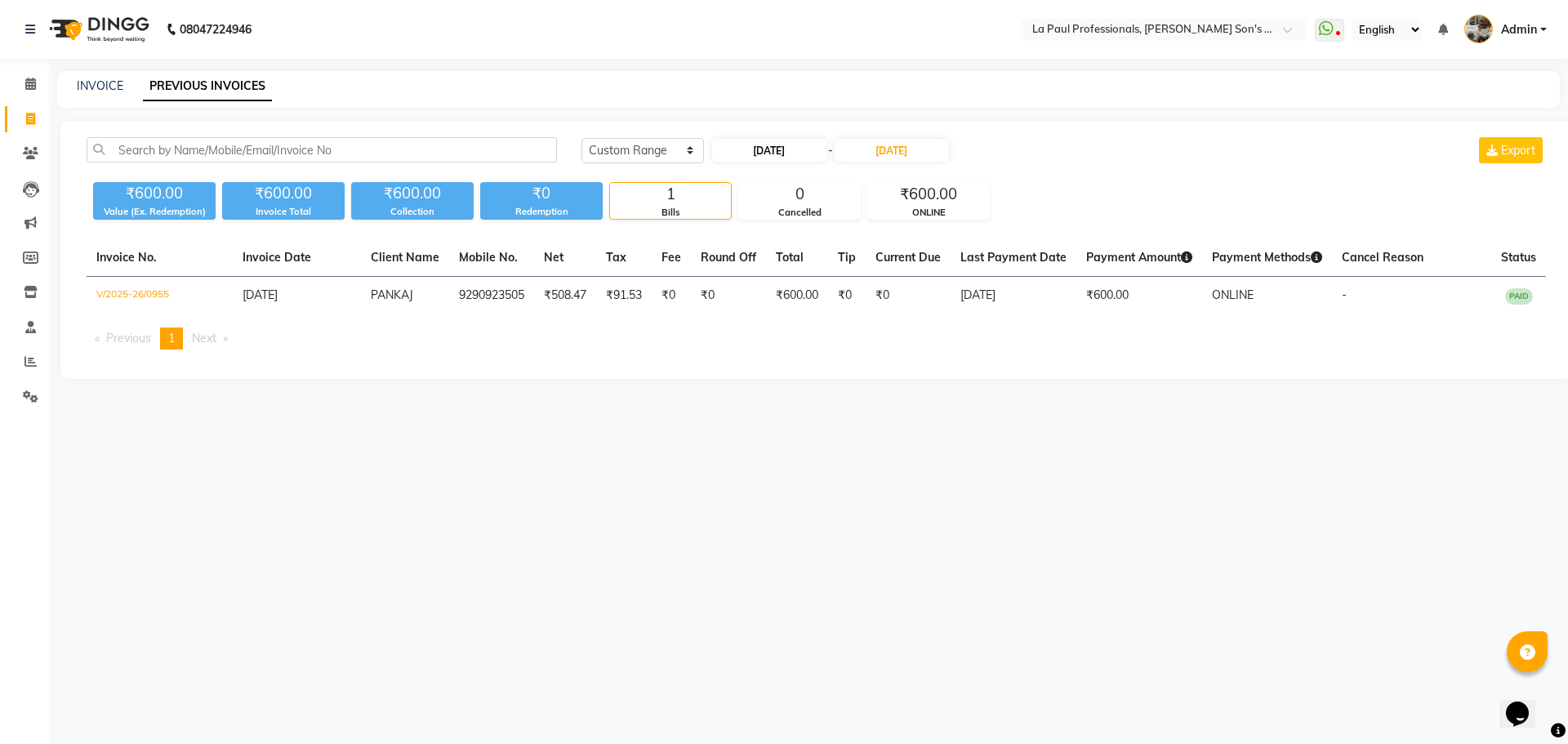
select select "2025"
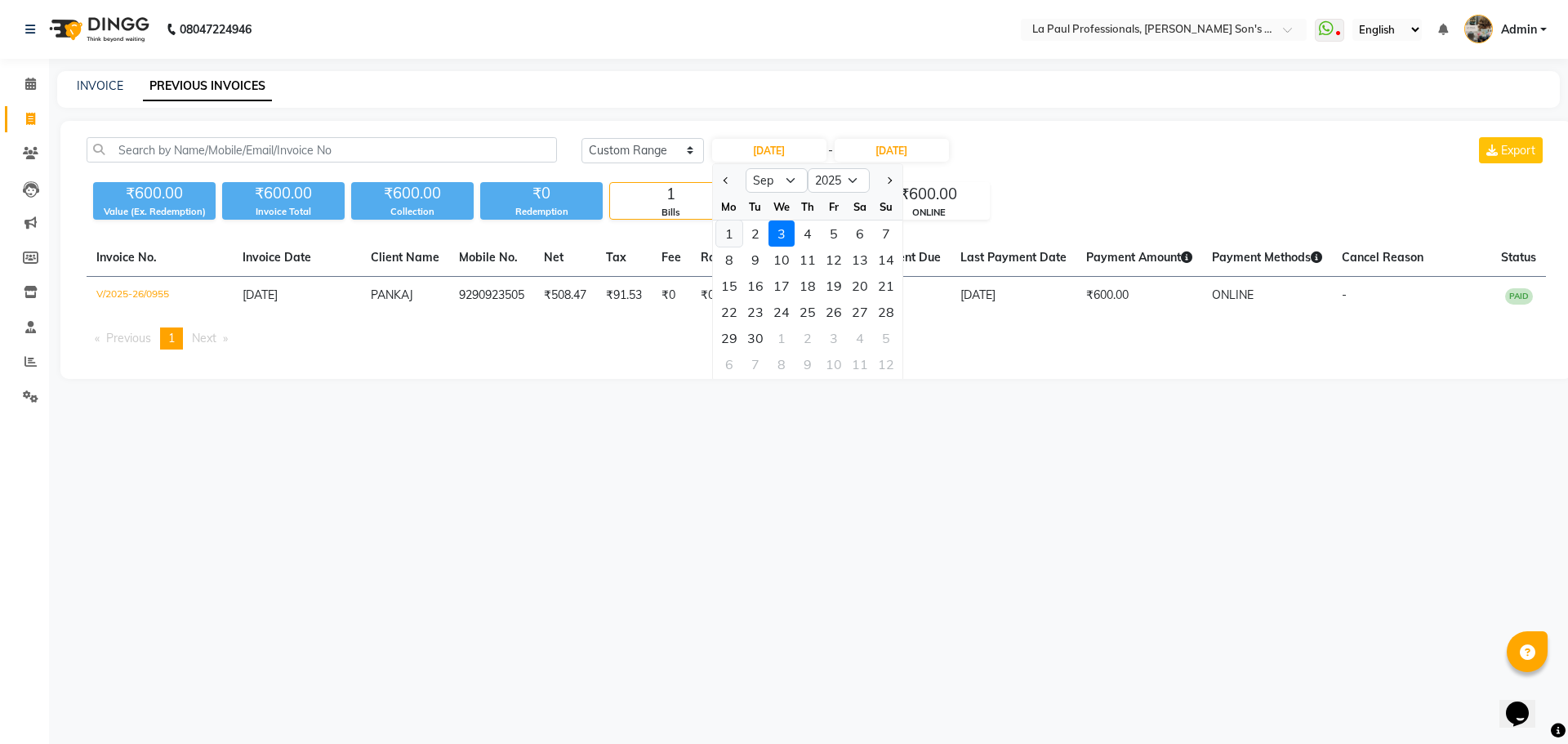
click at [726, 235] on div "1" at bounding box center [729, 234] width 26 height 26
type input "01-09-2025"
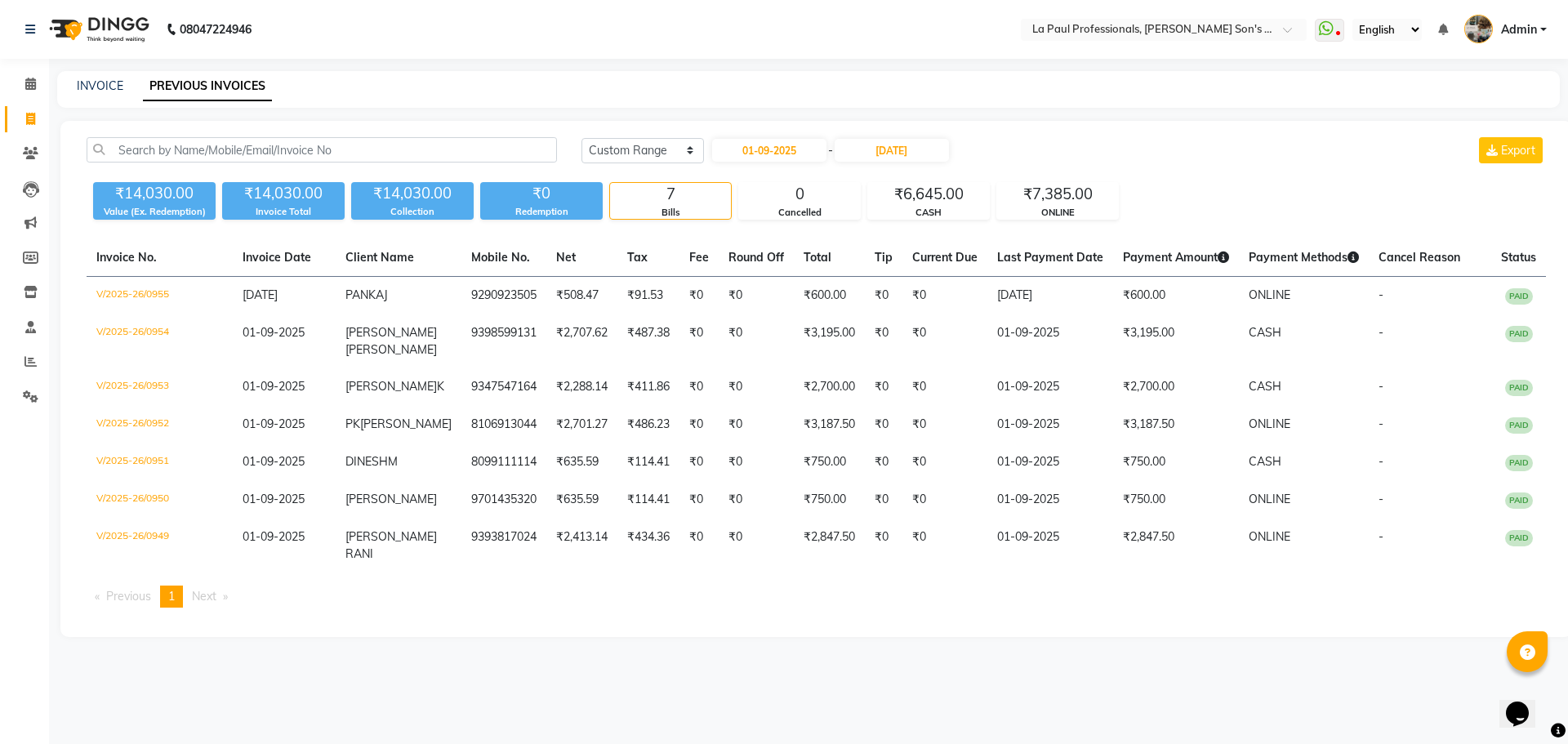
click at [333, 681] on div "08047224946 Select Location × La Paul Professionals, Angel Urban Son's Residenc…" at bounding box center [784, 372] width 1568 height 744
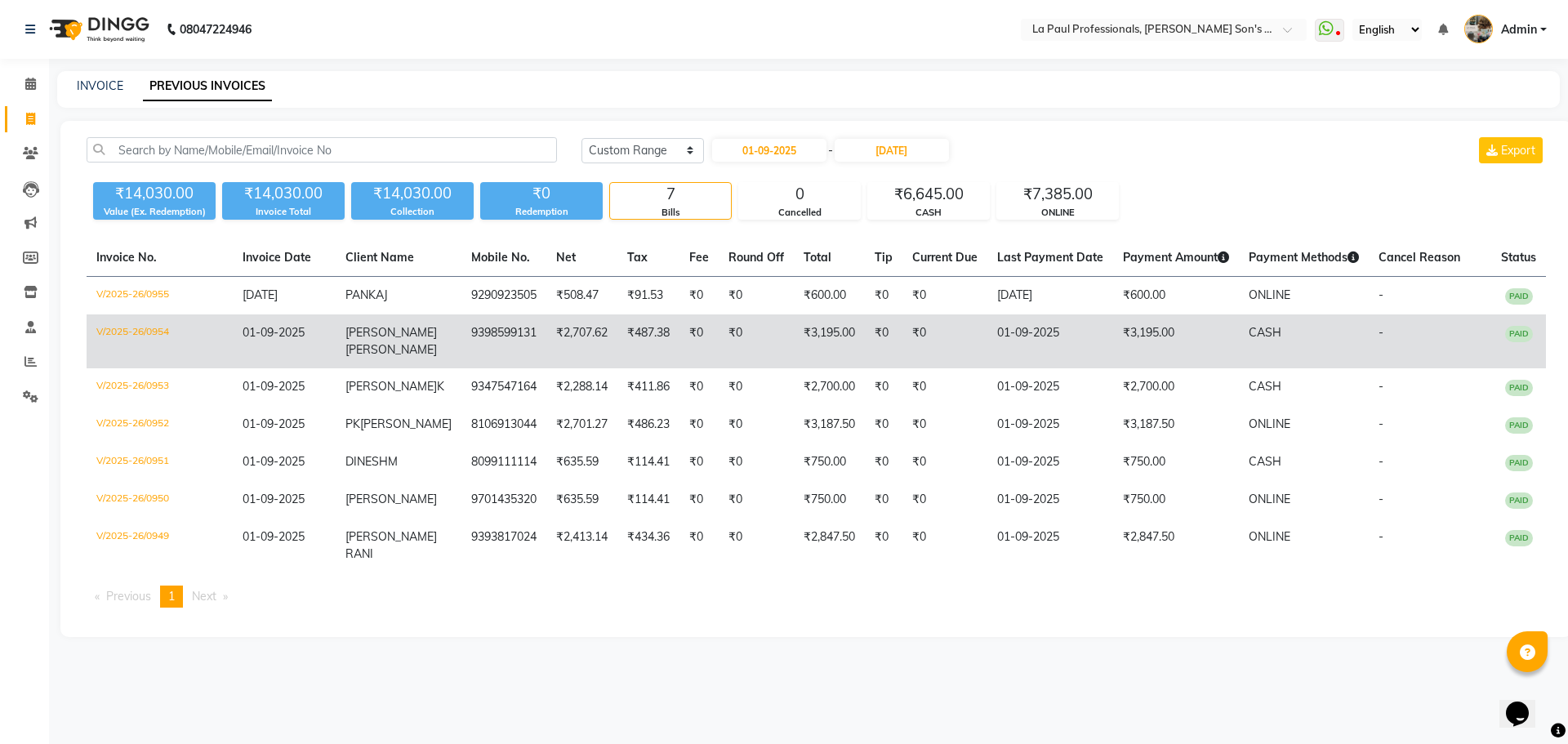
click at [376, 358] on td "AYESHA PARVEEN" at bounding box center [398, 341] width 125 height 54
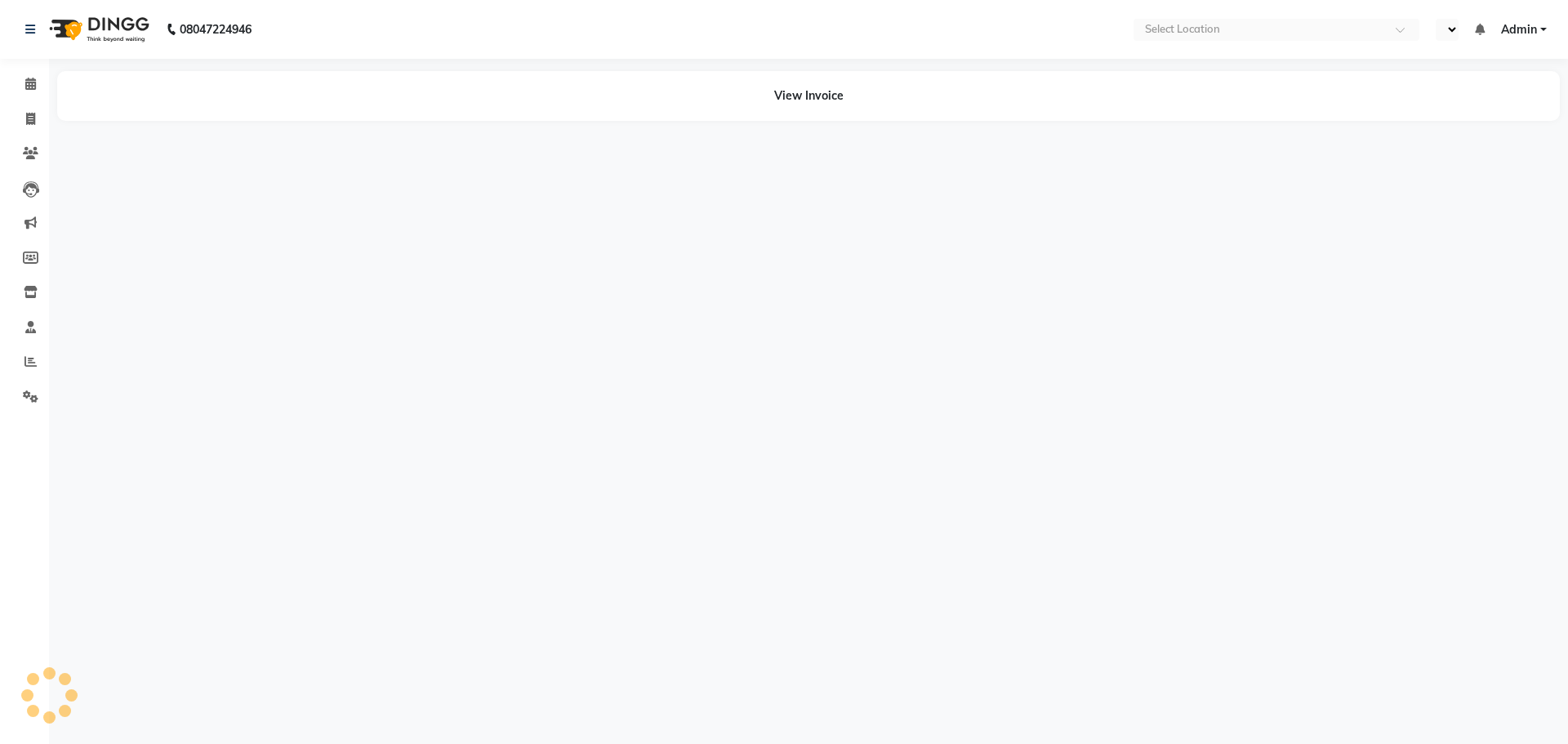
select select "en"
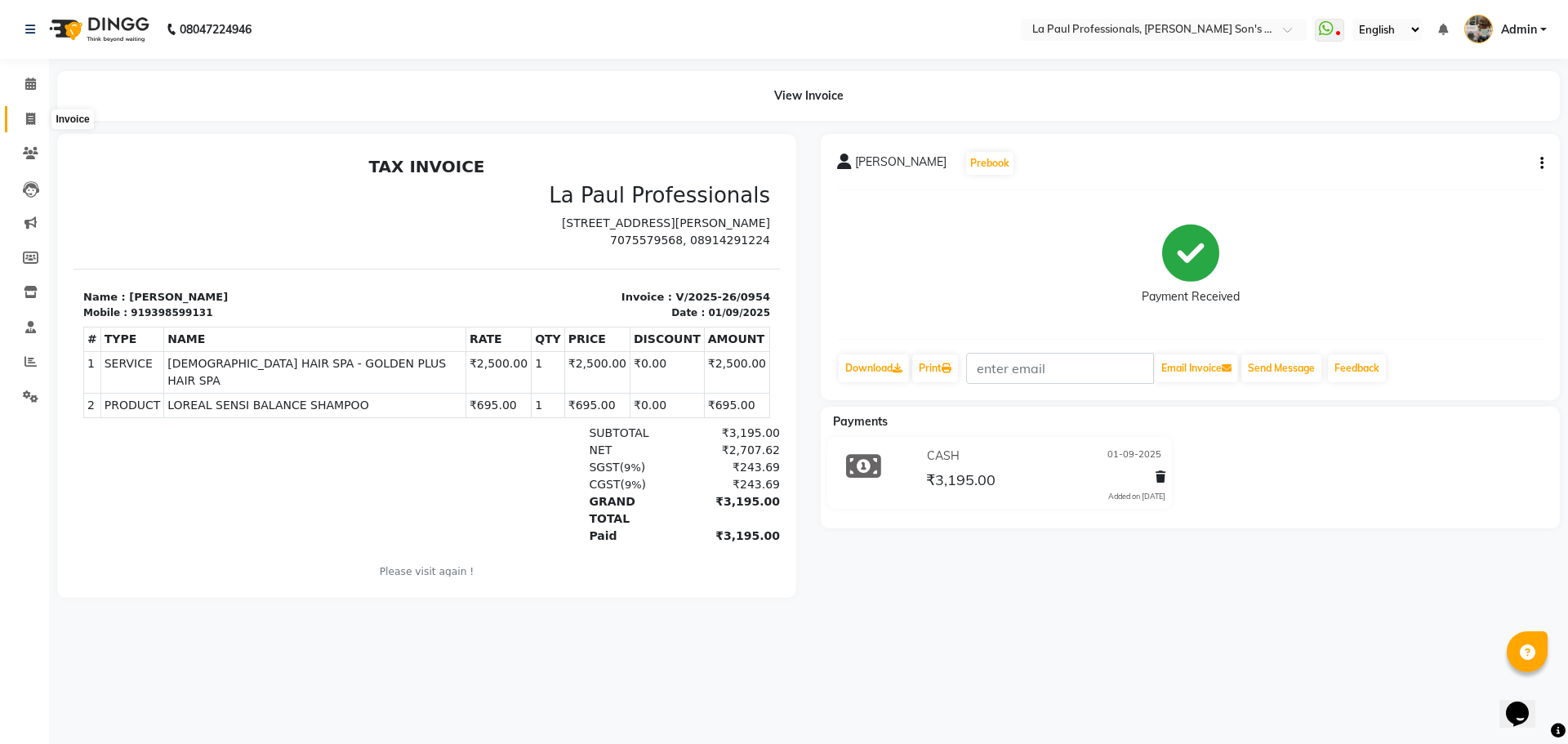
click at [35, 116] on icon at bounding box center [30, 118] width 9 height 12
select select "6271"
select select "service"
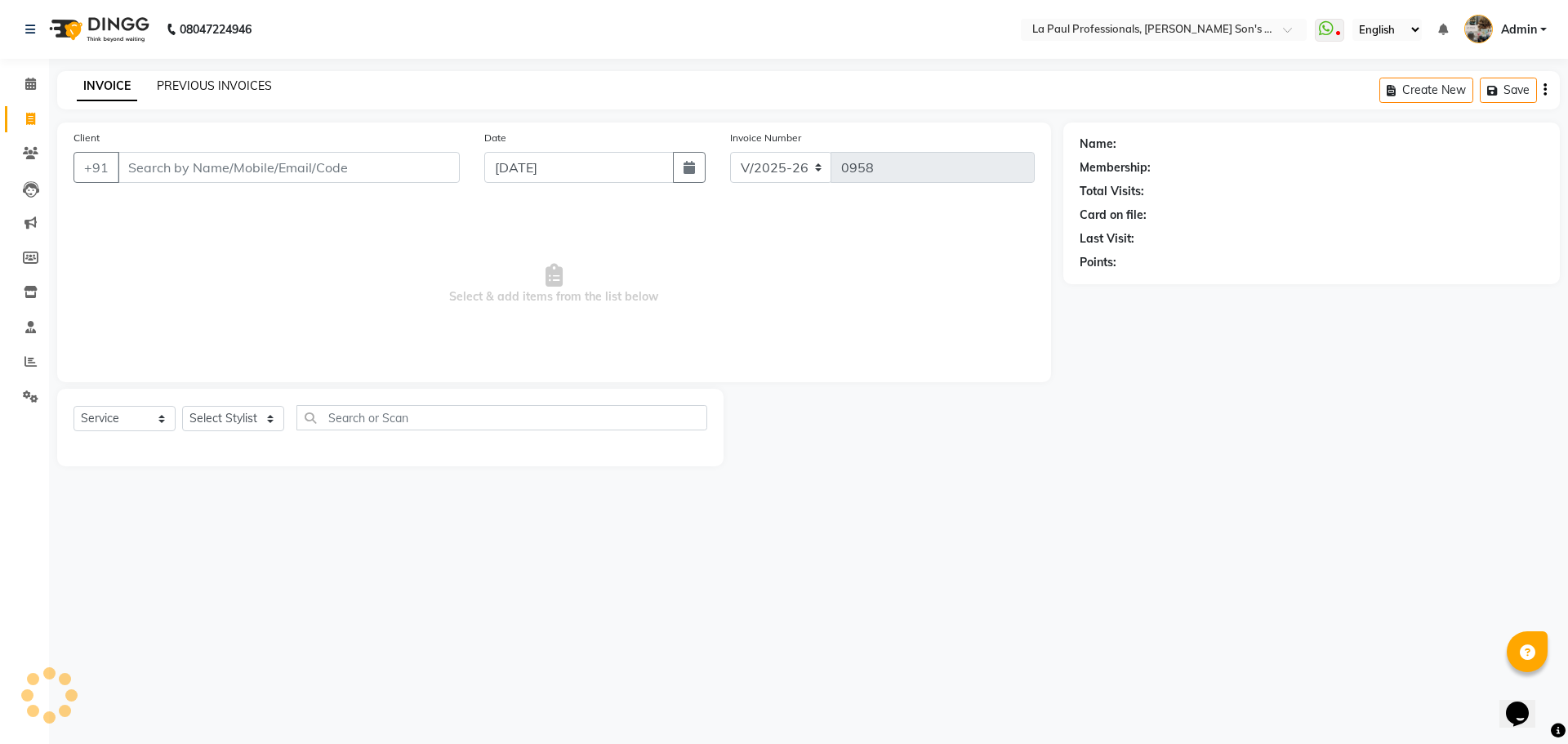
click at [211, 87] on link "PREVIOUS INVOICES" at bounding box center [214, 86] width 115 height 15
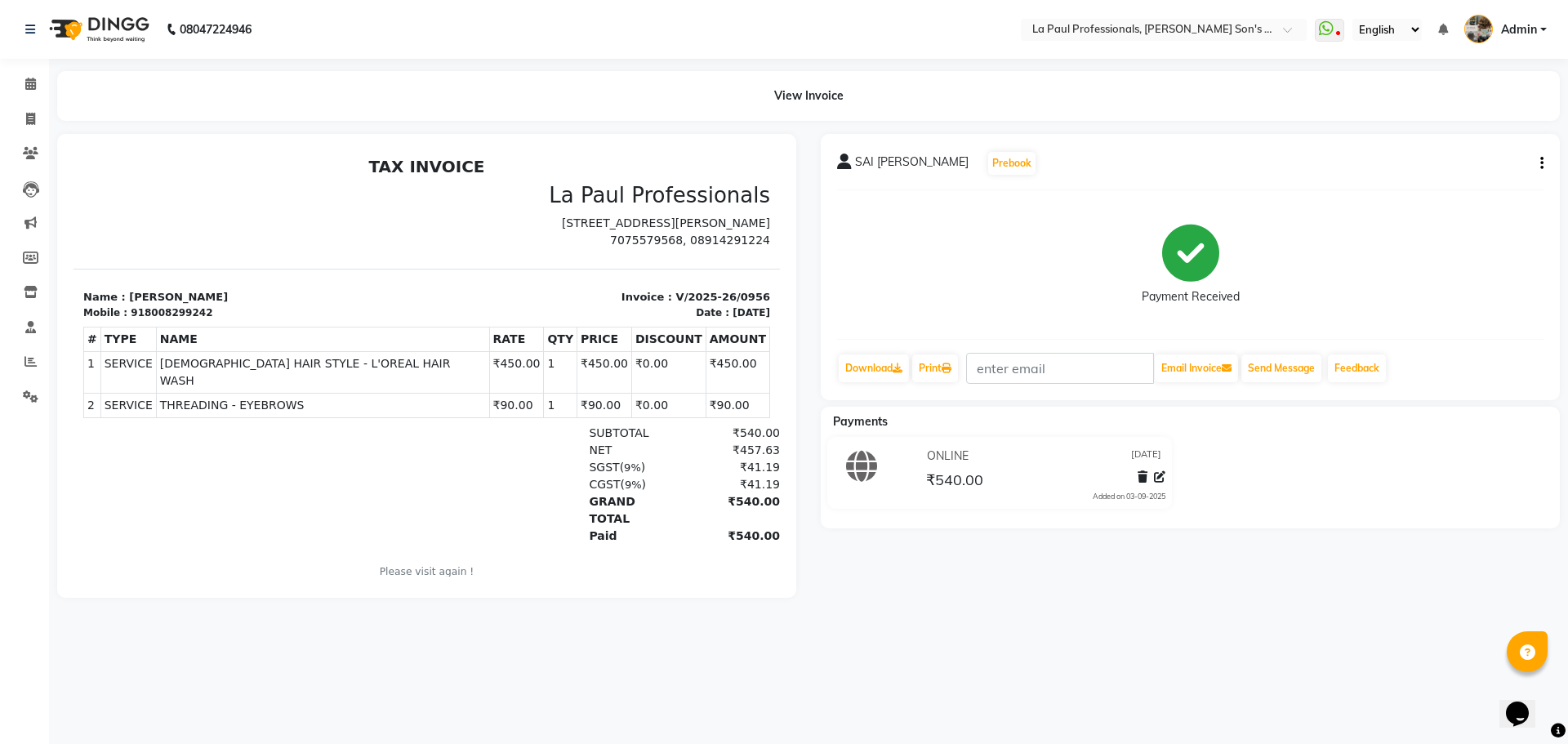
click at [1543, 160] on div "SAI [PERSON_NAME] Prebook Payment Received Download Print Email Invoice Send Me…" at bounding box center [1190, 267] width 739 height 267
click at [1540, 163] on icon "button" at bounding box center [1542, 163] width 3 height 1
drag, startPoint x: 1471, startPoint y: 159, endPoint x: 1469, endPoint y: 185, distance: 26.1
click at [1469, 185] on div "Cancel Invoice Split Service Amount Edit Item Staff Edit Invoice Print Settings" at bounding box center [1460, 163] width 131 height 115
click at [1543, 168] on div "SAI [PERSON_NAME] Prebook Payment Received Download Print Email Invoice Send Me…" at bounding box center [1190, 267] width 739 height 267
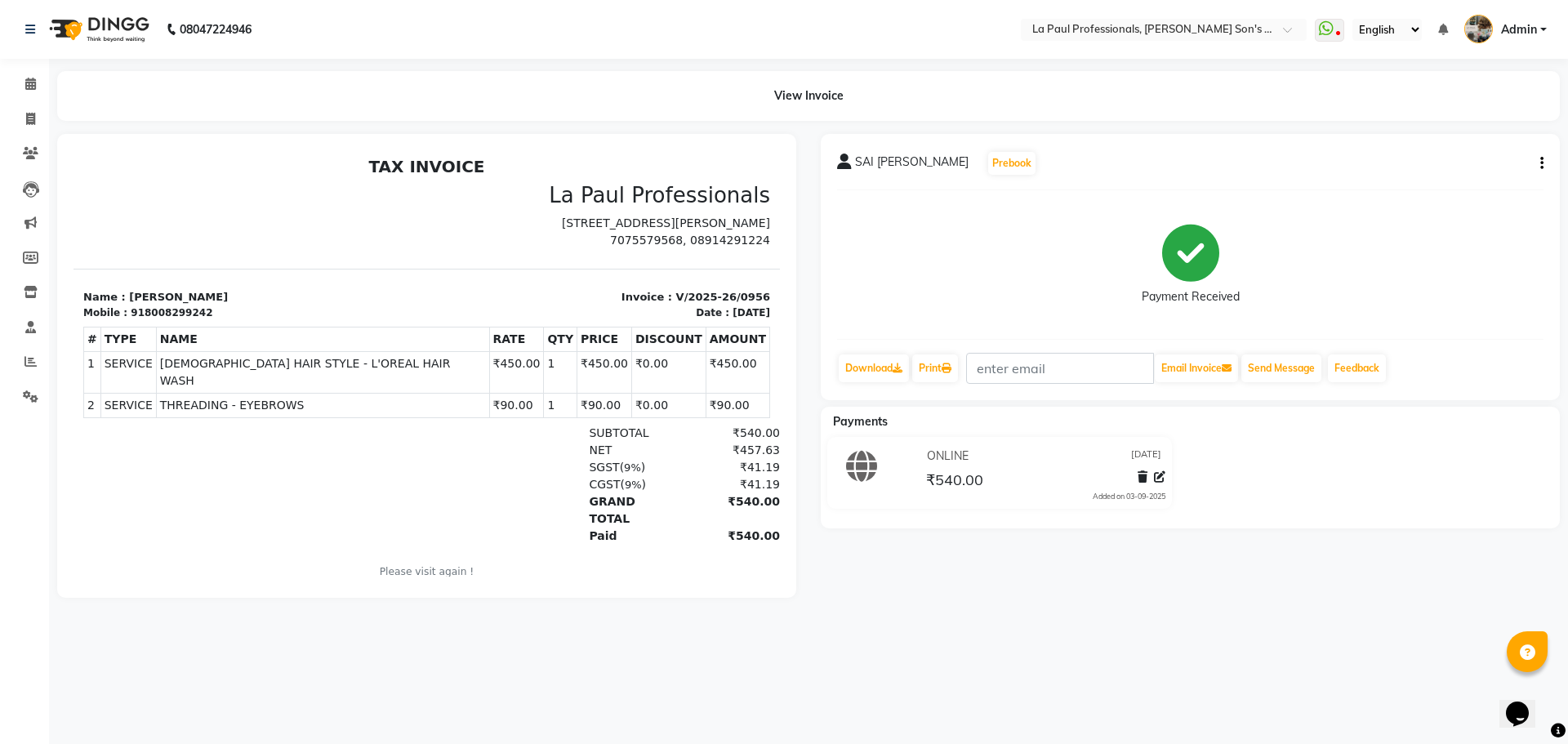
click at [1543, 163] on icon "button" at bounding box center [1542, 163] width 3 height 1
click at [1488, 186] on div "Edit Invoice" at bounding box center [1460, 184] width 112 height 21
select select "service"
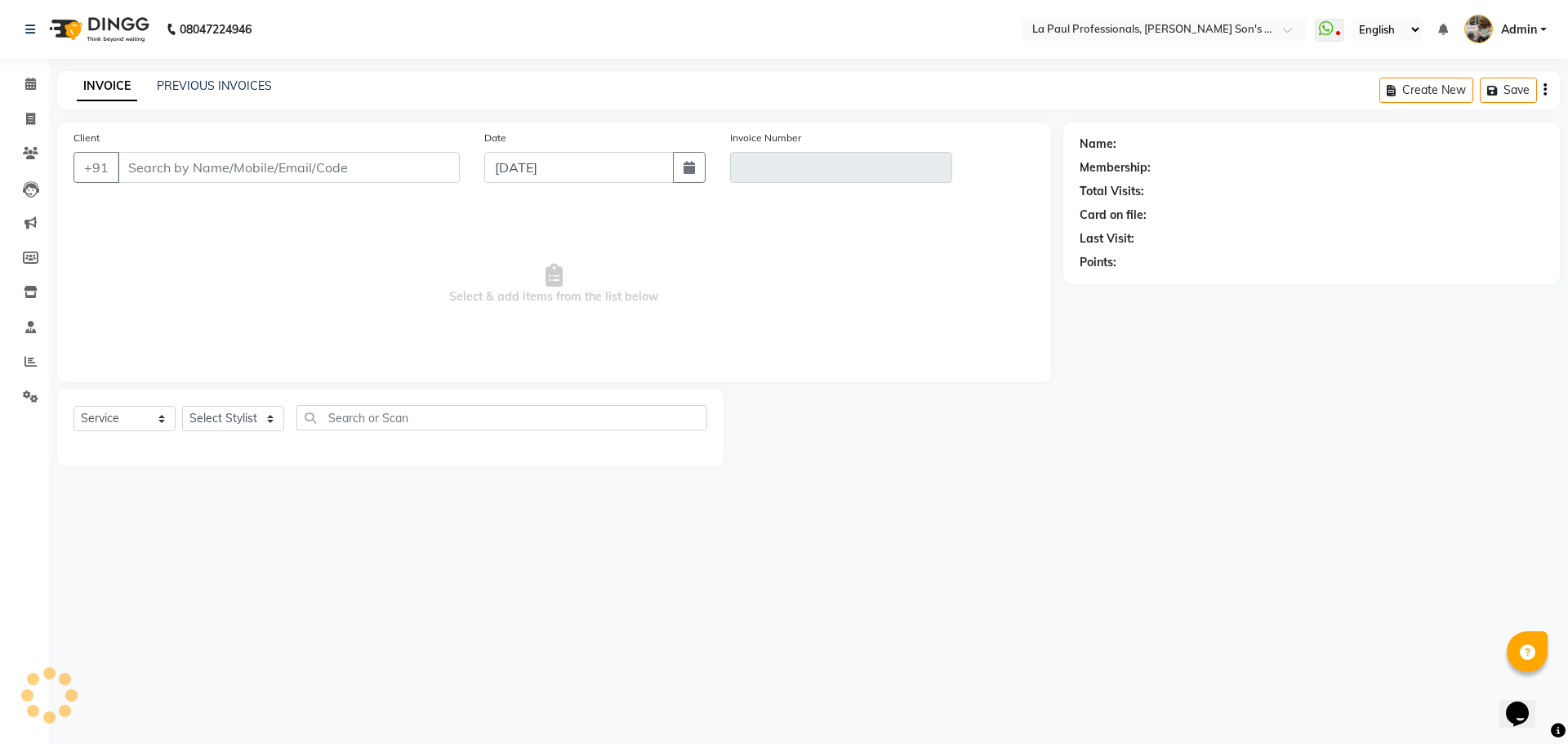
type input "8008299242"
type input "V/2025-26/0956"
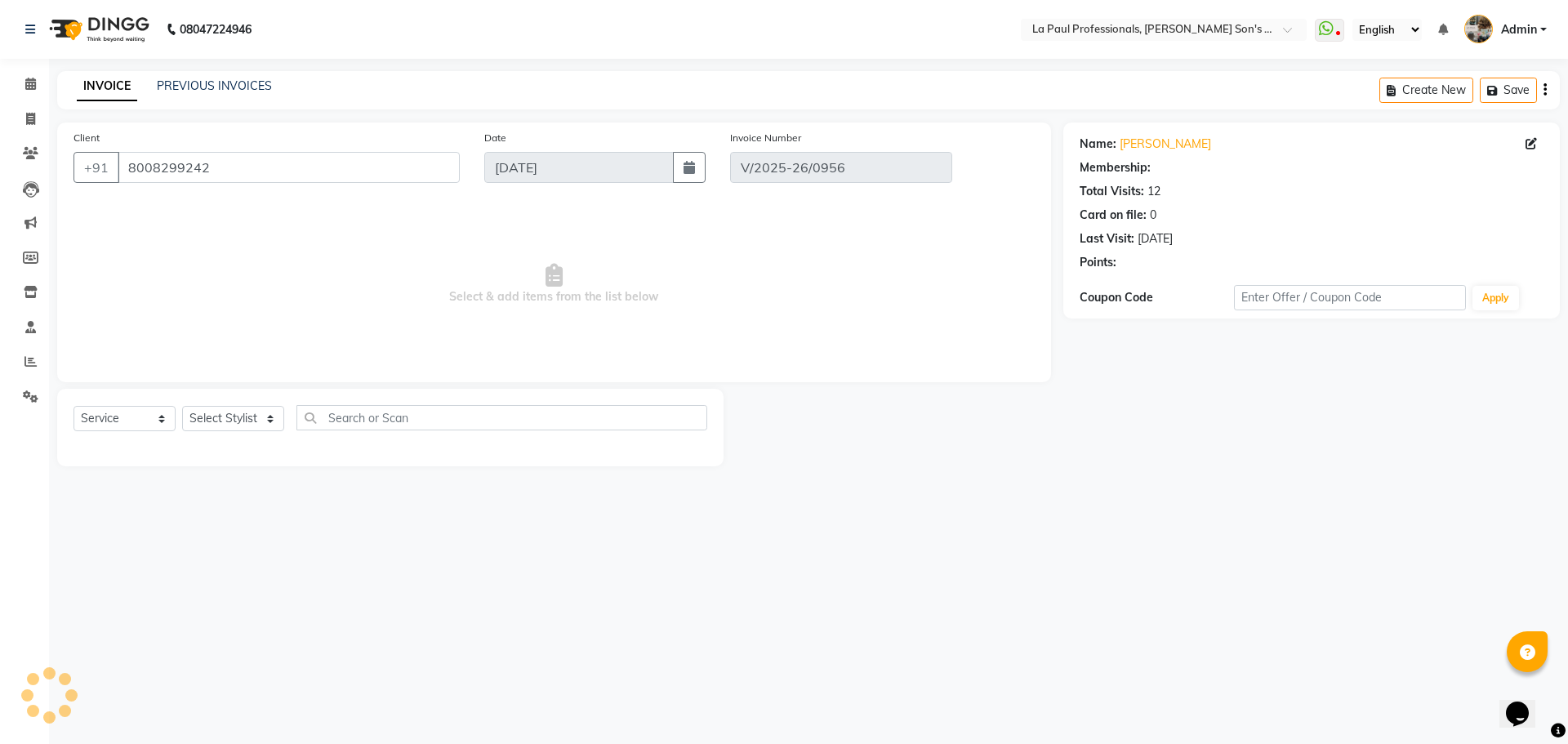
select select "select"
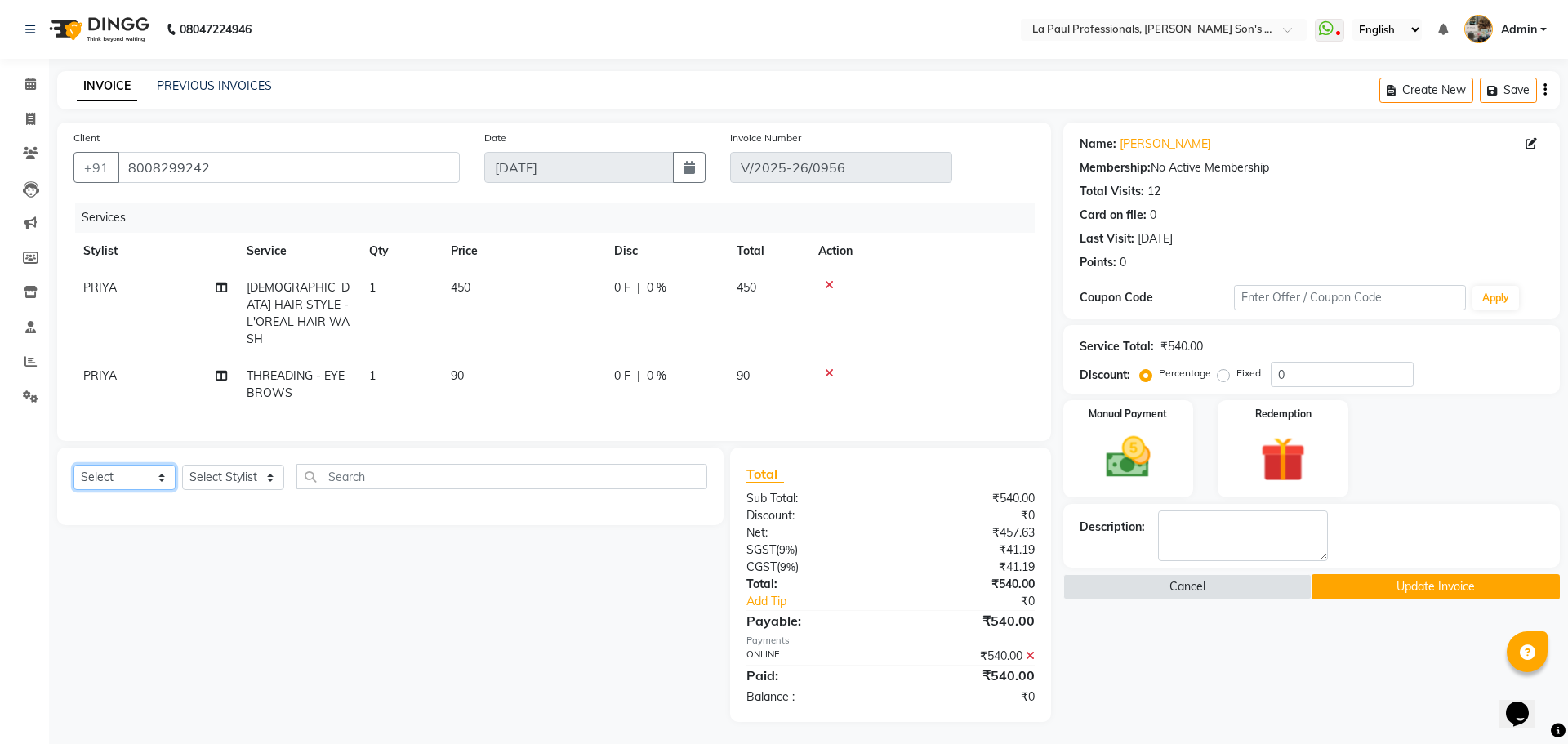
click at [125, 464] on select "Select Service Product Membership Package Voucher Prepaid Gift Card" at bounding box center [125, 477] width 102 height 25
drag, startPoint x: 344, startPoint y: 579, endPoint x: 310, endPoint y: 551, distance: 44.0
click at [326, 564] on div "Select Service Product Membership Package Voucher Prepaid Gift Card Select Styl…" at bounding box center [384, 585] width 678 height 275
click at [242, 474] on select "Select Stylist APAM [PERSON_NAME] PRIYA [PERSON_NAME] SASA [PERSON_NAME]" at bounding box center [233, 477] width 102 height 25
select select "46926"
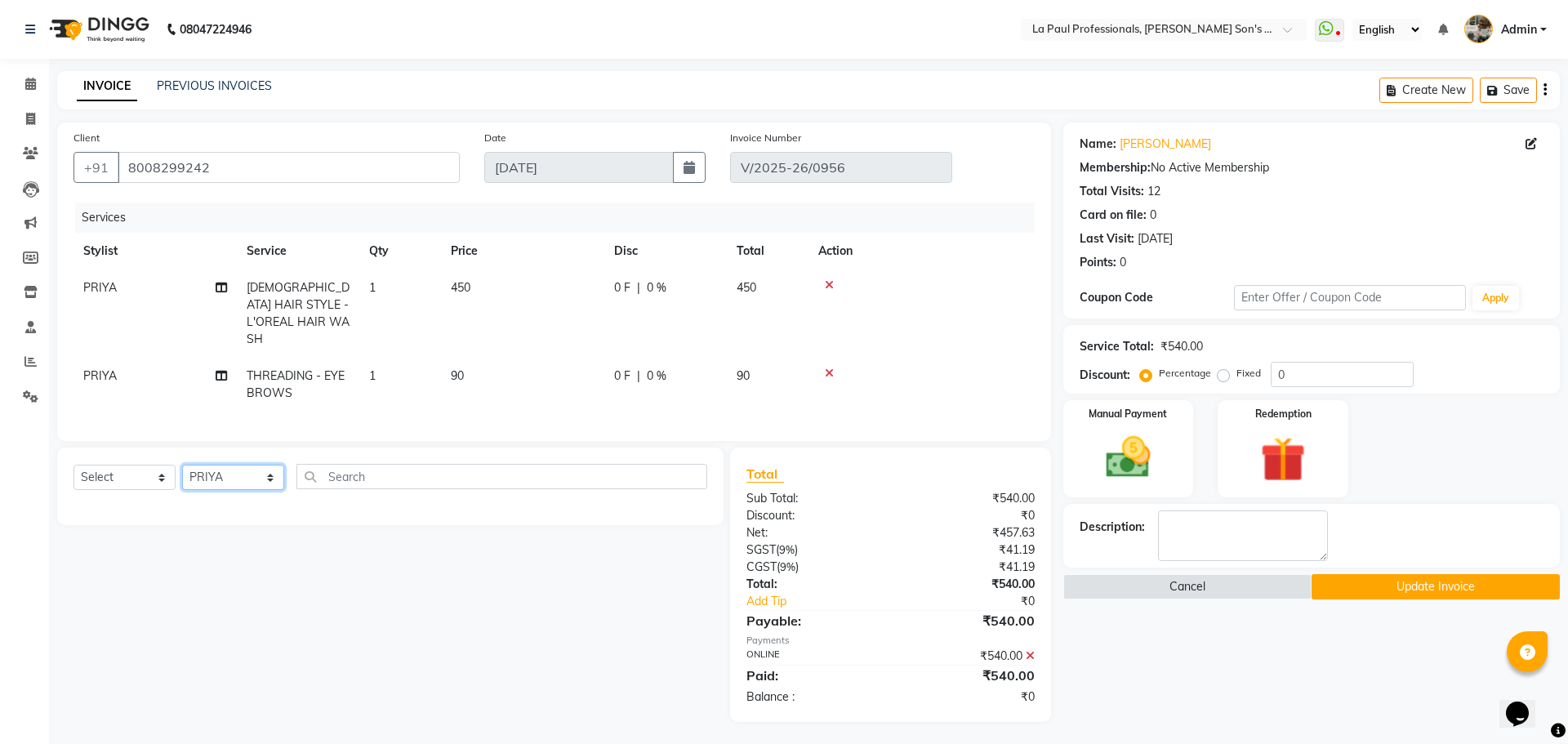
click at [182, 464] on select "Select Stylist APAM [PERSON_NAME] PRIYA [PERSON_NAME] SASA [PERSON_NAME]" at bounding box center [233, 477] width 102 height 25
click at [384, 486] on div "Select Service Product Membership Package Voucher Prepaid Gift Card Select Styl…" at bounding box center [390, 482] width 634 height 39
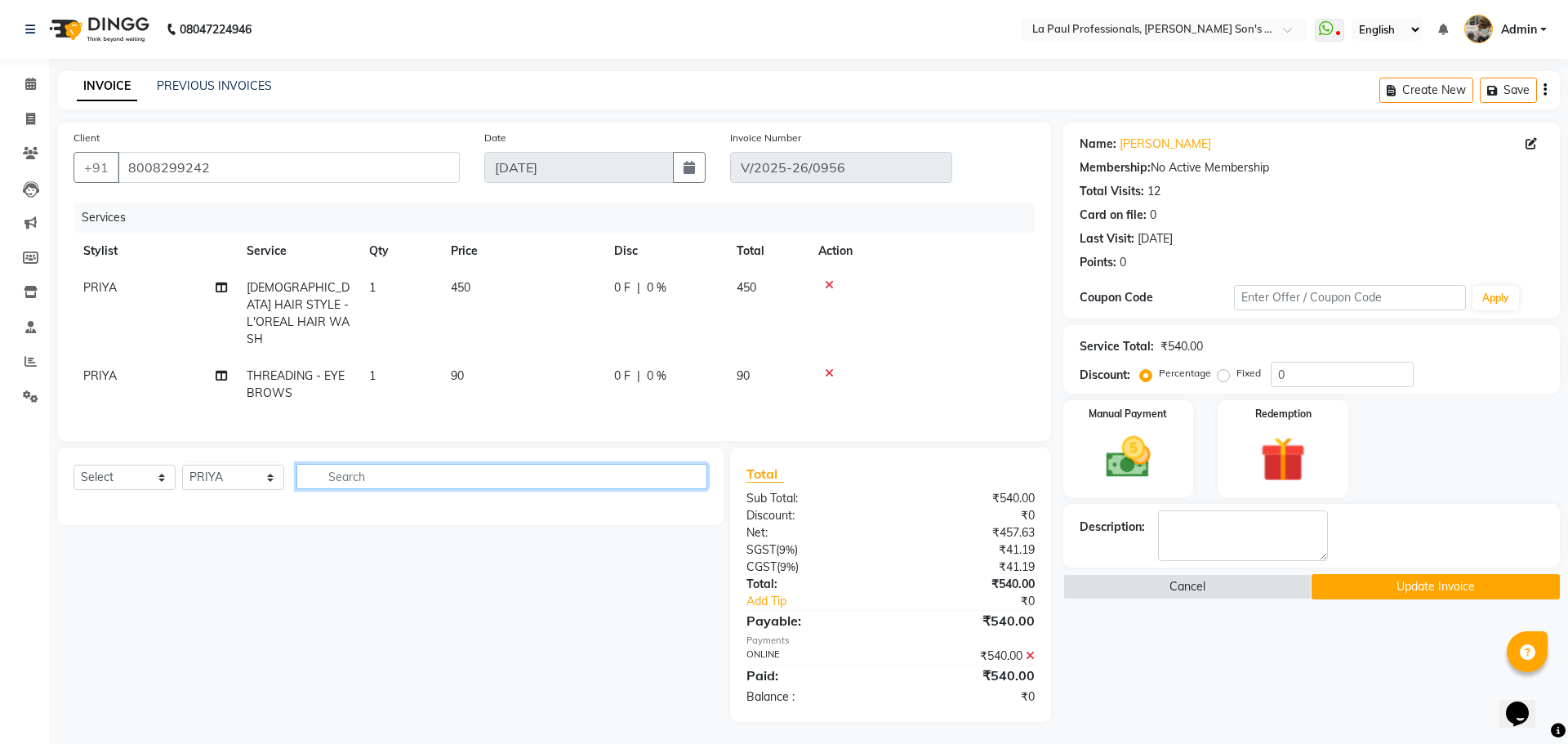
click at [386, 478] on input "text" at bounding box center [501, 476] width 411 height 25
click at [1247, 584] on button "Cancel" at bounding box center [1187, 587] width 248 height 25
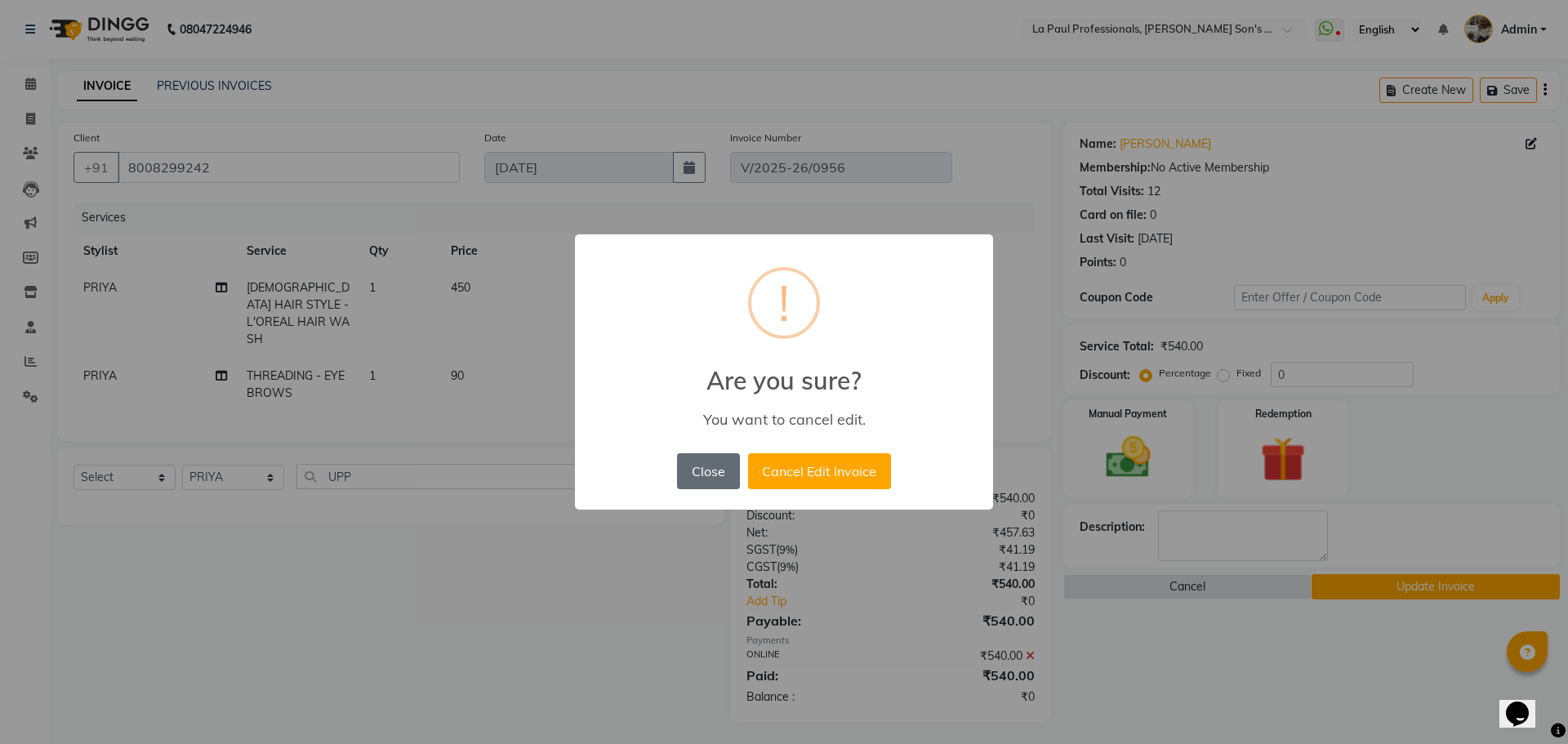
click at [710, 469] on button "Close" at bounding box center [708, 472] width 62 height 36
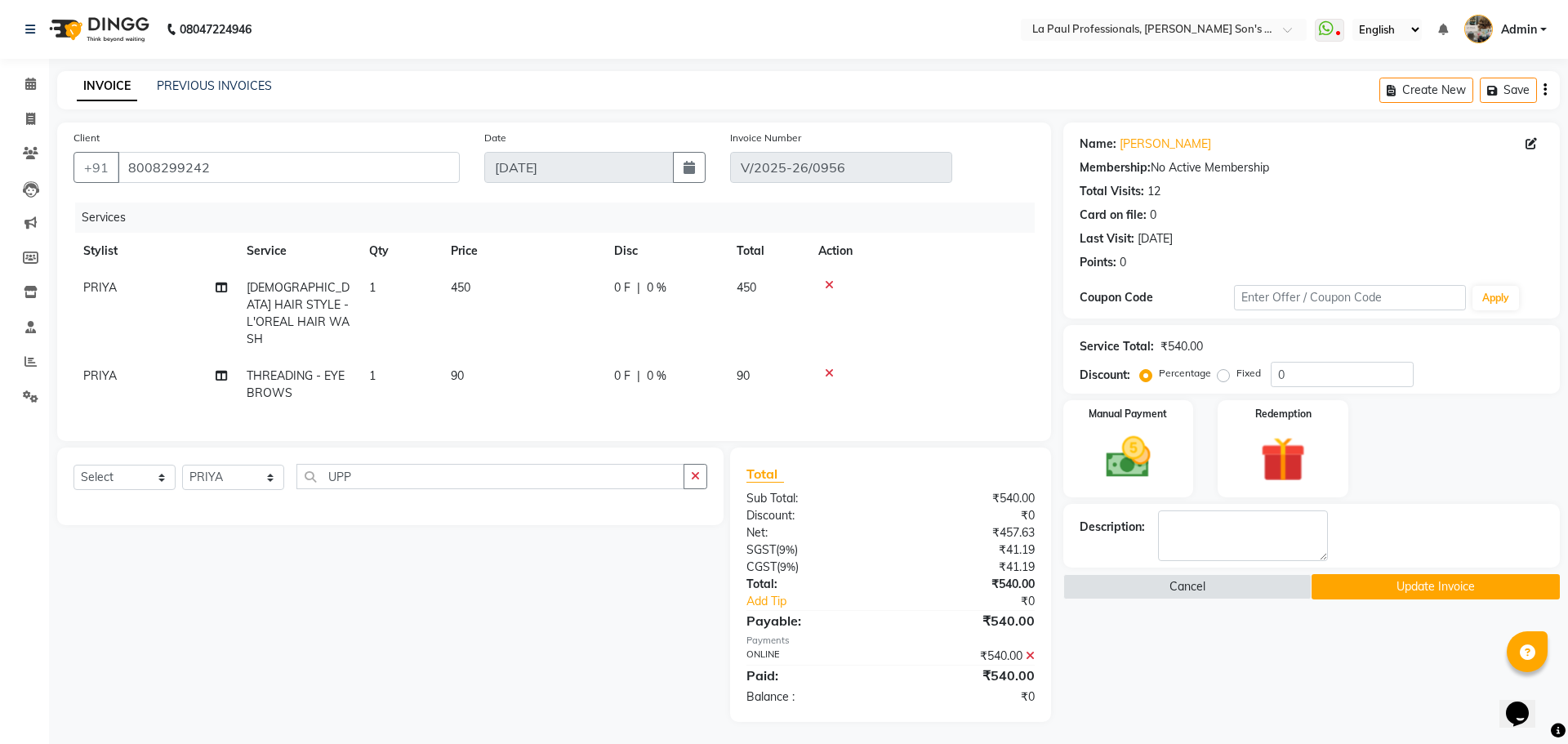
click at [367, 550] on div "Select Service Product Membership Package Voucher Prepaid Gift Card Select Styl…" at bounding box center [384, 585] width 678 height 275
click at [371, 473] on input "UPP" at bounding box center [490, 476] width 388 height 25
type input "U"
click at [1033, 650] on icon at bounding box center [1029, 655] width 9 height 11
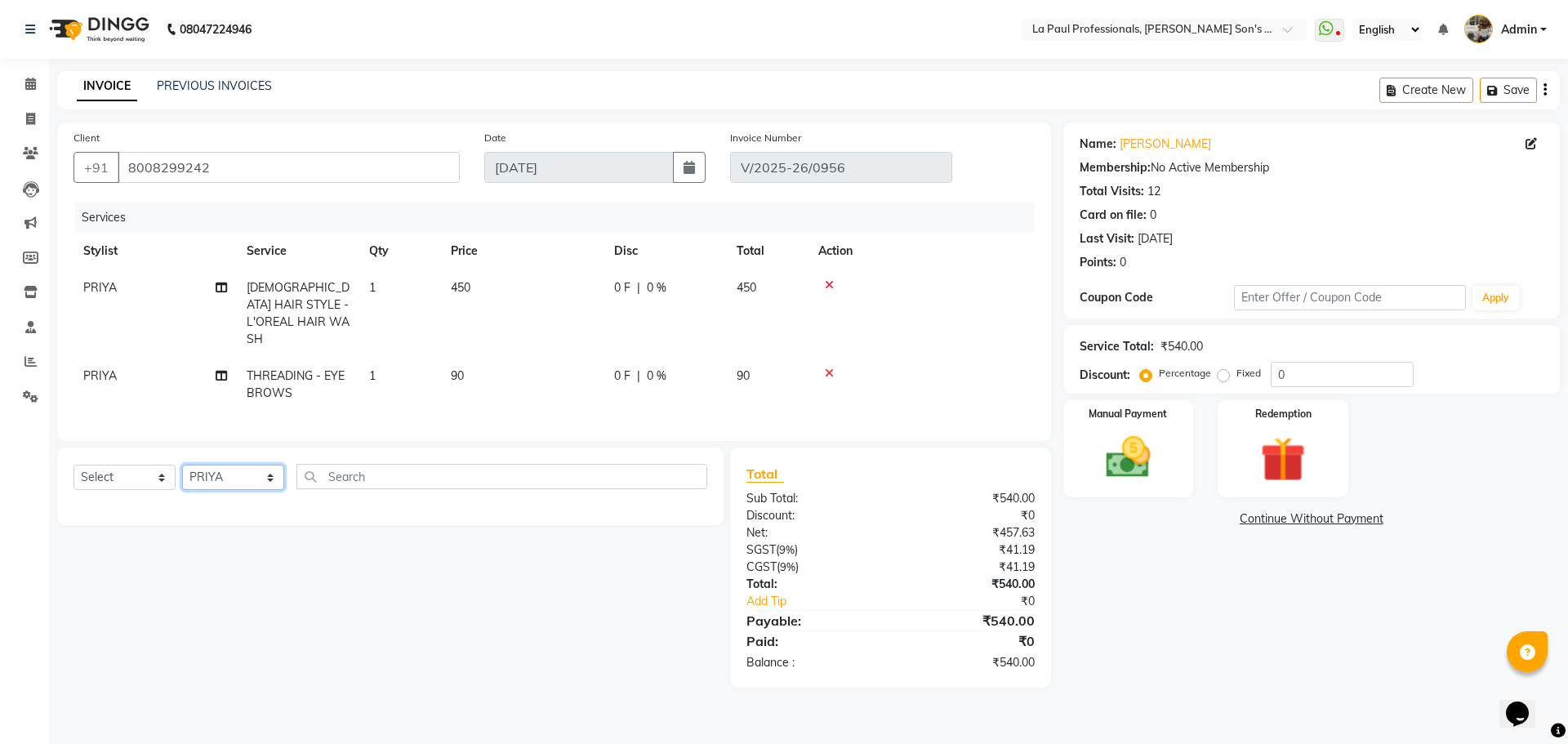
click at [252, 469] on select "Select Stylist APAM [PERSON_NAME] PRIYA [PERSON_NAME] SASA [PERSON_NAME]" at bounding box center [233, 477] width 102 height 25
click at [182, 464] on select "Select Stylist APAM [PERSON_NAME] PRIYA [PERSON_NAME] SASA [PERSON_NAME]" at bounding box center [233, 477] width 102 height 25
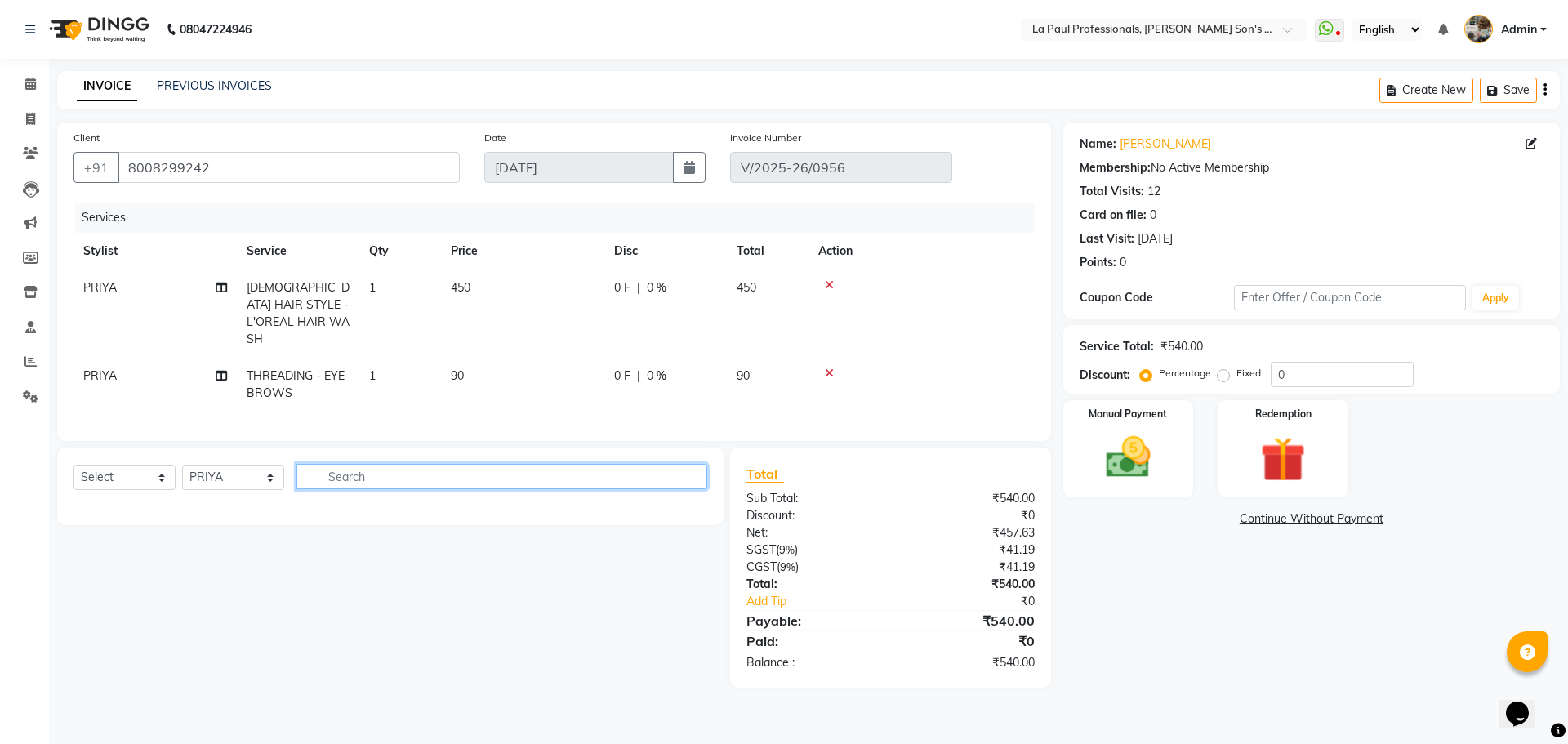
click at [362, 473] on input "text" at bounding box center [501, 476] width 411 height 25
click at [1161, 577] on div "Name: [PERSON_NAME] Membership: No Active Membership Total Visits: 12 Card on f…" at bounding box center [1317, 404] width 508 height 565
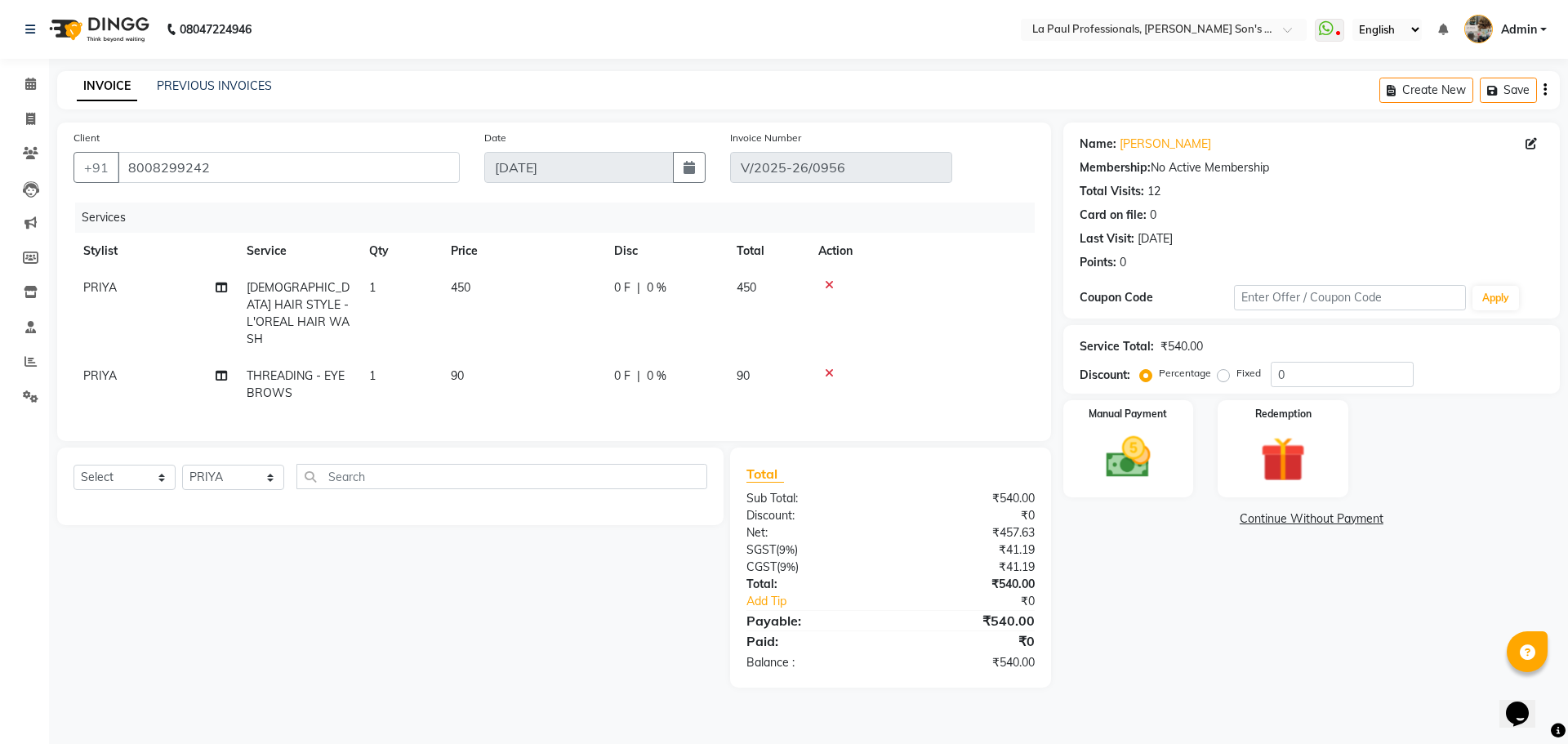
click at [1161, 572] on div "Name: [PERSON_NAME] Membership: No Active Membership Total Visits: 12 Card on f…" at bounding box center [1317, 404] width 508 height 565
click at [1161, 569] on div "Name: [PERSON_NAME] Membership: No Active Membership Total Visits: 12 Card on f…" at bounding box center [1317, 404] width 508 height 565
click at [1161, 568] on div "Name: [PERSON_NAME] Membership: No Active Membership Total Visits: 12 Card on f…" at bounding box center [1317, 404] width 508 height 565
click at [1163, 565] on div "Name: [PERSON_NAME] Membership: No Active Membership Total Visits: 12 Card on f…" at bounding box center [1317, 404] width 508 height 565
click at [1164, 565] on div "Name: [PERSON_NAME] Membership: No Active Membership Total Visits: 12 Card on f…" at bounding box center [1317, 404] width 508 height 565
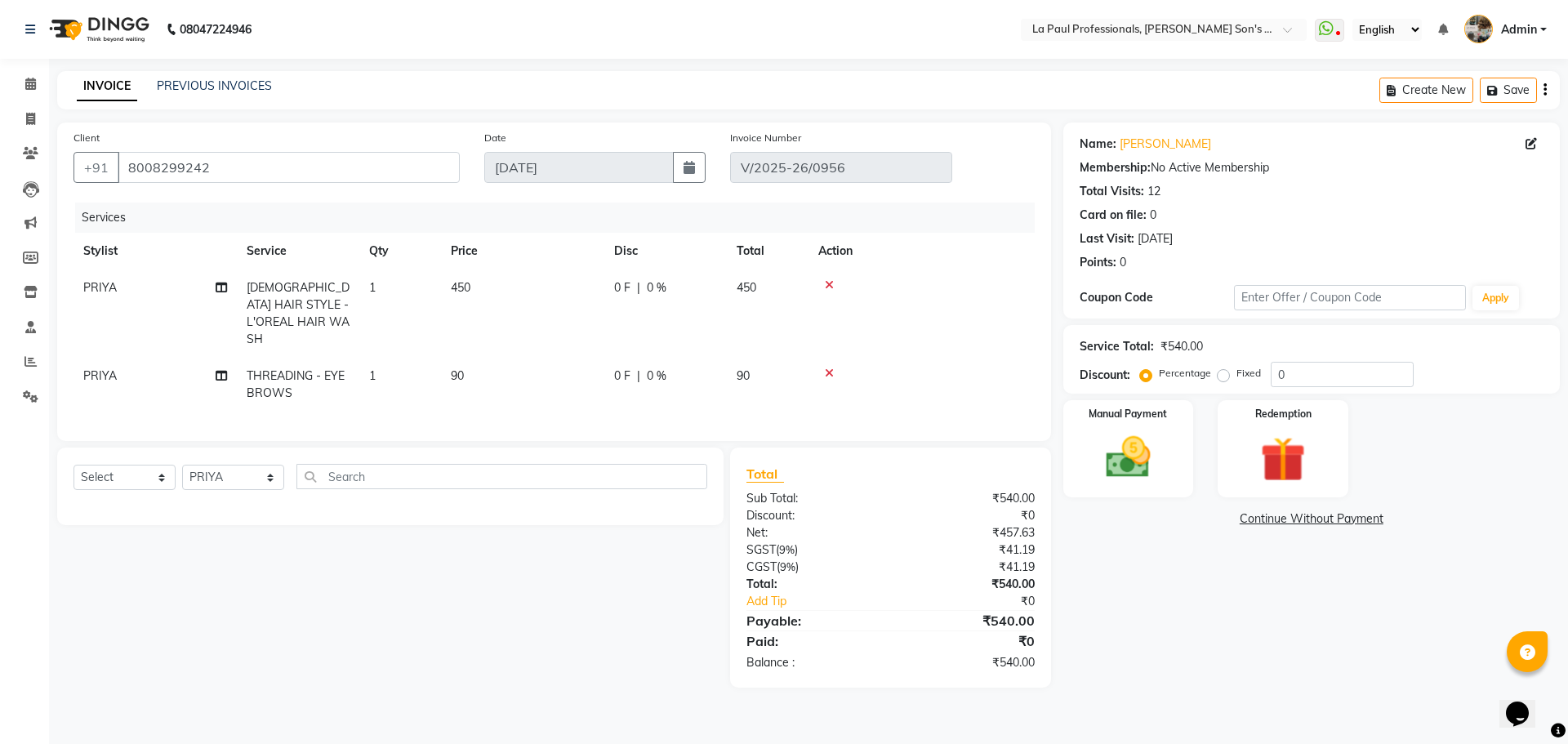
click at [1269, 617] on div "Name: [PERSON_NAME] Membership: No Active Membership Total Visits: 12 Card on f…" at bounding box center [1317, 404] width 508 height 565
click at [1269, 617] on div "Name: [PERSON_NAME] Membership: No Active Membership Total Visits: 12 Card on f…" at bounding box center [1317, 404] width 508 height 565
click at [1267, 616] on div "Name: [PERSON_NAME] Membership: No Active Membership Total Visits: 12 Card on f…" at bounding box center [1317, 404] width 508 height 565
